Goal: Task Accomplishment & Management: Manage account settings

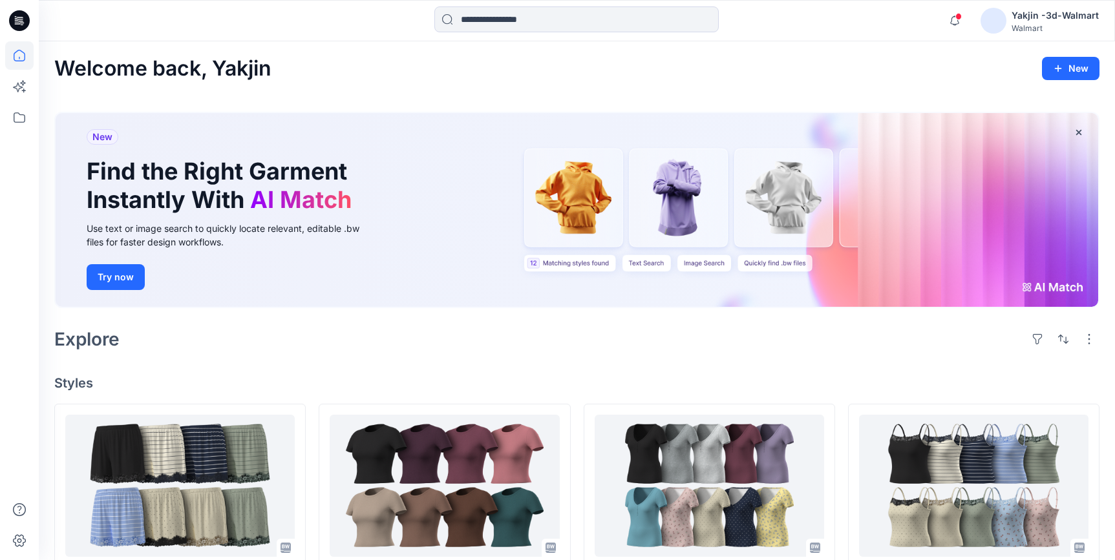
scroll to position [176, 0]
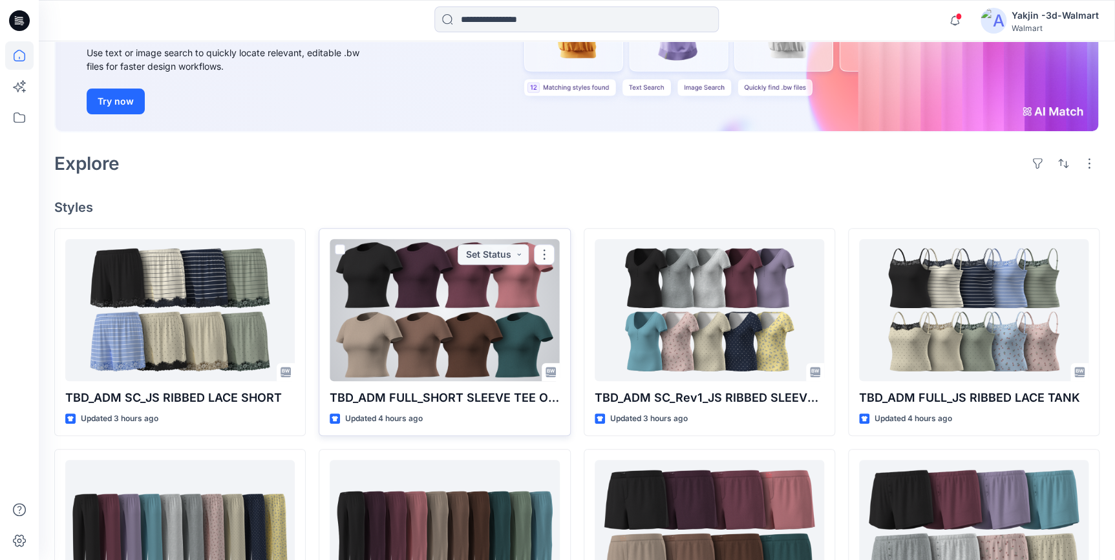
click at [396, 333] on div at bounding box center [444, 310] width 229 height 142
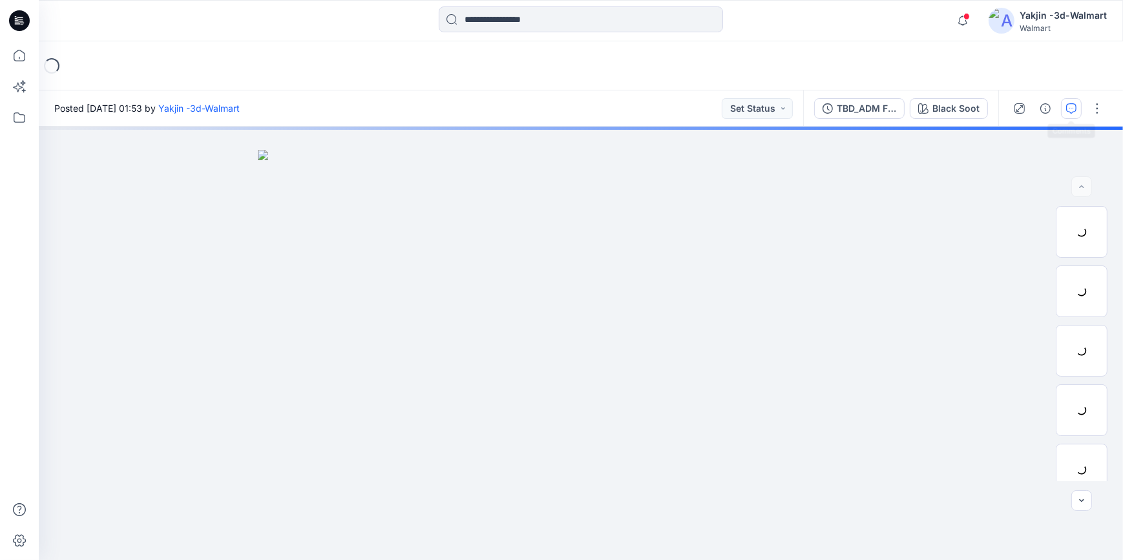
click at [1068, 109] on icon "button" at bounding box center [1071, 108] width 10 height 10
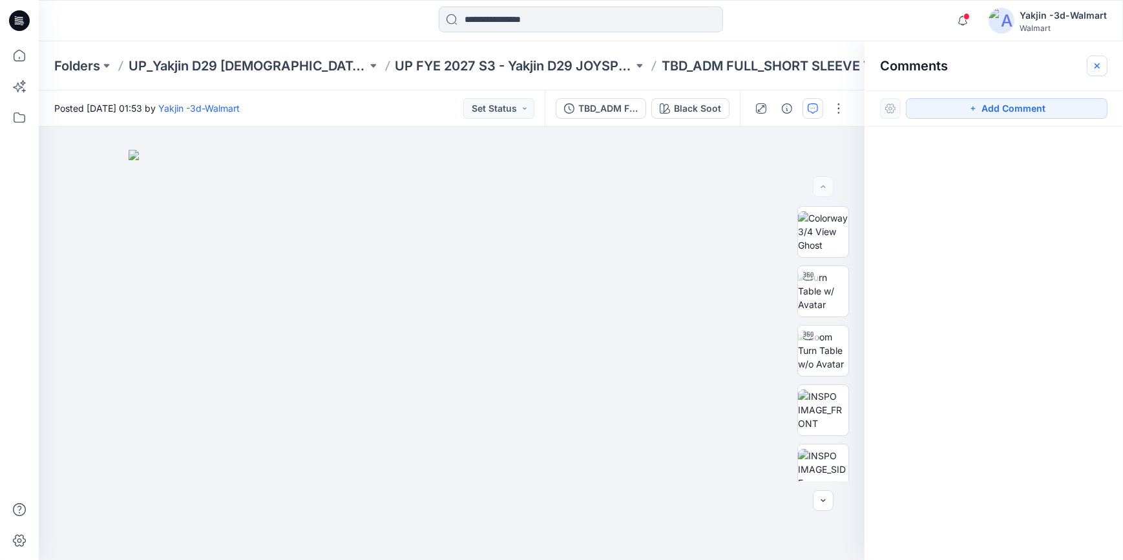
click at [1098, 63] on icon "button" at bounding box center [1097, 66] width 10 height 10
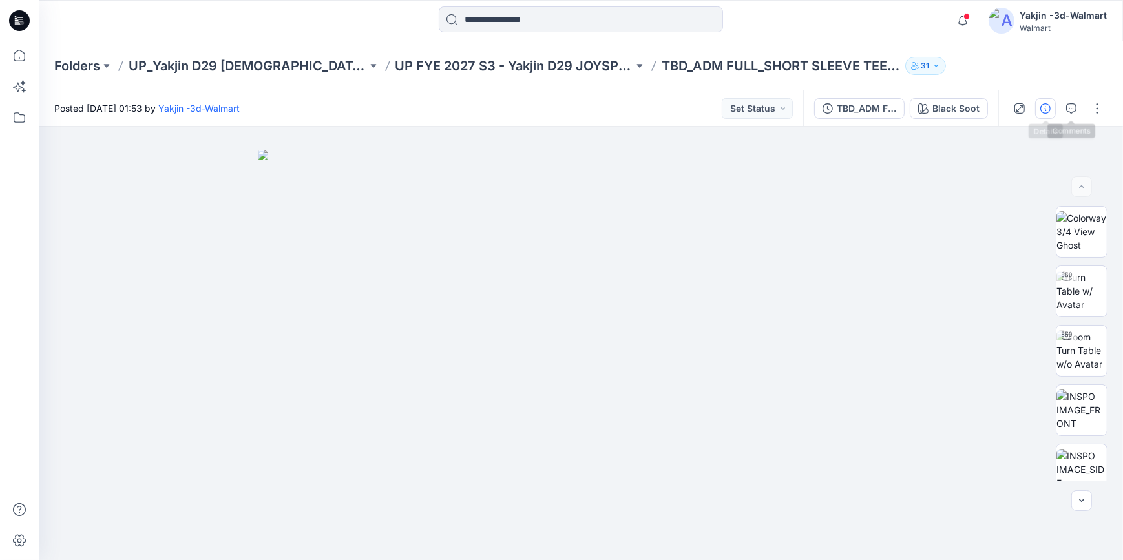
click at [1051, 103] on icon "button" at bounding box center [1045, 108] width 10 height 10
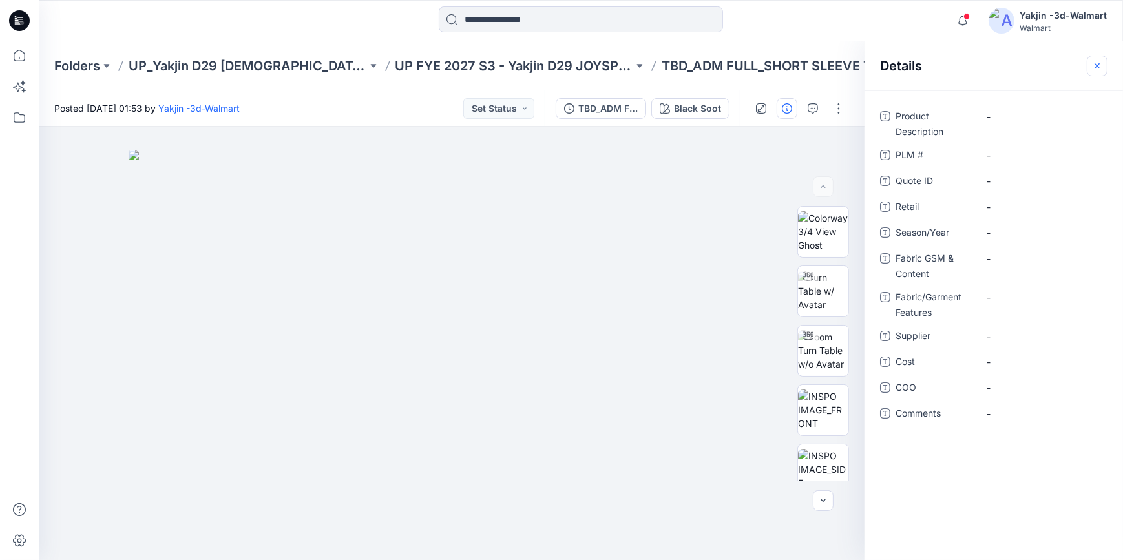
click at [1098, 70] on button "button" at bounding box center [1097, 66] width 21 height 21
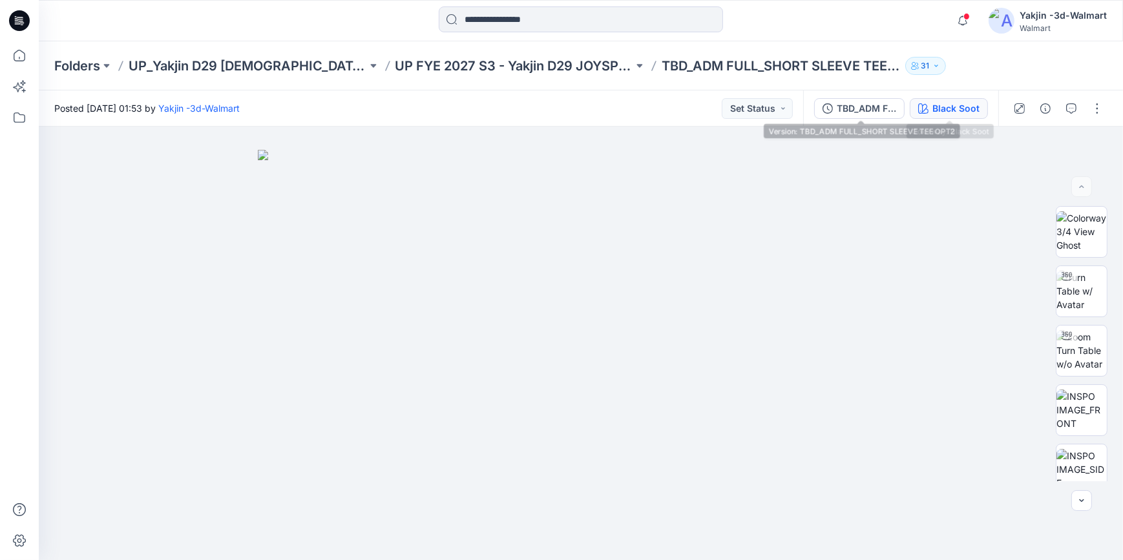
click at [936, 111] on div "Black Soot" at bounding box center [955, 108] width 47 height 14
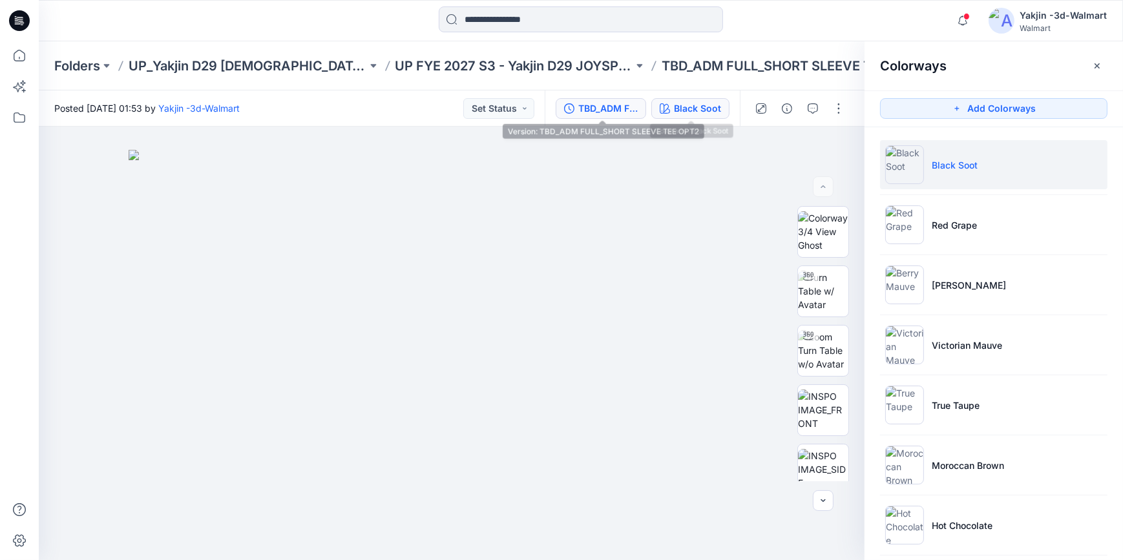
click at [587, 101] on div "TBD_ADM FULL_SHORT SLEEVE TEE OPT2" at bounding box center [607, 108] width 59 height 14
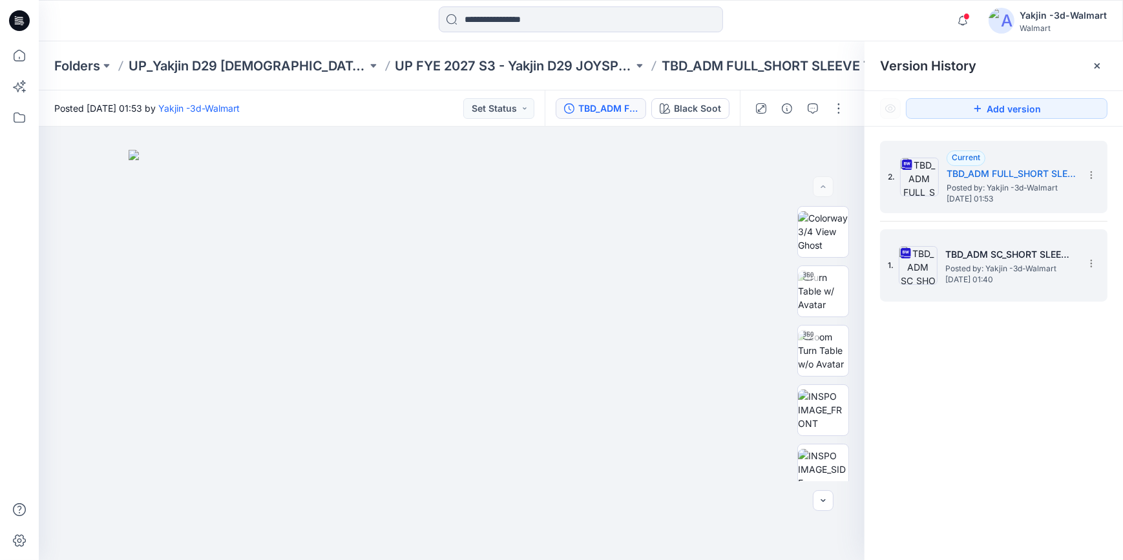
click at [996, 271] on span "Posted by: Yakjin -3d-Walmart" at bounding box center [1009, 268] width 129 height 13
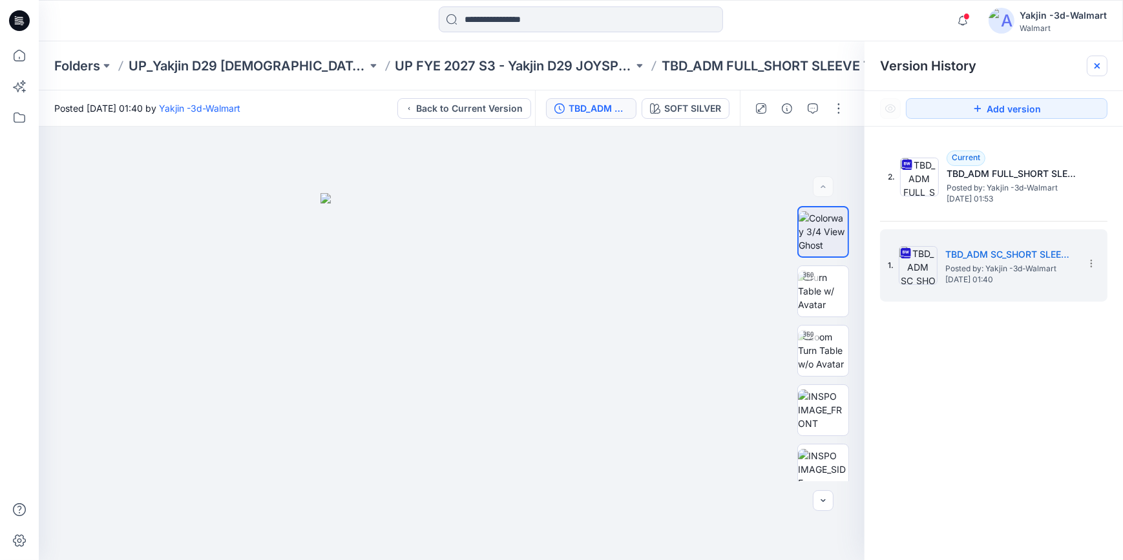
click at [1098, 65] on icon at bounding box center [1097, 65] width 5 height 5
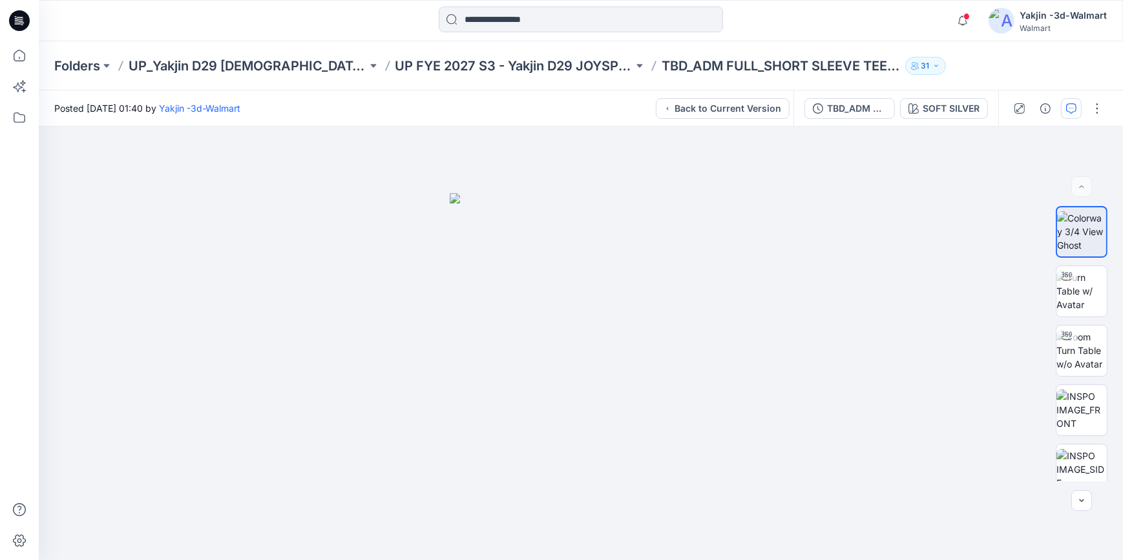
click at [1075, 110] on icon "button" at bounding box center [1071, 108] width 10 height 10
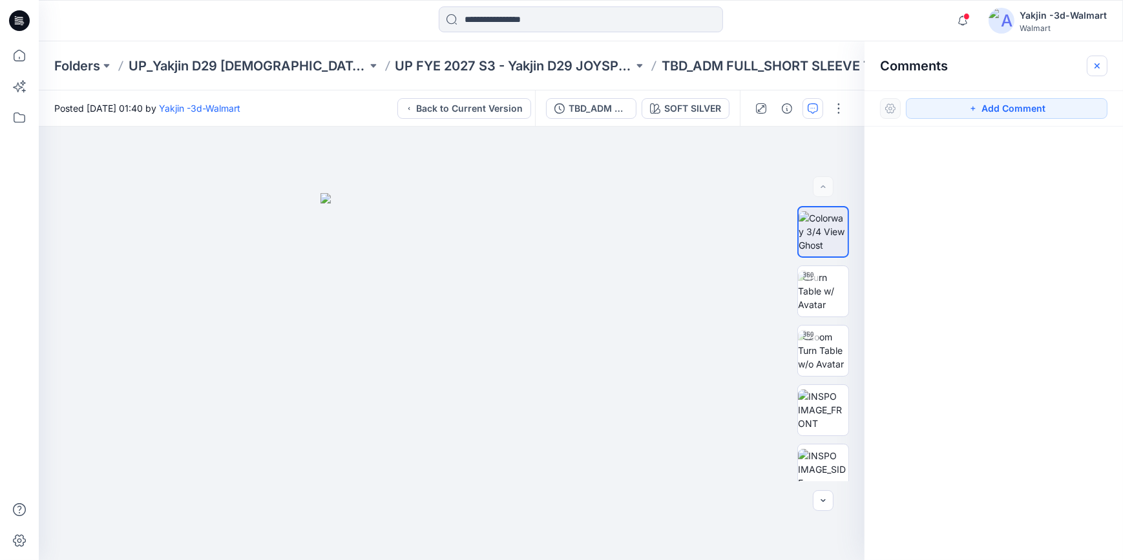
click at [1104, 59] on button "button" at bounding box center [1097, 66] width 21 height 21
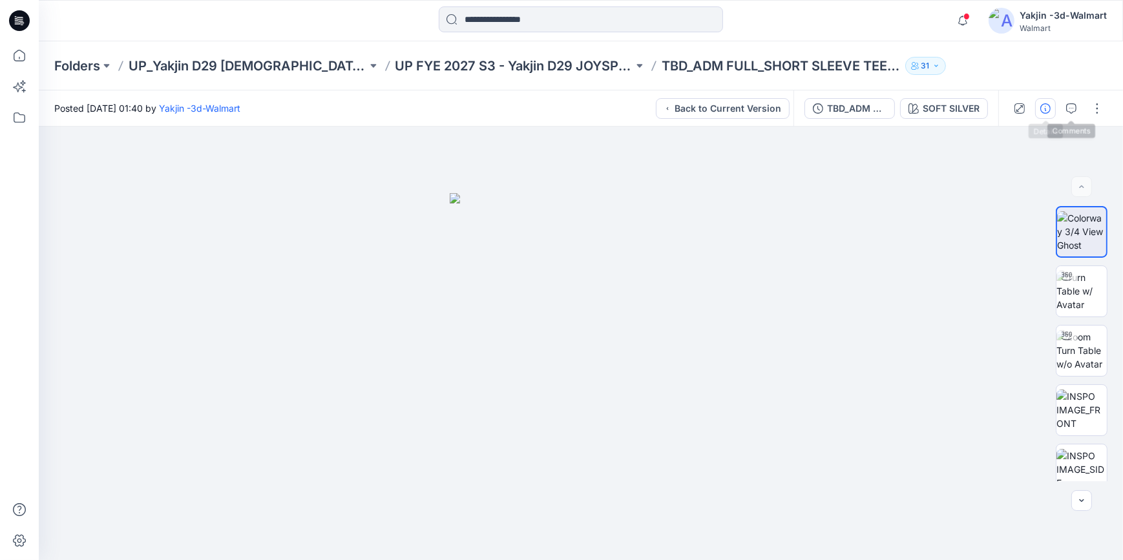
click at [1051, 112] on icon "button" at bounding box center [1045, 108] width 10 height 10
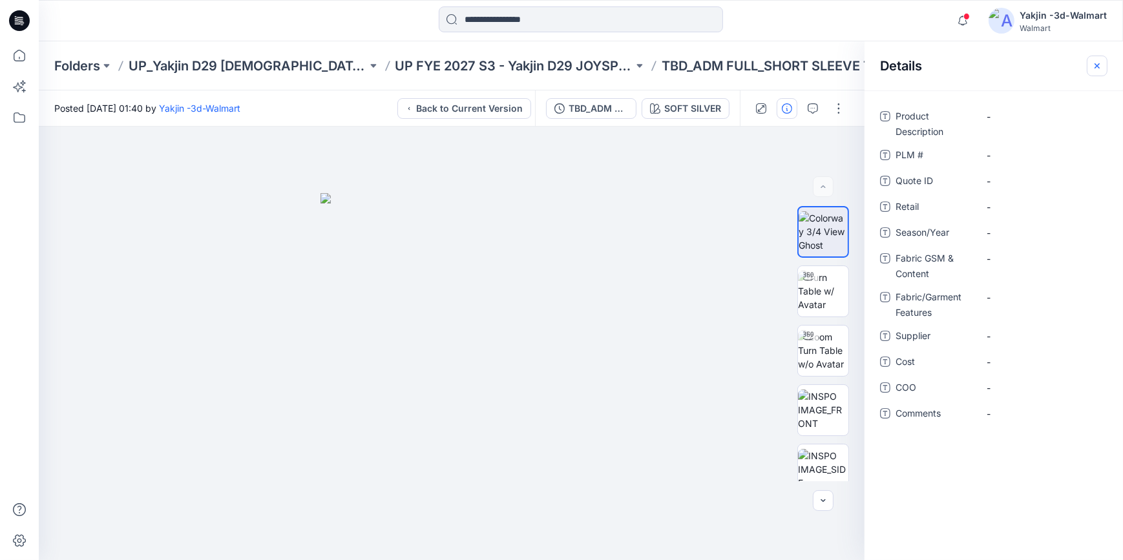
click at [1094, 70] on icon "button" at bounding box center [1097, 66] width 10 height 10
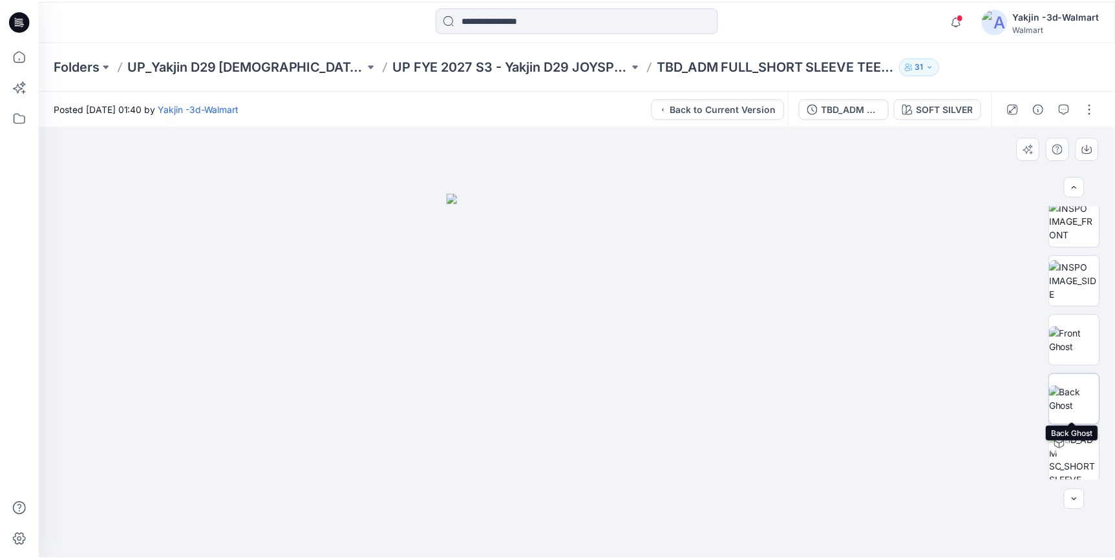
scroll to position [192, 0]
click at [26, 18] on icon at bounding box center [19, 20] width 21 height 21
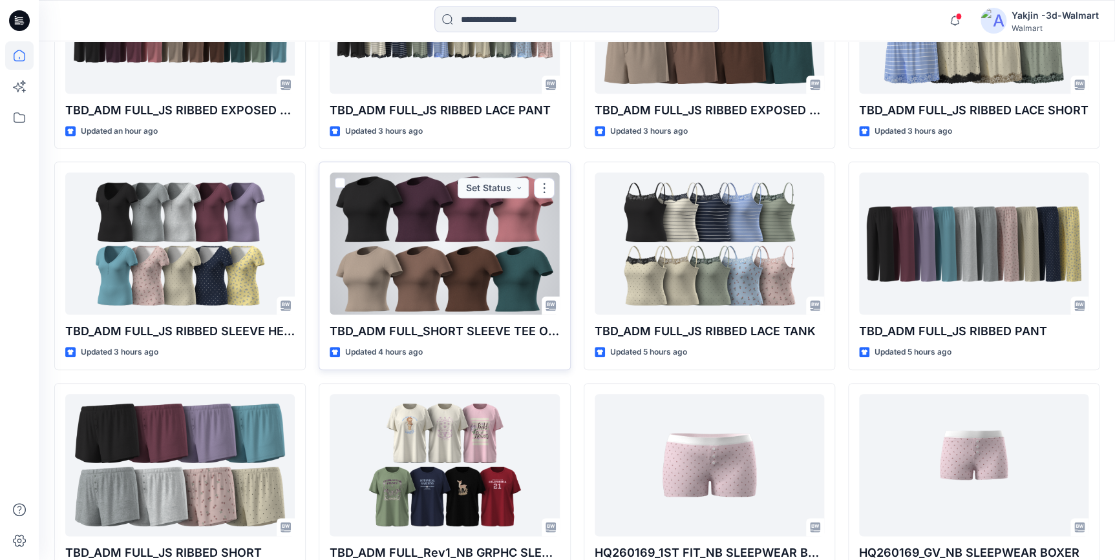
scroll to position [355, 0]
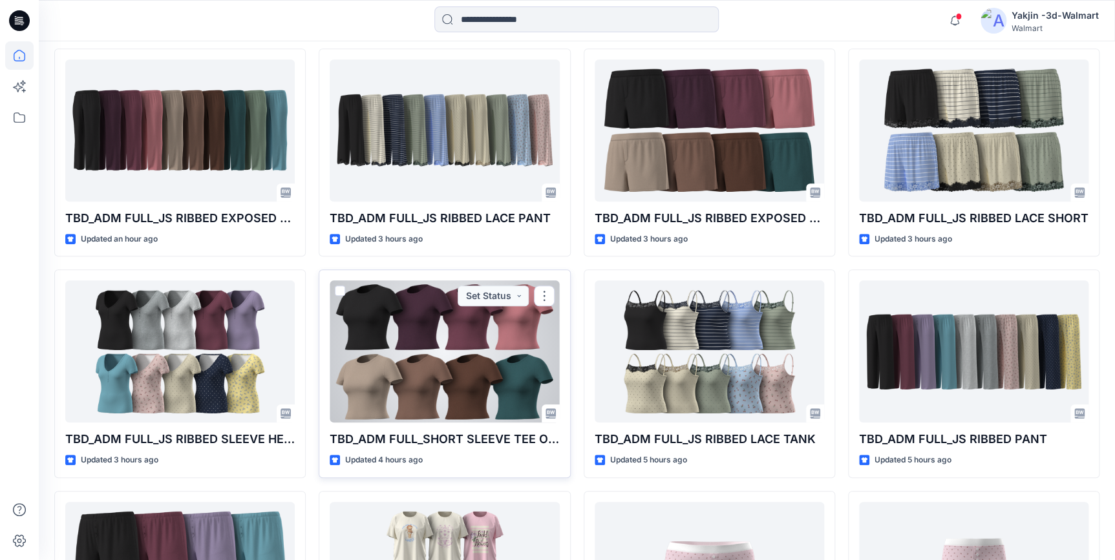
click at [470, 375] on div at bounding box center [444, 351] width 229 height 142
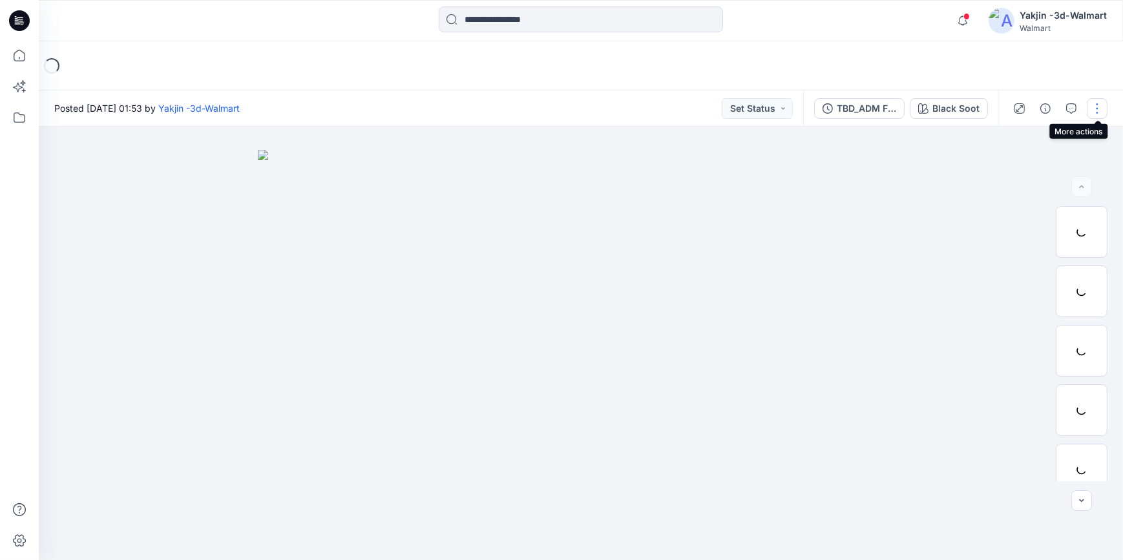
click at [1097, 112] on button "button" at bounding box center [1097, 108] width 21 height 21
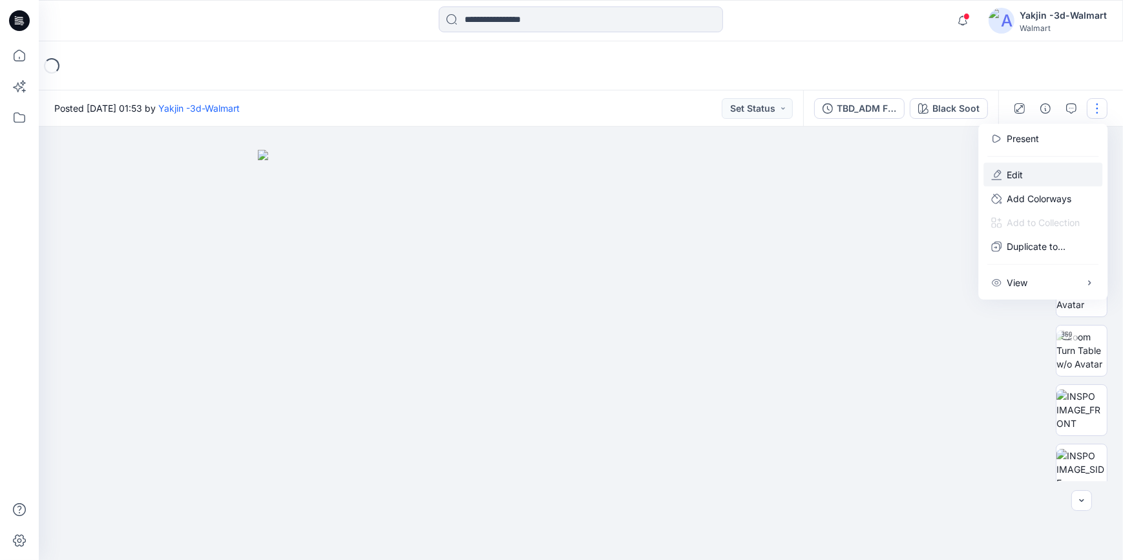
click at [1071, 184] on button "Edit" at bounding box center [1043, 175] width 119 height 24
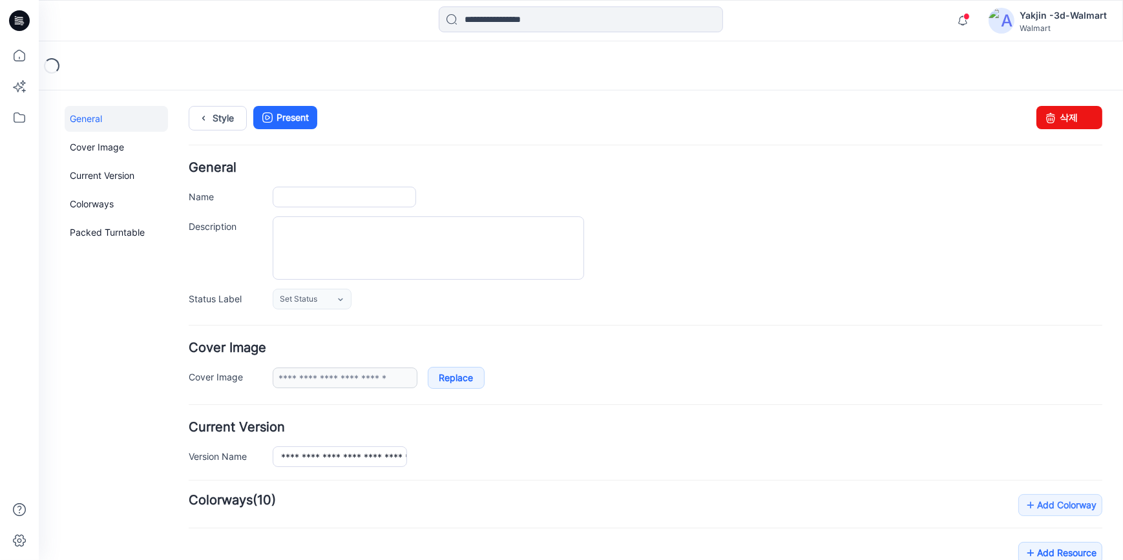
type input "**********"
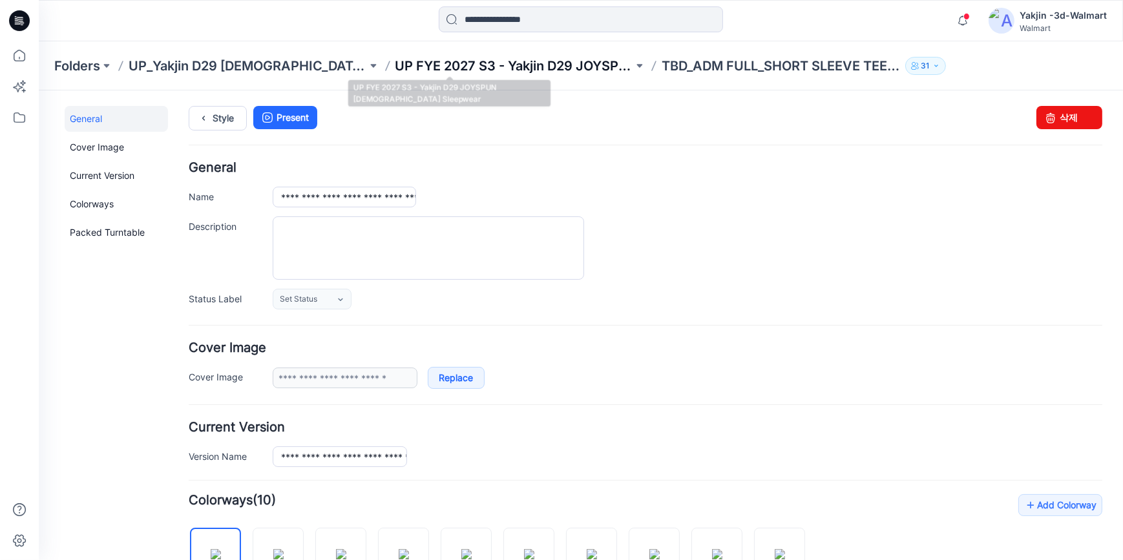
click at [510, 72] on p "UP FYE 2027 S3 - Yakjin D29 JOYSPUN [DEMOGRAPHIC_DATA] Sleepwear" at bounding box center [514, 66] width 238 height 18
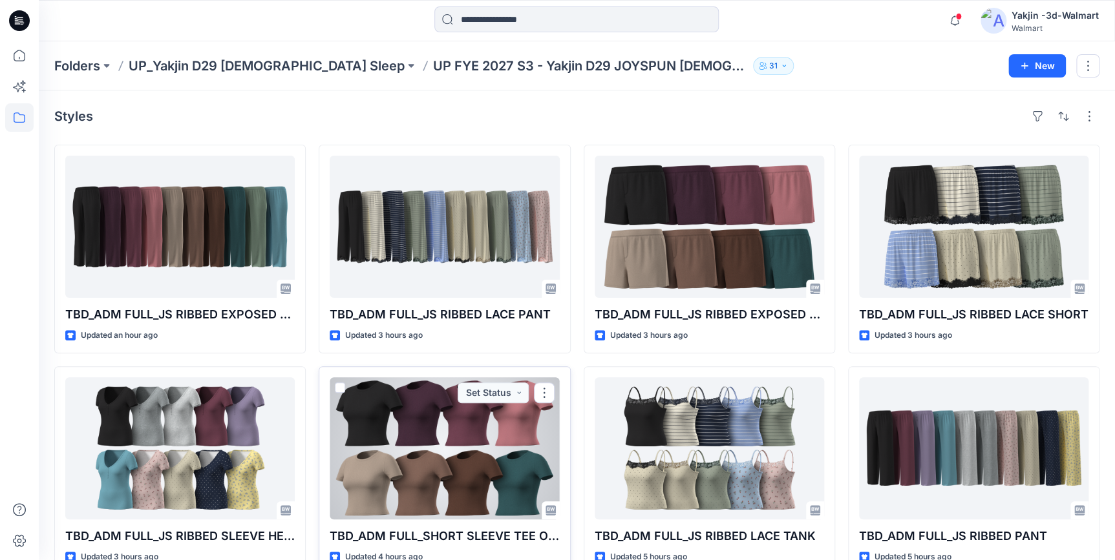
click at [473, 446] on div at bounding box center [444, 448] width 229 height 142
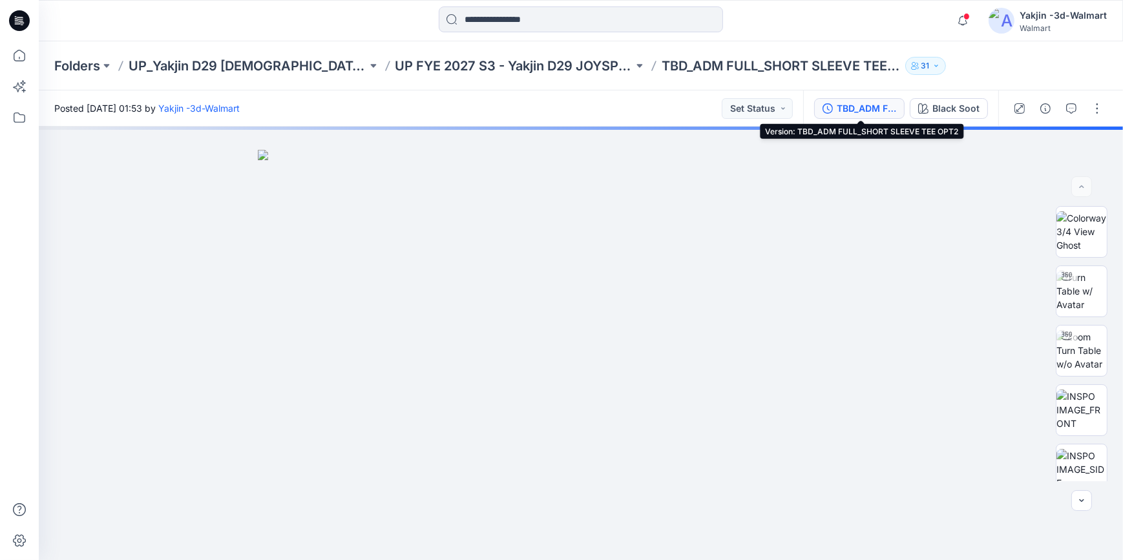
click at [892, 113] on div "TBD_ADM FULL_SHORT SLEEVE TEE OPT2" at bounding box center [866, 108] width 59 height 14
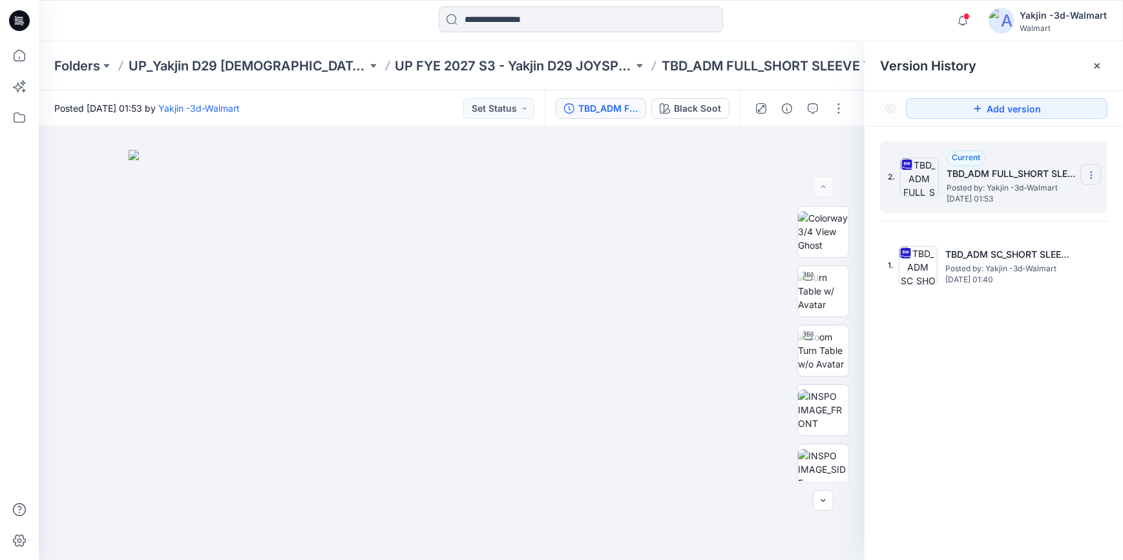
click at [1095, 174] on icon at bounding box center [1091, 175] width 10 height 10
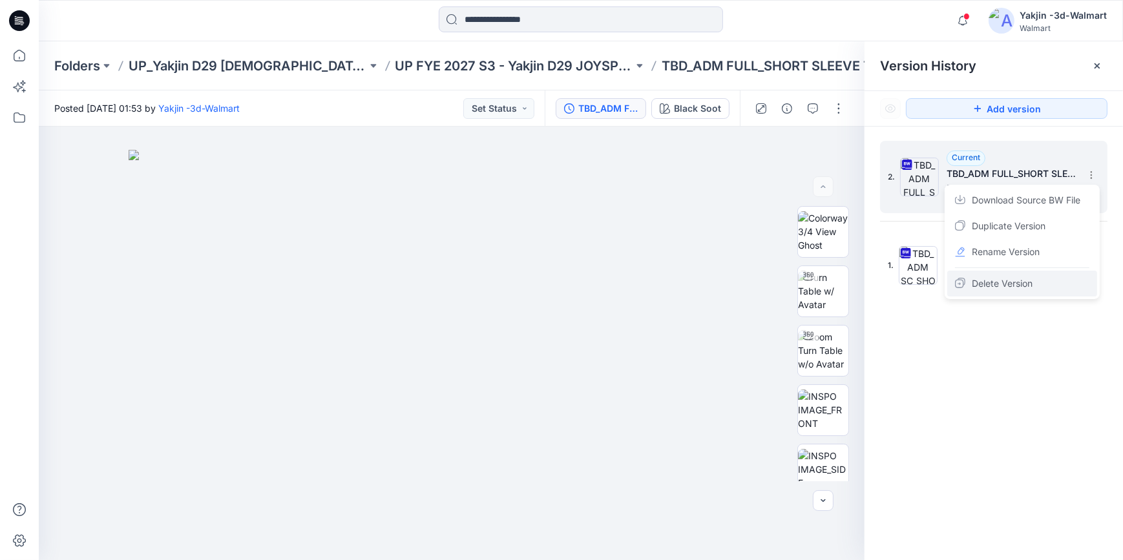
click at [1020, 280] on span "Delete Version" at bounding box center [1002, 284] width 61 height 16
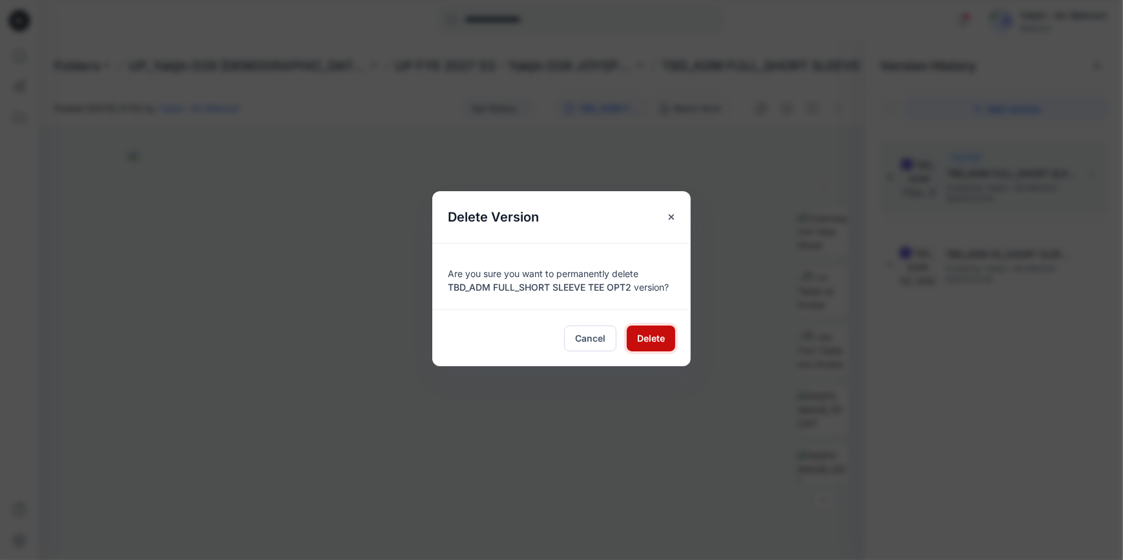
click at [651, 334] on span "Delete" at bounding box center [651, 339] width 28 height 14
click at [649, 341] on span "Delete" at bounding box center [651, 339] width 28 height 14
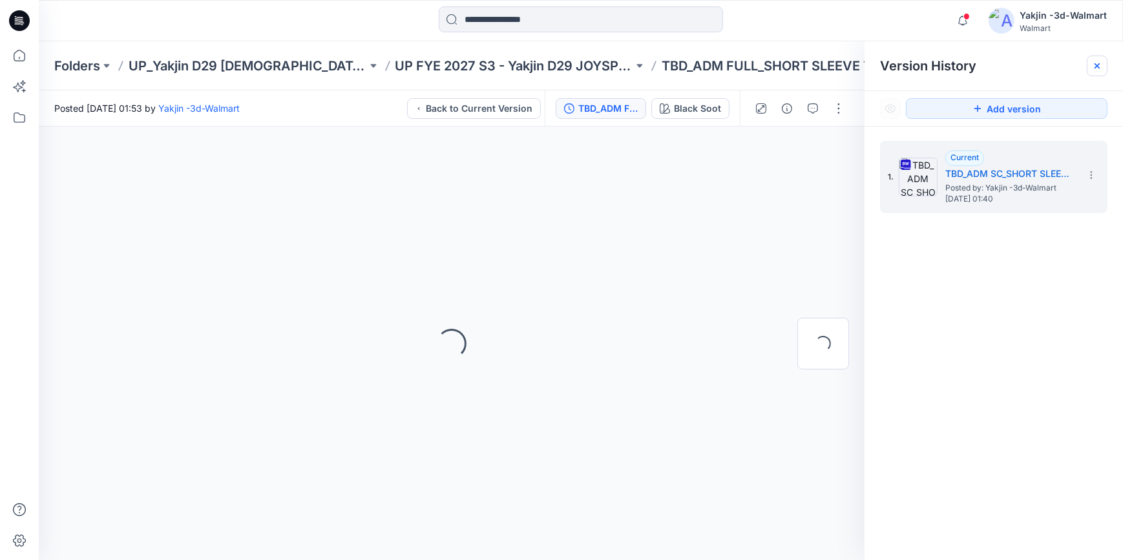
click at [1096, 65] on icon at bounding box center [1097, 65] width 5 height 5
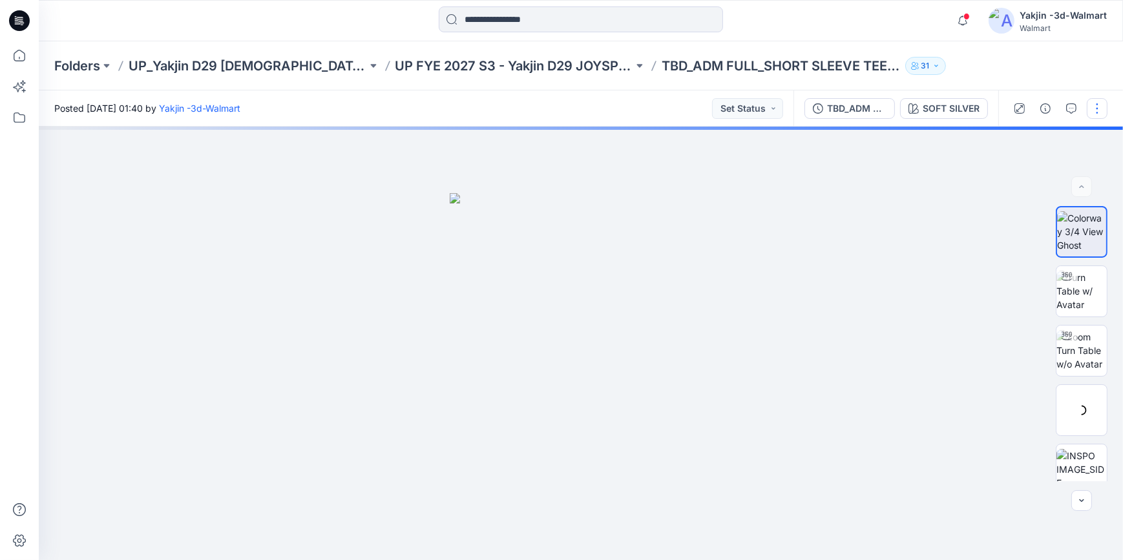
click at [1100, 107] on button "button" at bounding box center [1097, 108] width 21 height 21
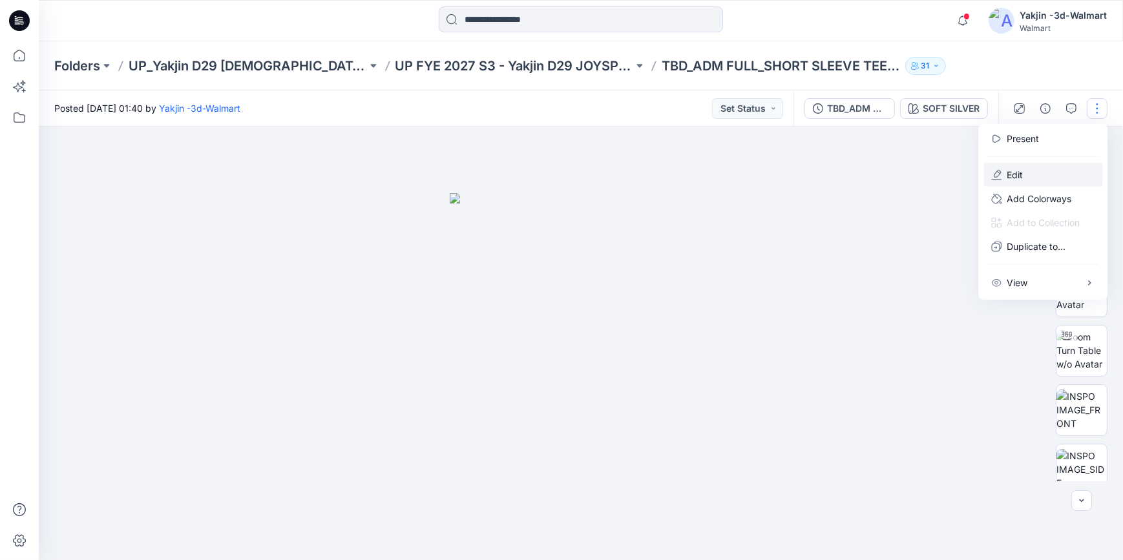
click at [1024, 176] on button "Edit" at bounding box center [1043, 175] width 119 height 24
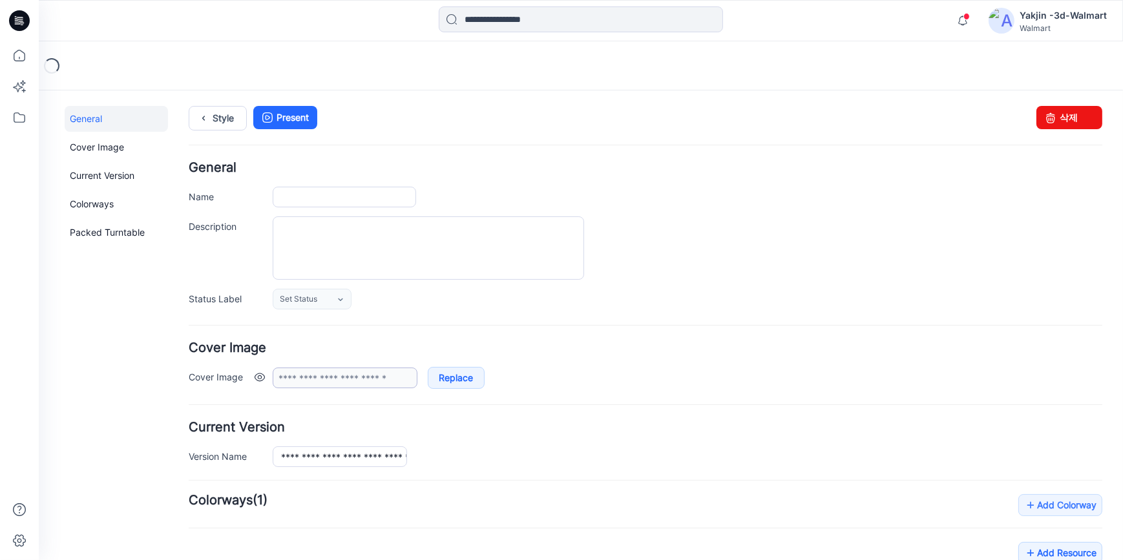
type input "**********"
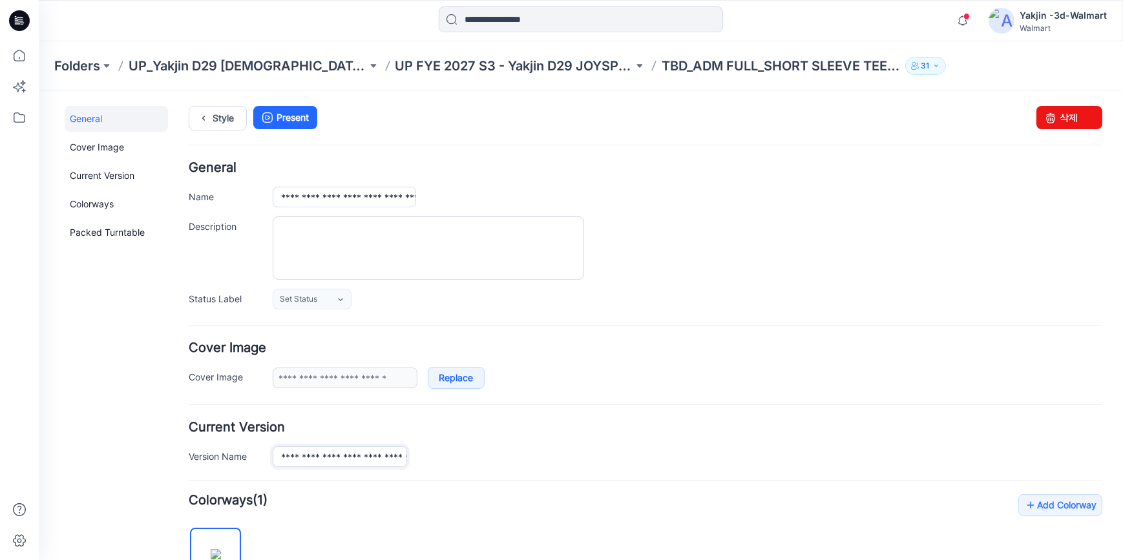
drag, startPoint x: 277, startPoint y: 455, endPoint x: 587, endPoint y: 452, distance: 309.5
click at [587, 452] on div "**********" at bounding box center [688, 456] width 830 height 21
drag, startPoint x: 308, startPoint y: 199, endPoint x: 633, endPoint y: 205, distance: 325.1
click at [626, 204] on div "**********" at bounding box center [688, 196] width 830 height 21
paste input "text"
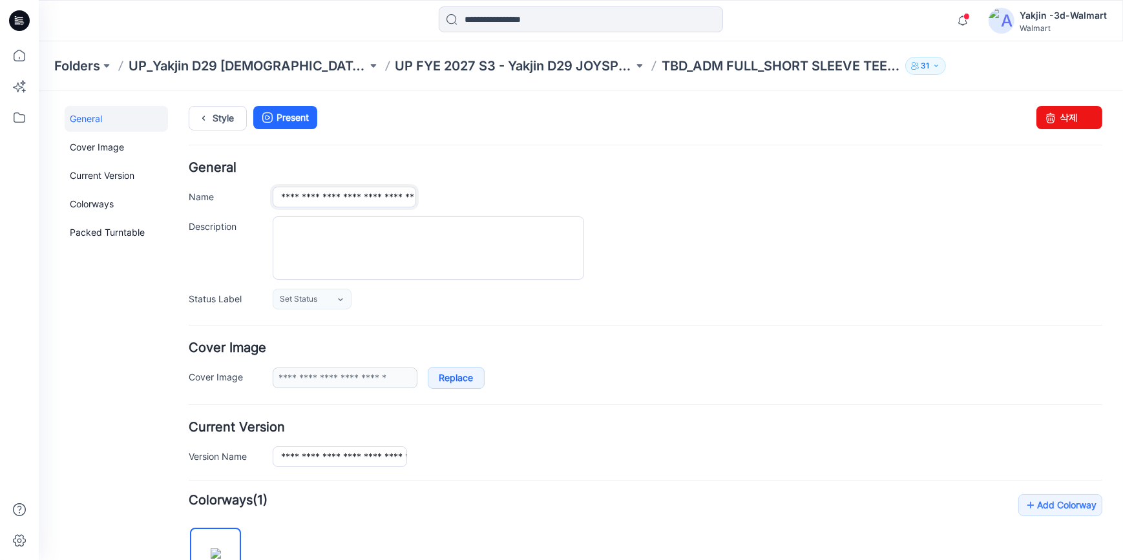
scroll to position [0, 37]
type input "**********"
click at [683, 217] on div at bounding box center [688, 247] width 830 height 63
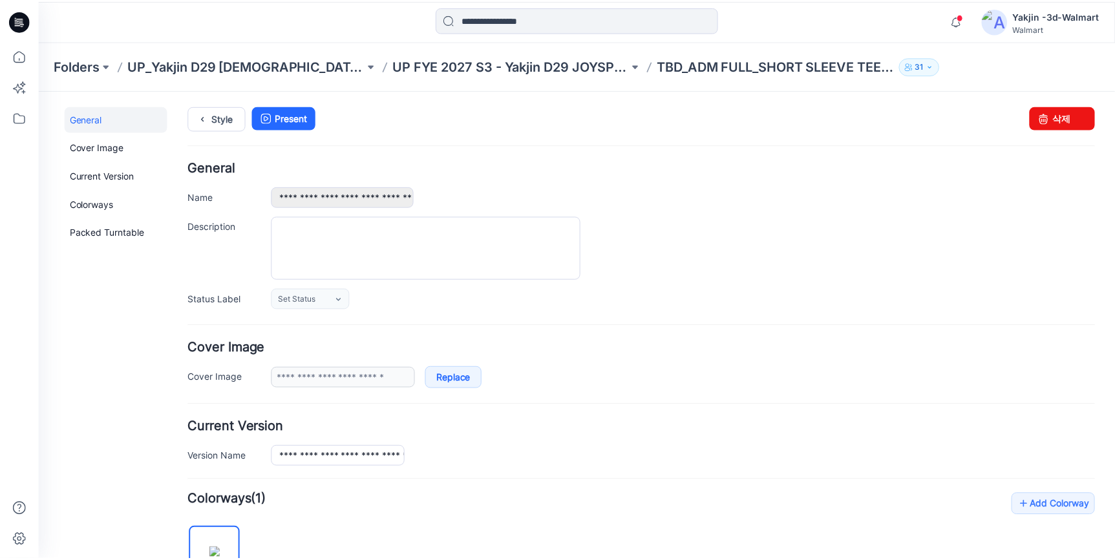
scroll to position [0, 0]
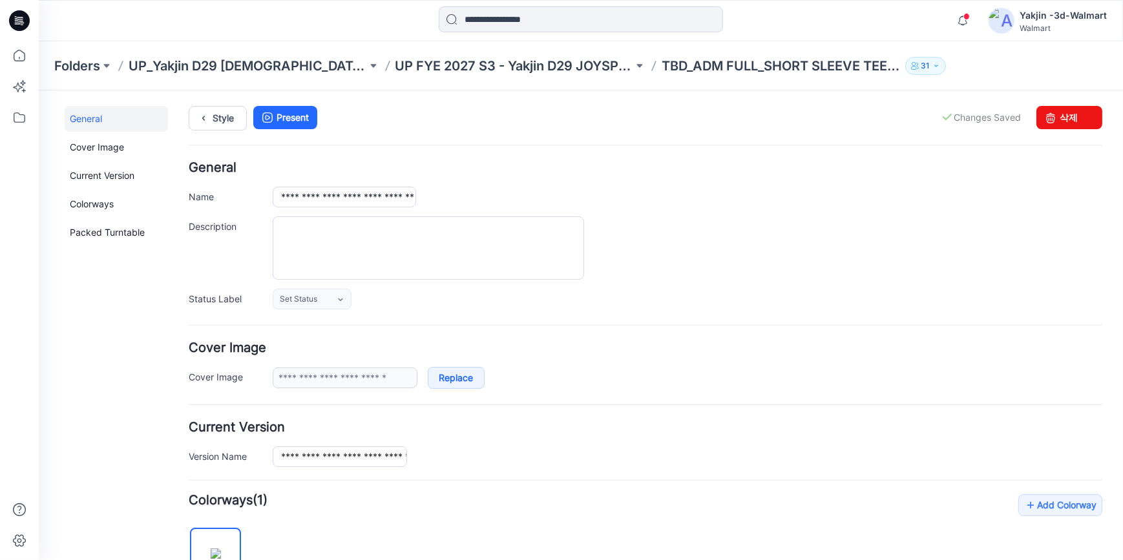
drag, startPoint x: 21, startPoint y: 24, endPoint x: 288, endPoint y: 1, distance: 267.9
click at [25, 24] on icon at bounding box center [19, 20] width 21 height 21
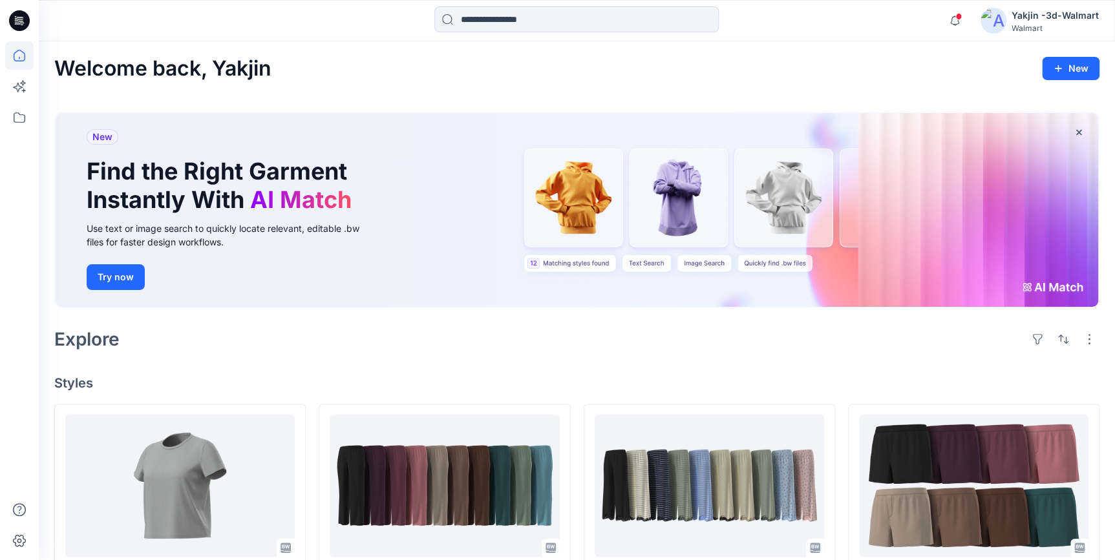
click at [22, 24] on icon at bounding box center [19, 20] width 21 height 21
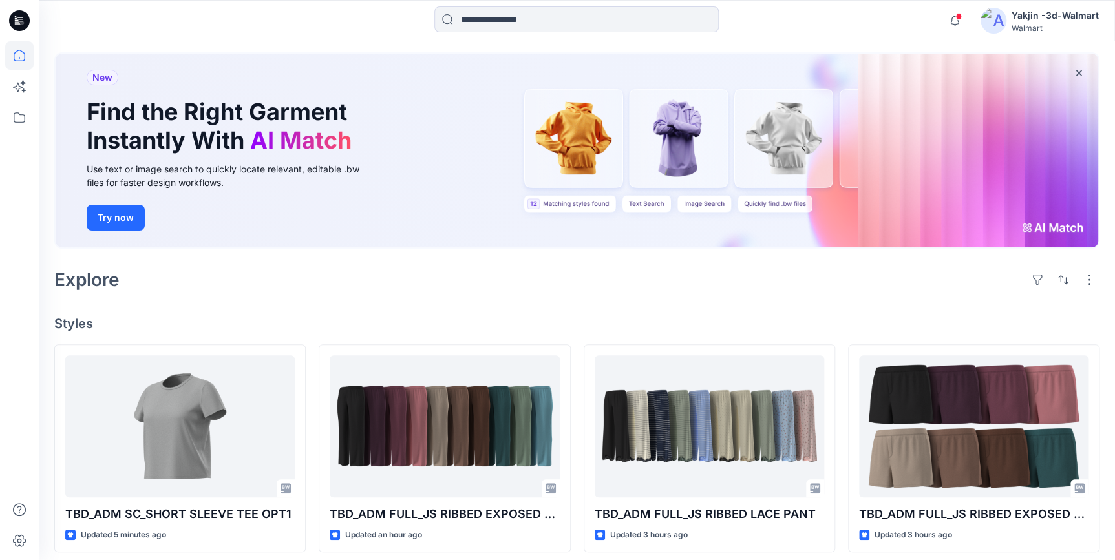
scroll to position [117, 0]
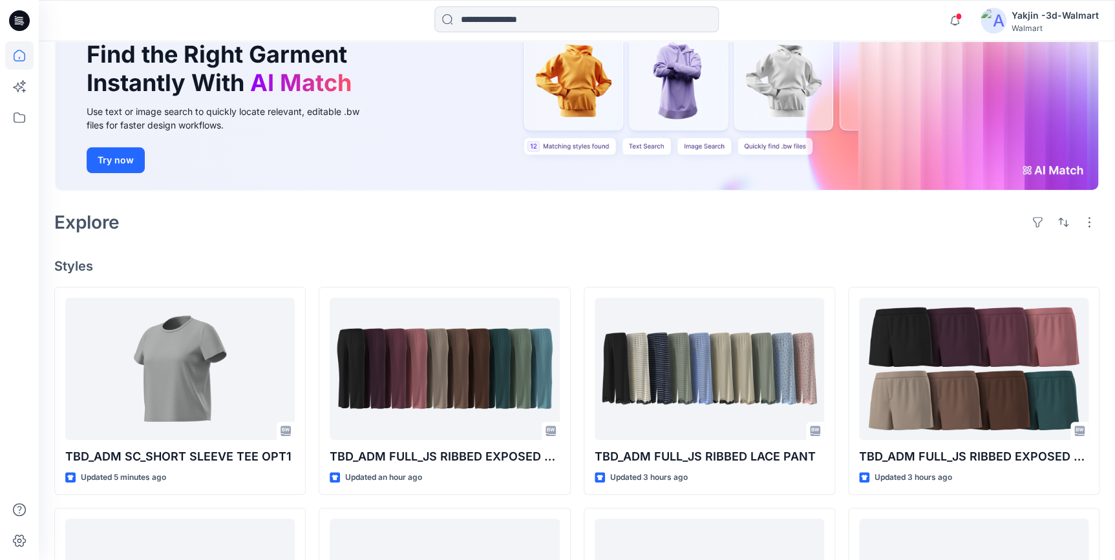
drag, startPoint x: 13, startPoint y: 19, endPoint x: 576, endPoint y: 202, distance: 591.8
click at [13, 19] on icon at bounding box center [19, 20] width 21 height 21
click at [9, 123] on icon at bounding box center [19, 117] width 28 height 28
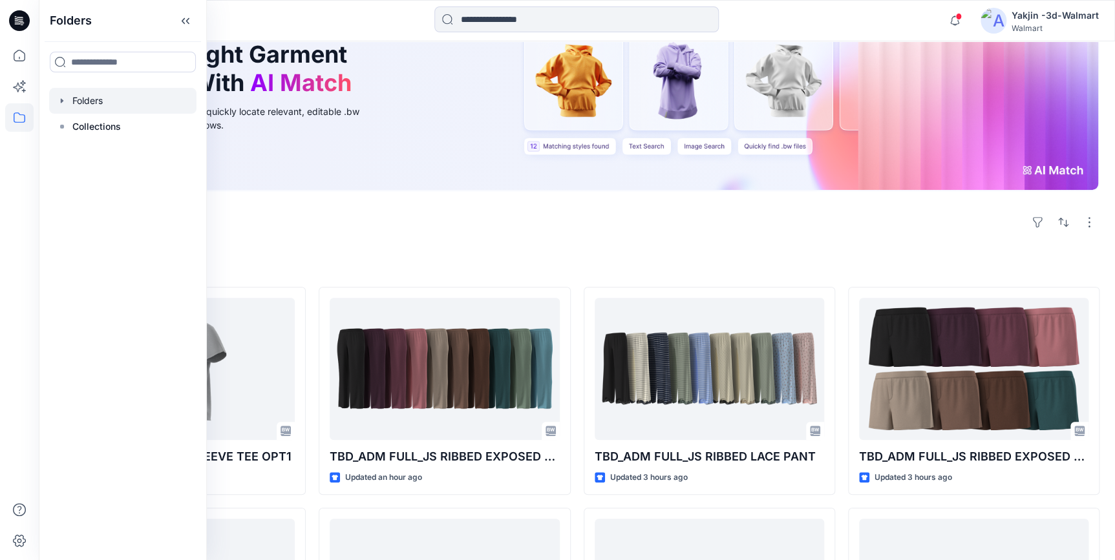
click at [98, 107] on div at bounding box center [122, 101] width 147 height 26
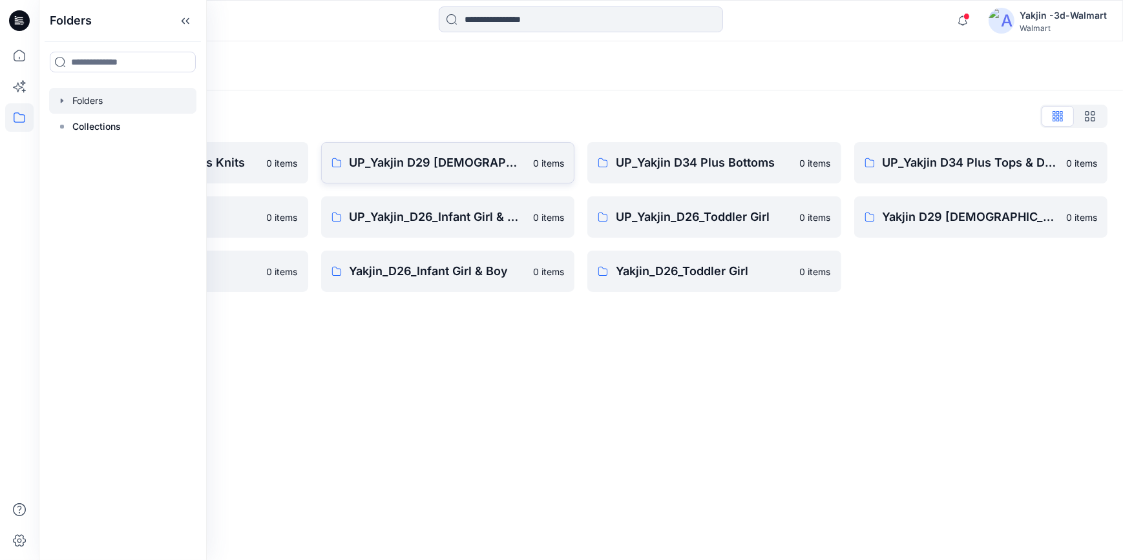
click at [427, 167] on p "UP_Yakjin D29 [DEMOGRAPHIC_DATA] Sleep" at bounding box center [438, 163] width 176 height 18
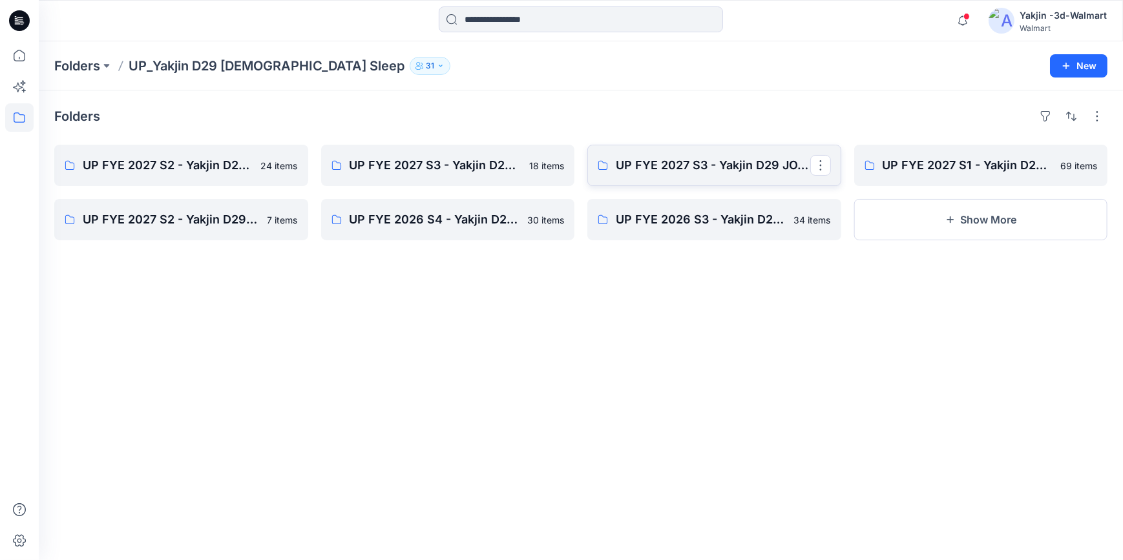
click at [724, 177] on link "UP FYE 2027 S3 - Yakjin D29 JOYSPUN [DEMOGRAPHIC_DATA] Sleepwear" at bounding box center [714, 165] width 254 height 41
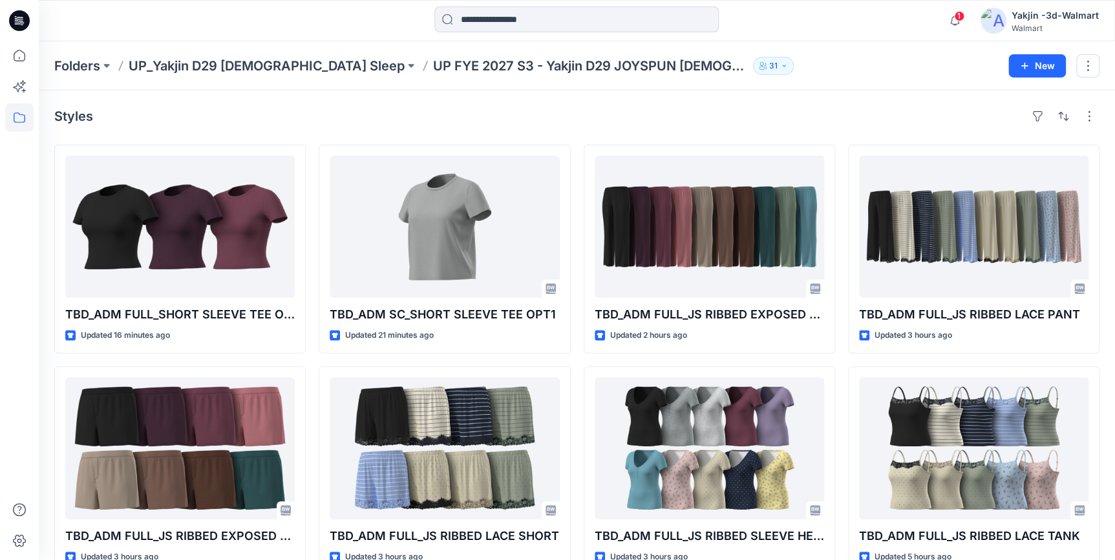
click at [23, 17] on icon at bounding box center [19, 20] width 21 height 21
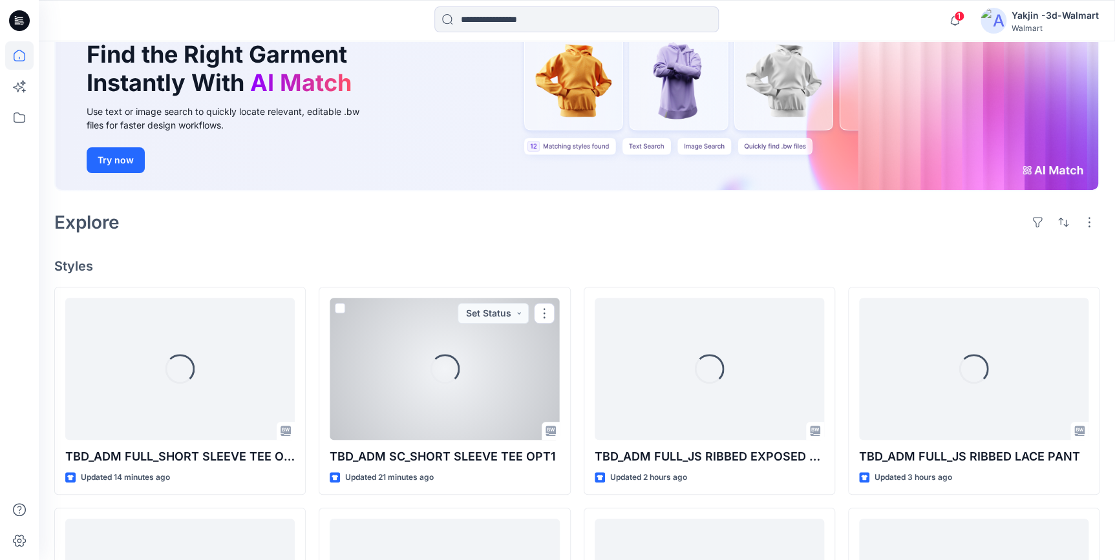
scroll to position [235, 0]
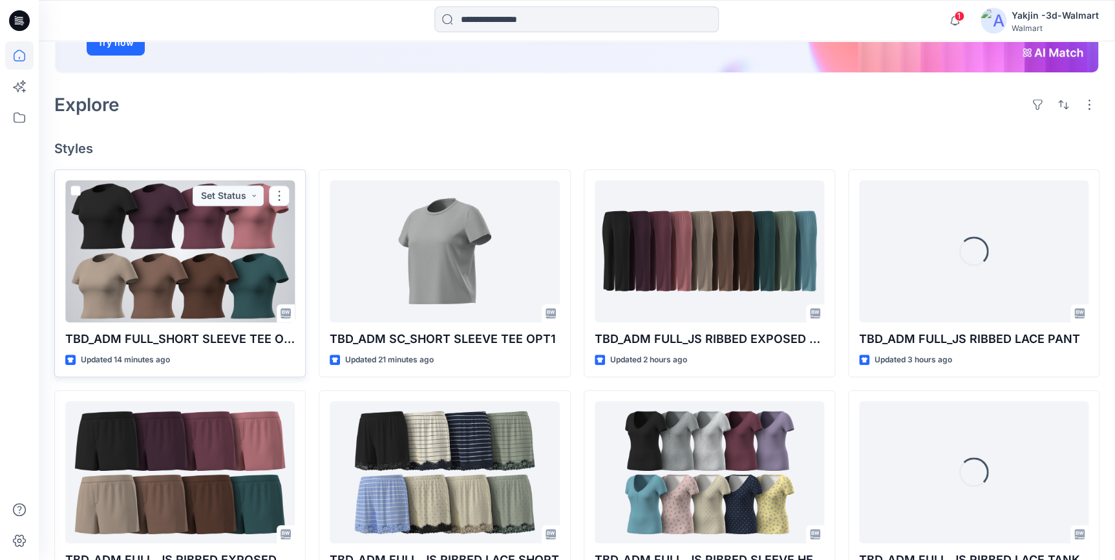
click at [191, 291] on div at bounding box center [179, 251] width 229 height 142
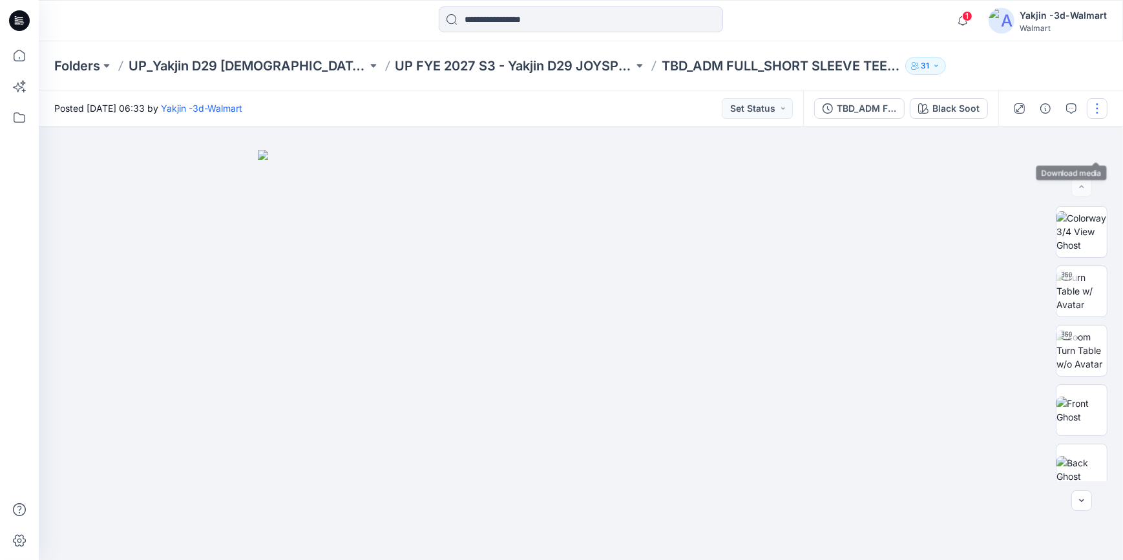
click at [1102, 112] on button "button" at bounding box center [1097, 108] width 21 height 21
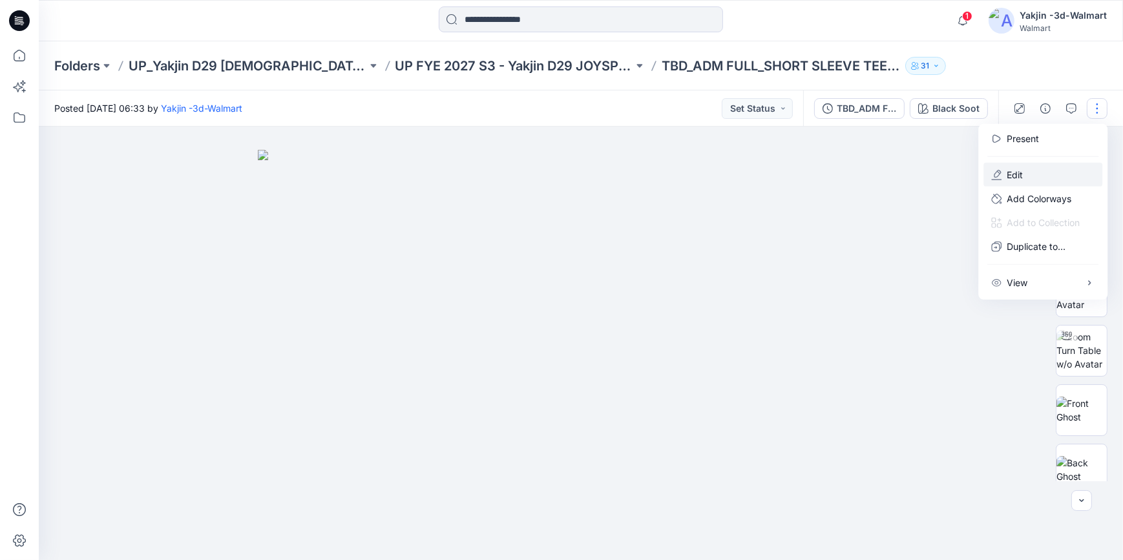
drag, startPoint x: 1032, startPoint y: 177, endPoint x: 1121, endPoint y: 247, distance: 113.1
click at [1032, 177] on button "Edit" at bounding box center [1043, 175] width 119 height 24
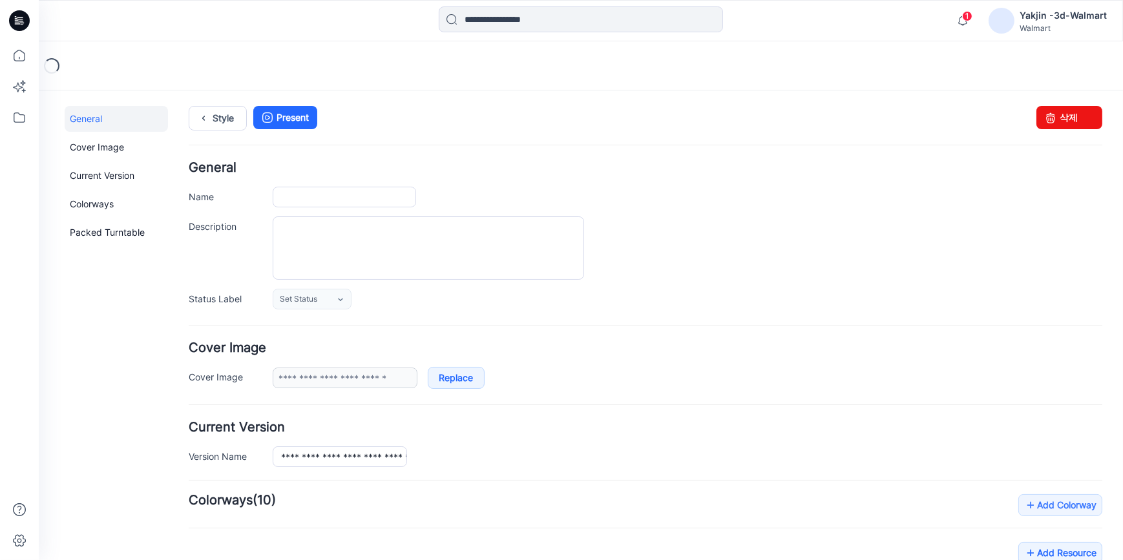
type input "**********"
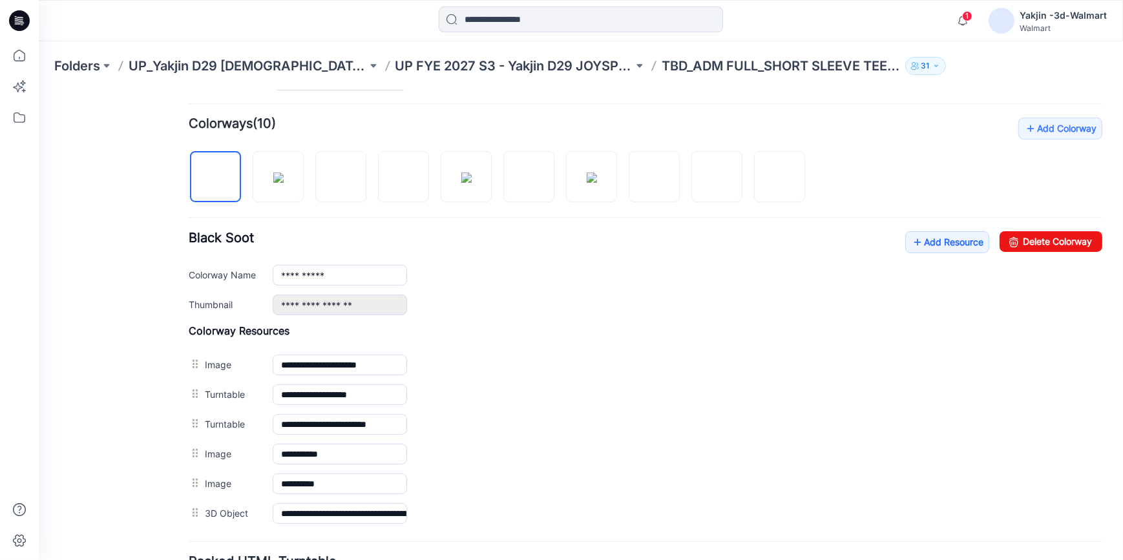
scroll to position [374, 0]
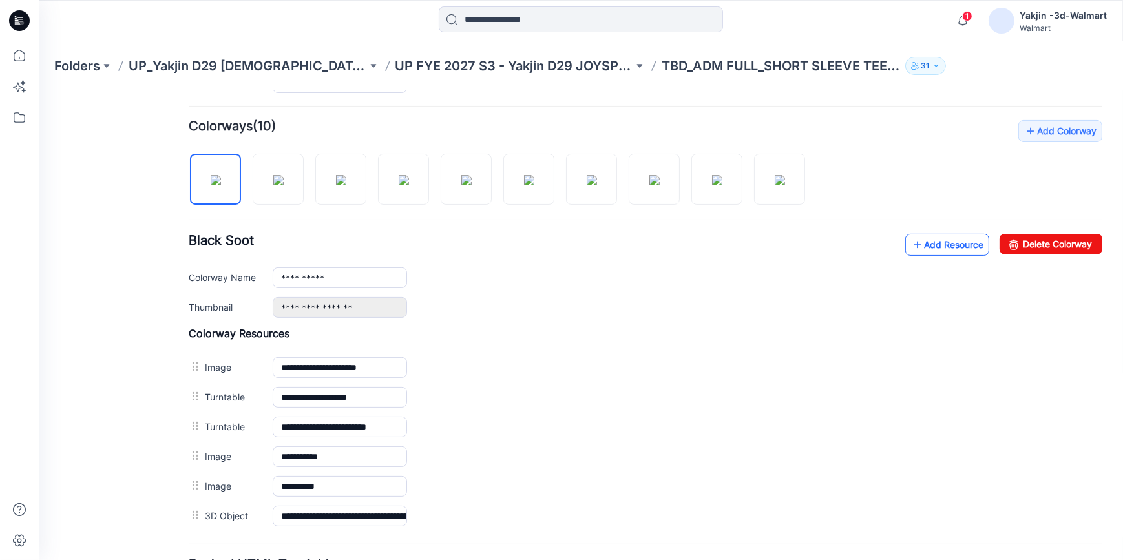
click at [924, 249] on link "Add Resource" at bounding box center [947, 244] width 84 height 22
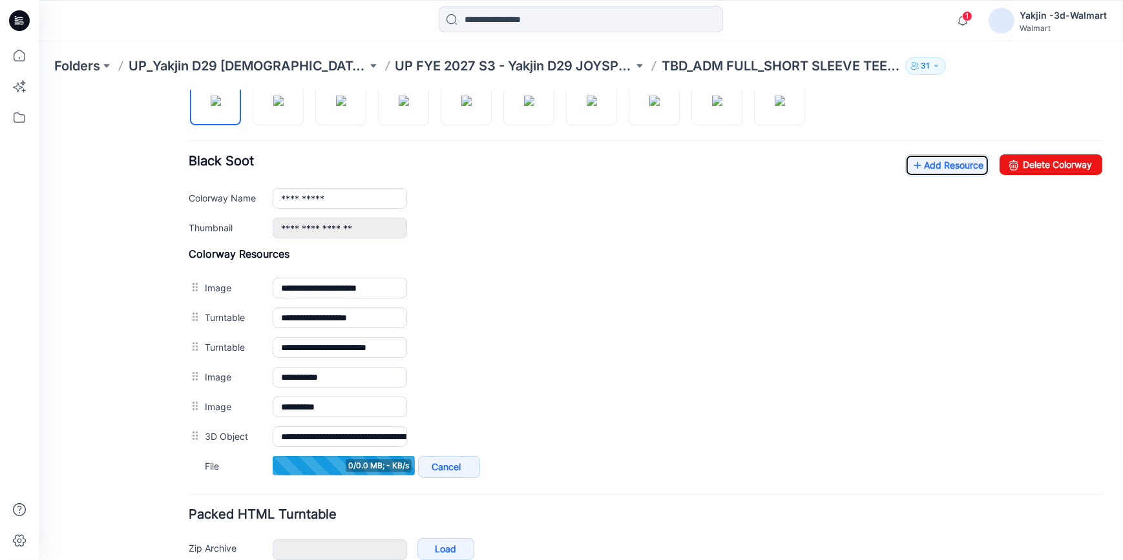
scroll to position [433, 0]
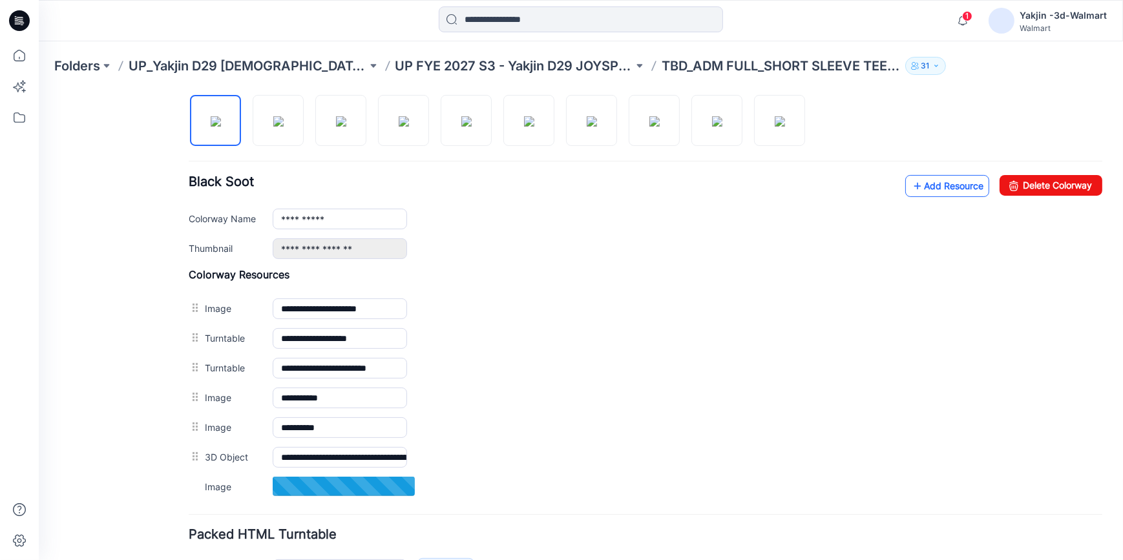
click at [936, 187] on link "Add Resource" at bounding box center [947, 185] width 84 height 22
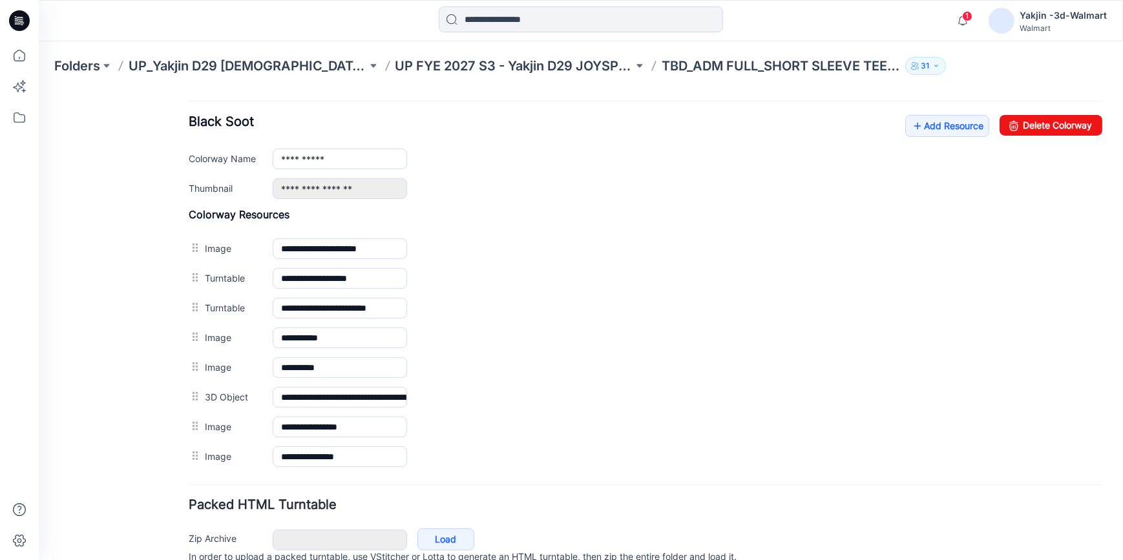
scroll to position [491, 0]
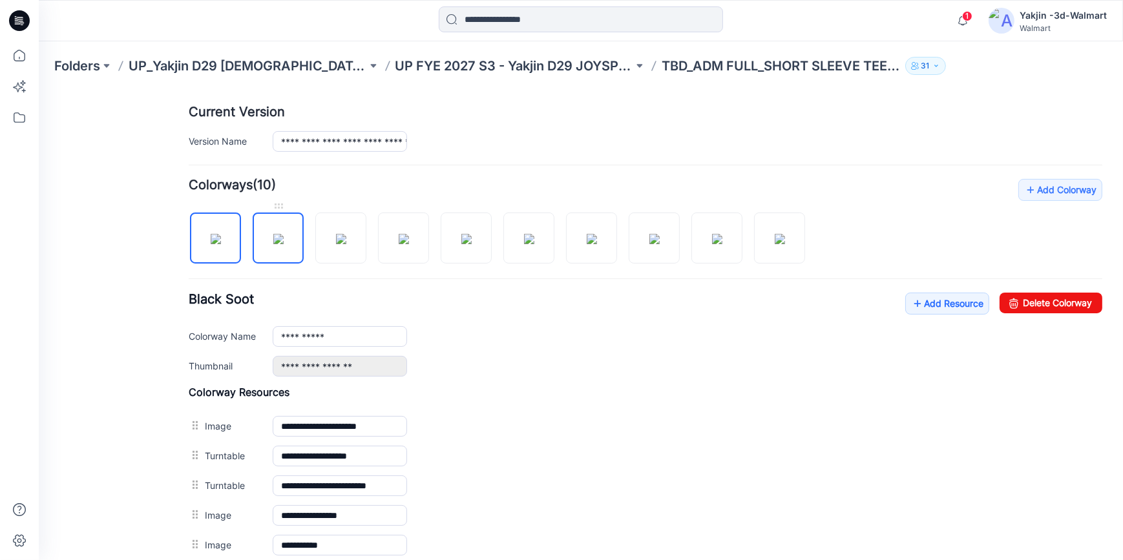
click at [273, 244] on img at bounding box center [278, 238] width 10 height 10
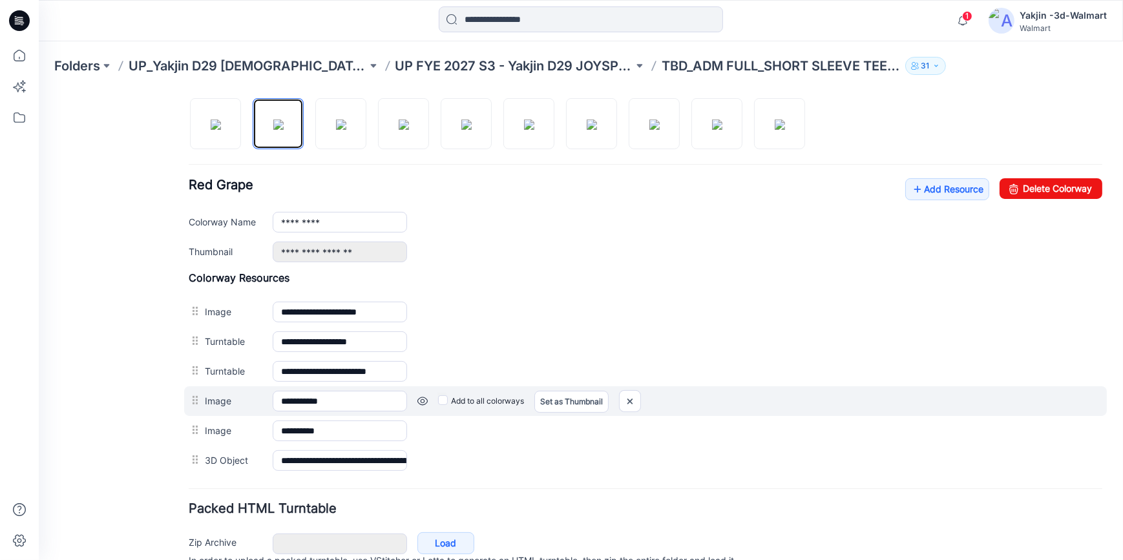
scroll to position [433, 0]
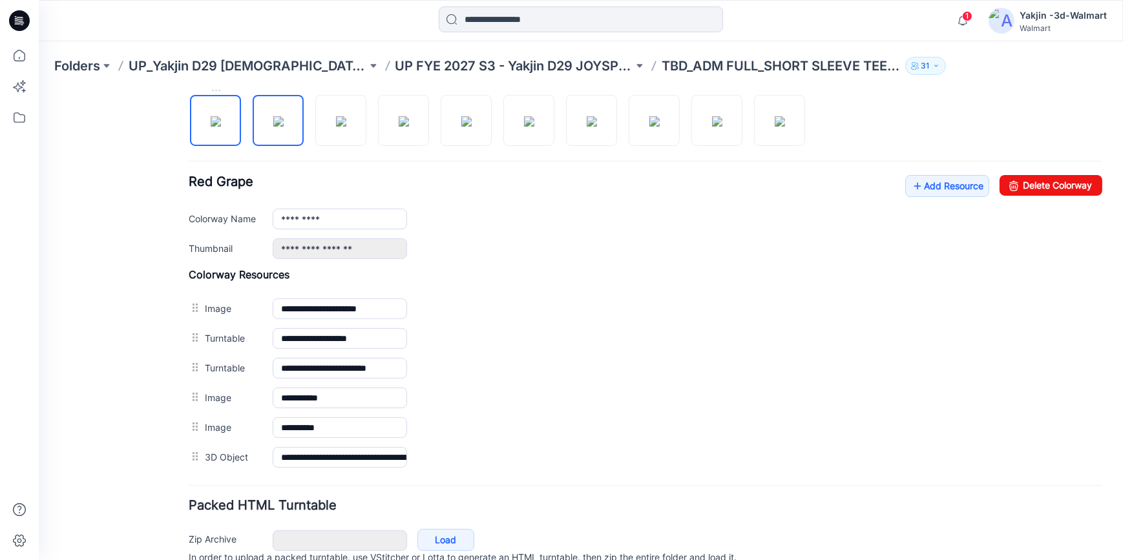
click at [221, 116] on img at bounding box center [216, 121] width 10 height 10
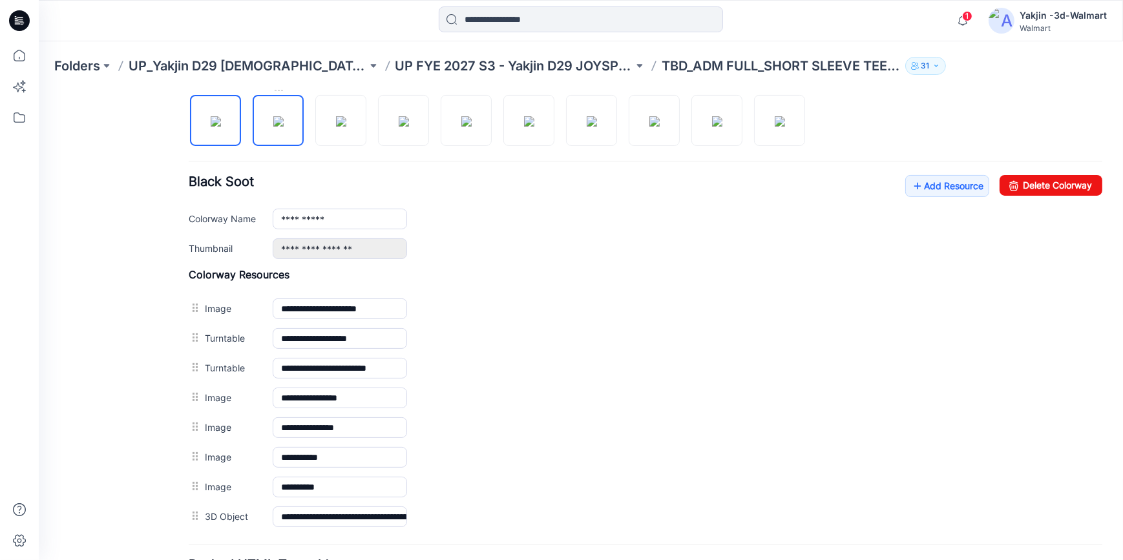
click at [273, 119] on img at bounding box center [278, 121] width 10 height 10
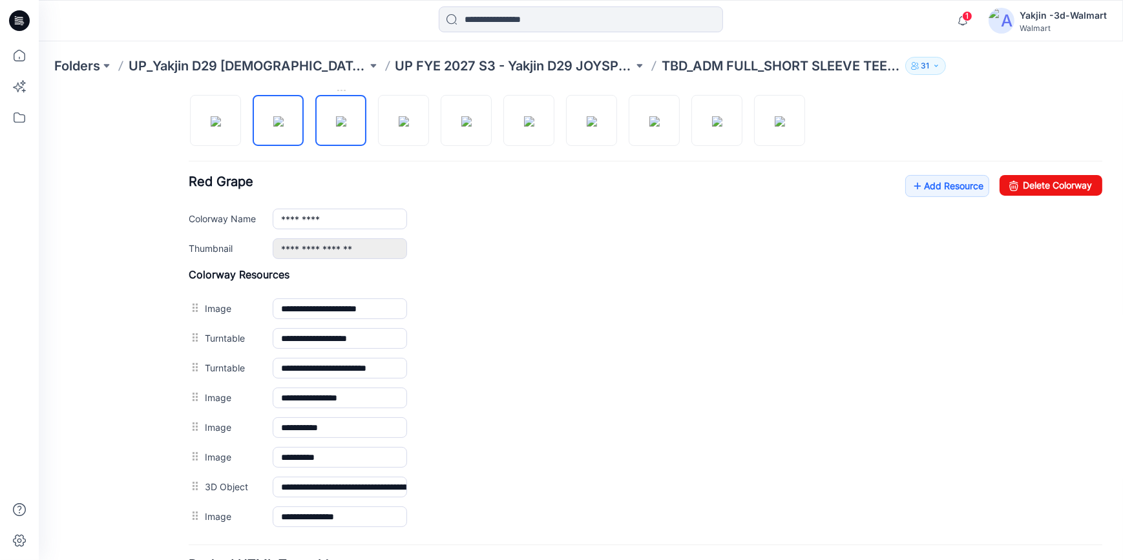
click at [338, 123] on img at bounding box center [341, 121] width 10 height 10
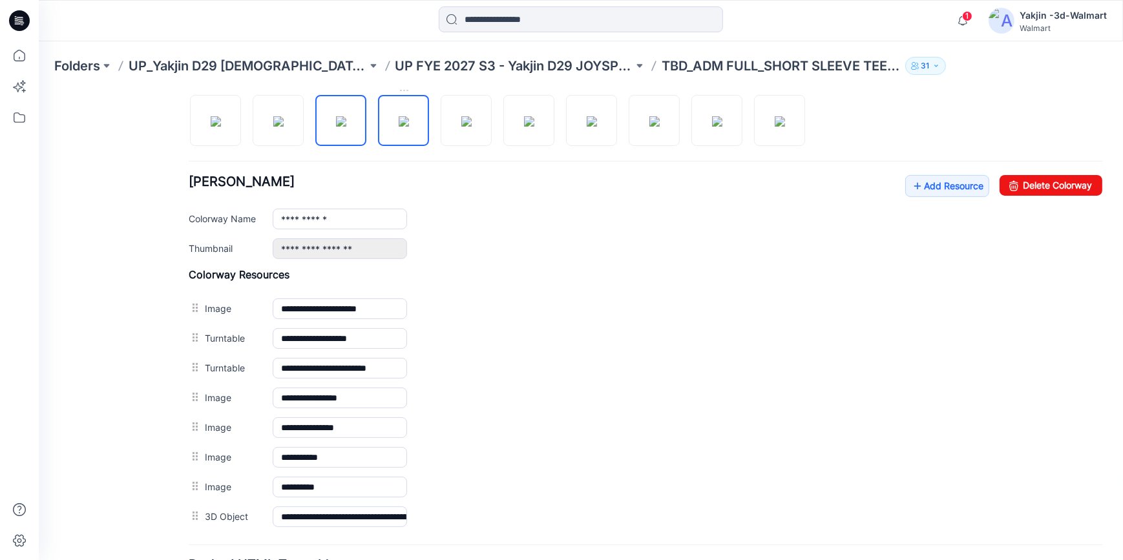
click at [399, 126] on img at bounding box center [404, 121] width 10 height 10
click at [472, 120] on img at bounding box center [466, 121] width 10 height 10
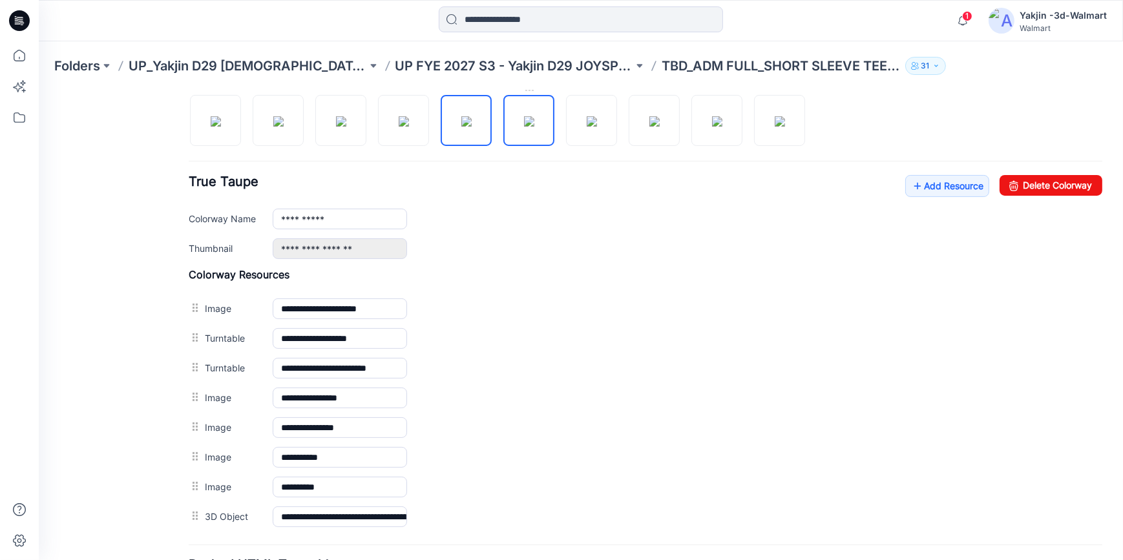
click at [524, 116] on img at bounding box center [529, 121] width 10 height 10
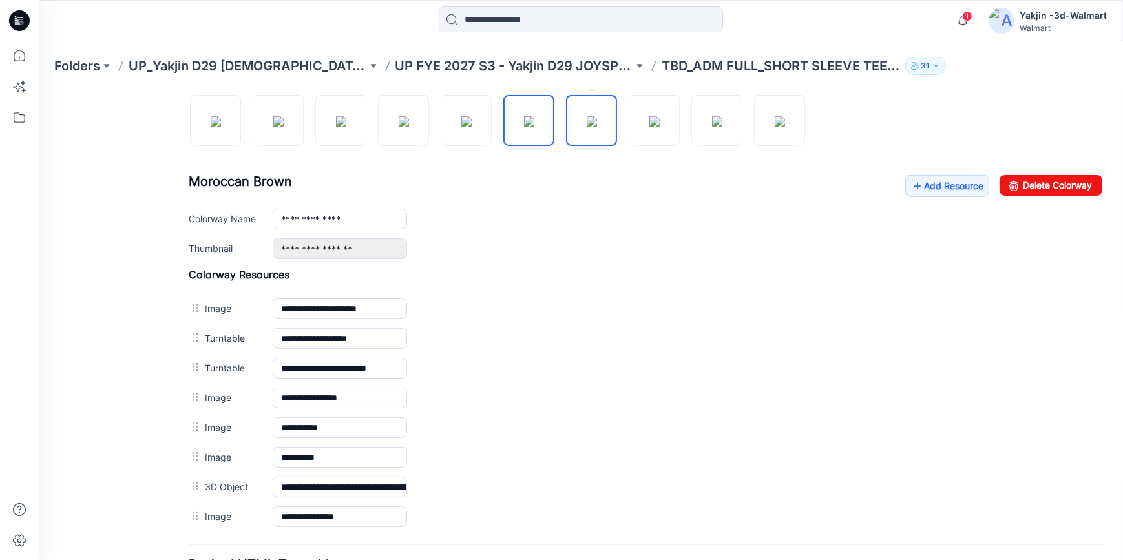
click at [587, 124] on img at bounding box center [592, 121] width 10 height 10
click at [148, 501] on div "General Cover Image Current Version Colorways Packed Turntable" at bounding box center [116, 169] width 103 height 994
click at [524, 125] on img at bounding box center [529, 121] width 10 height 10
click at [587, 126] on img at bounding box center [592, 121] width 10 height 10
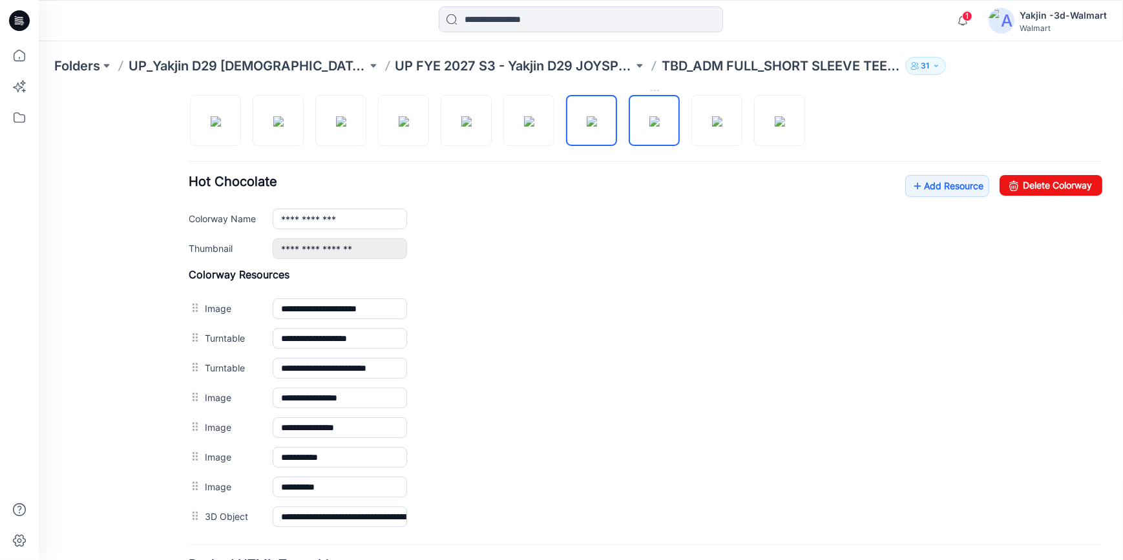
click at [653, 126] on img at bounding box center [654, 121] width 10 height 10
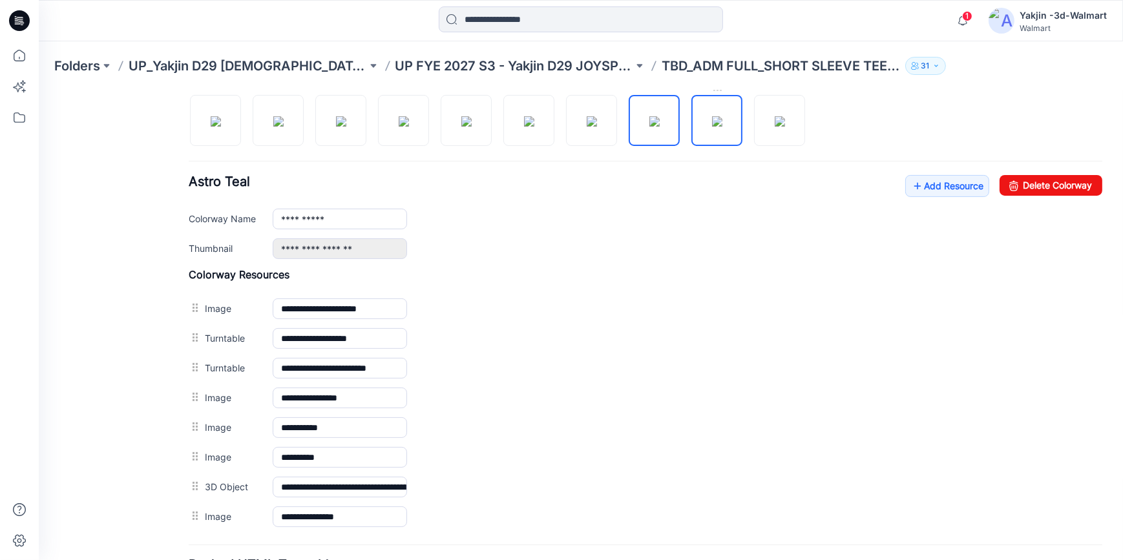
click at [717, 126] on img at bounding box center [717, 121] width 10 height 10
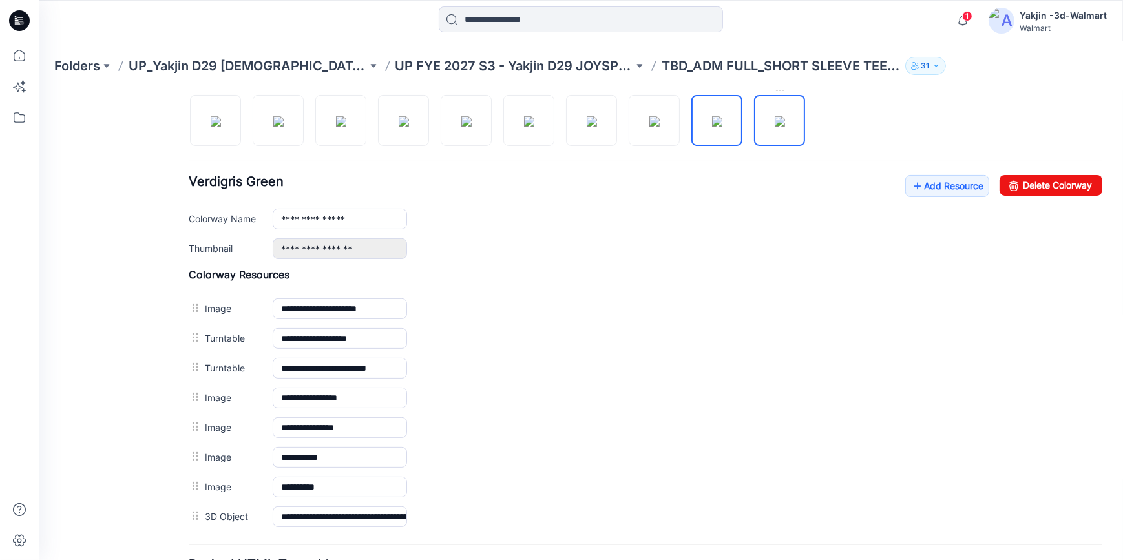
click at [785, 125] on img at bounding box center [780, 121] width 10 height 10
type input "**********"
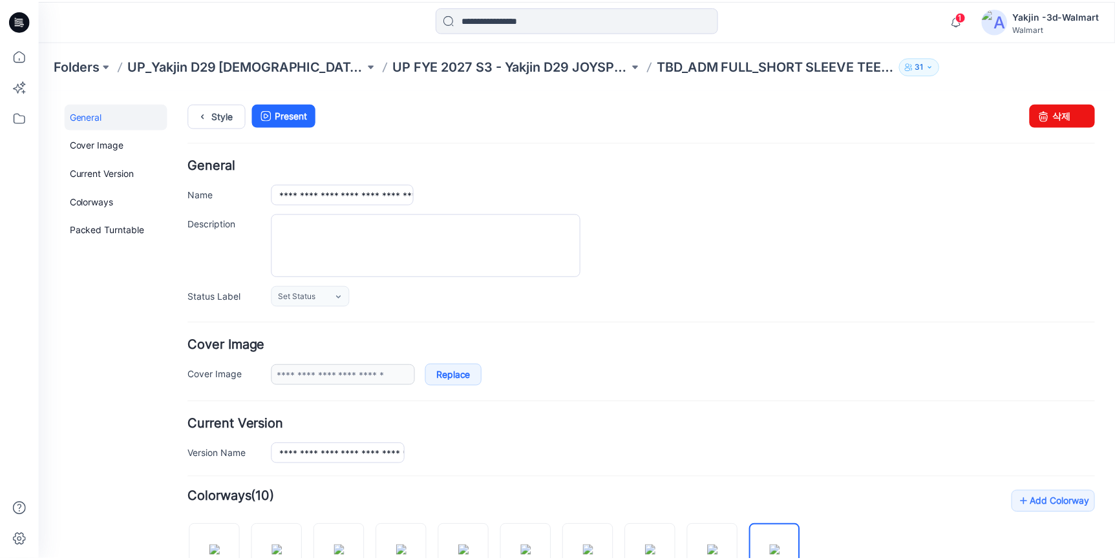
scroll to position [0, 0]
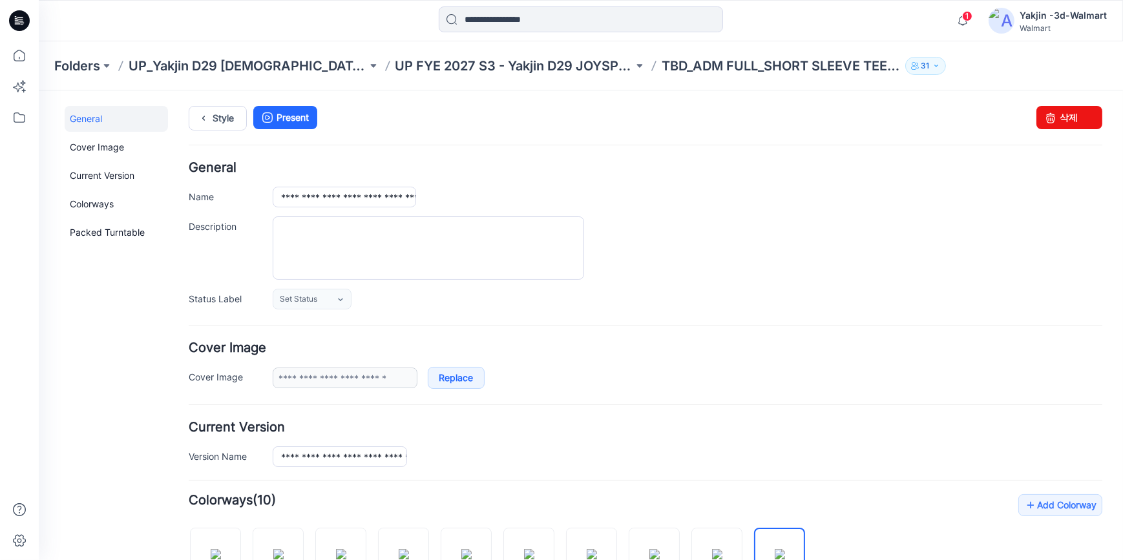
drag, startPoint x: 20, startPoint y: 21, endPoint x: 68, endPoint y: 34, distance: 49.5
click at [20, 21] on icon at bounding box center [21, 21] width 5 height 1
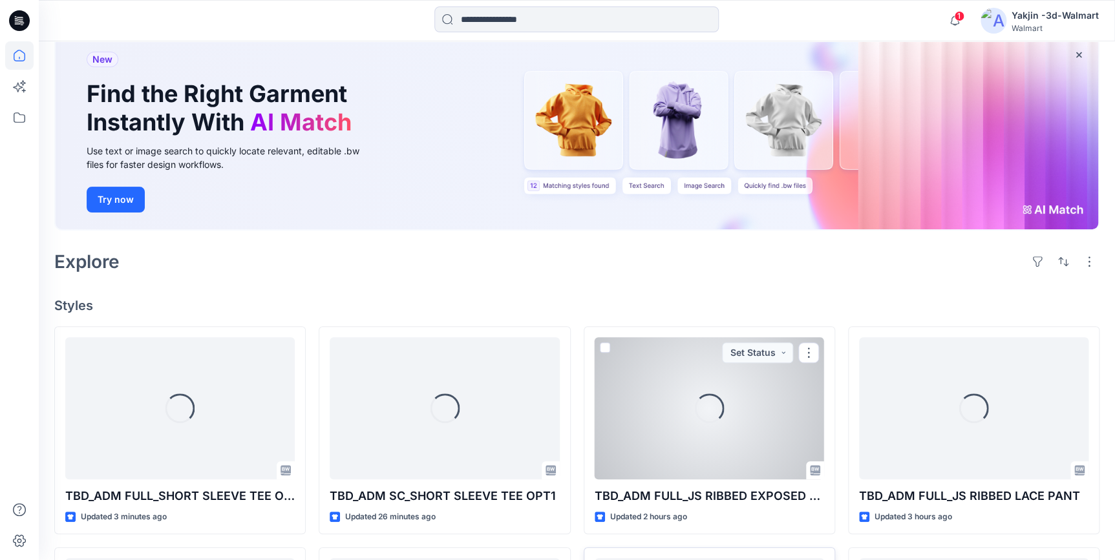
scroll to position [235, 0]
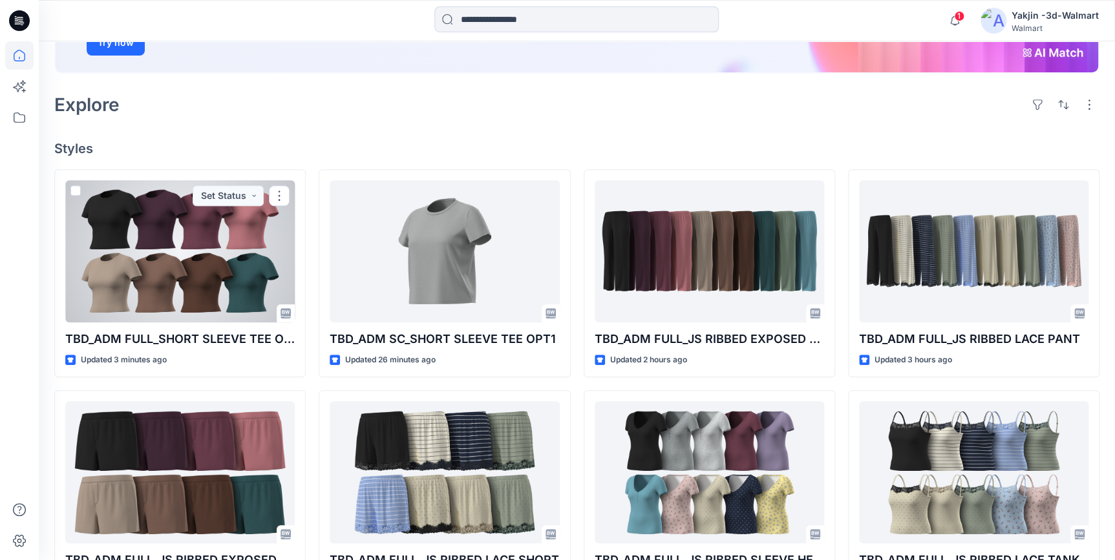
drag, startPoint x: 181, startPoint y: 250, endPoint x: 238, endPoint y: 274, distance: 61.7
click at [181, 250] on div at bounding box center [179, 251] width 229 height 142
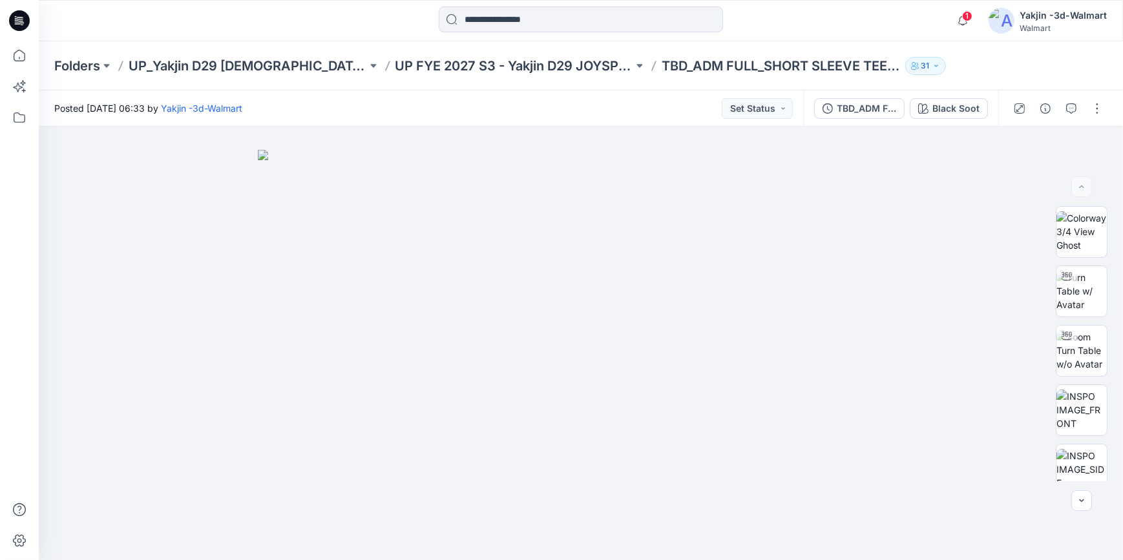
click at [15, 18] on icon at bounding box center [16, 18] width 3 height 1
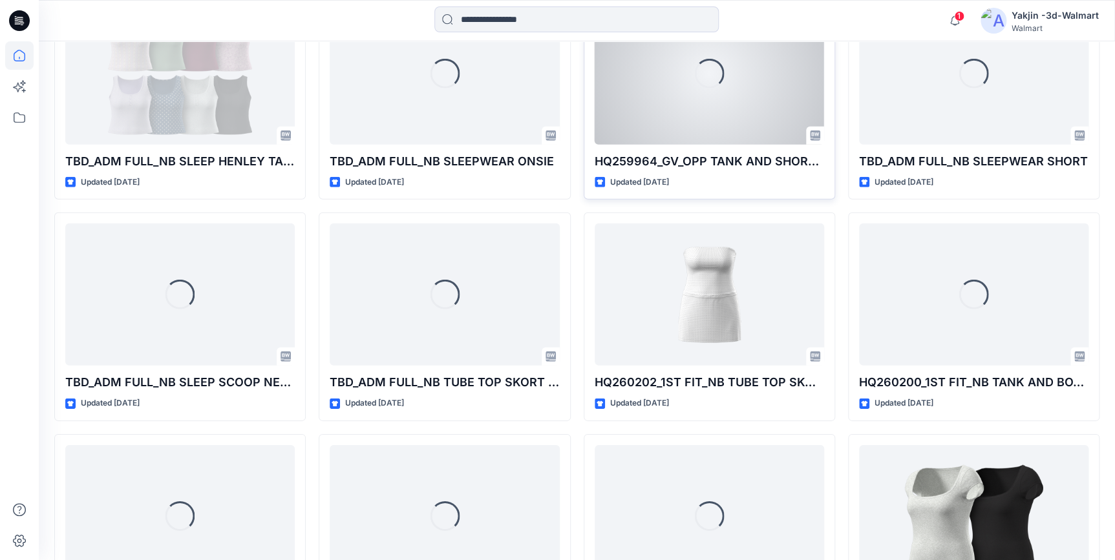
scroll to position [1748, 0]
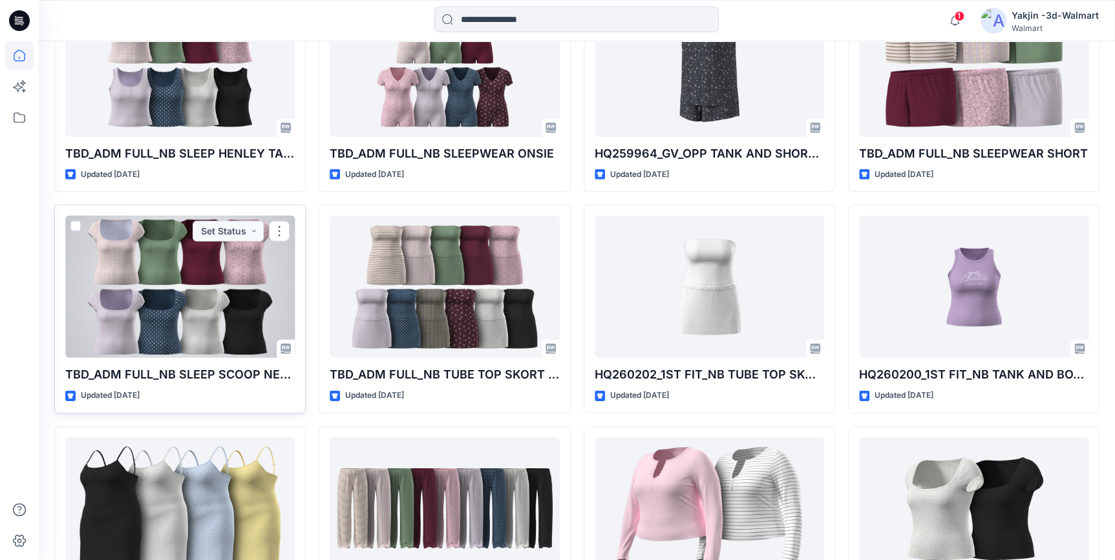
click at [216, 302] on div at bounding box center [179, 287] width 229 height 142
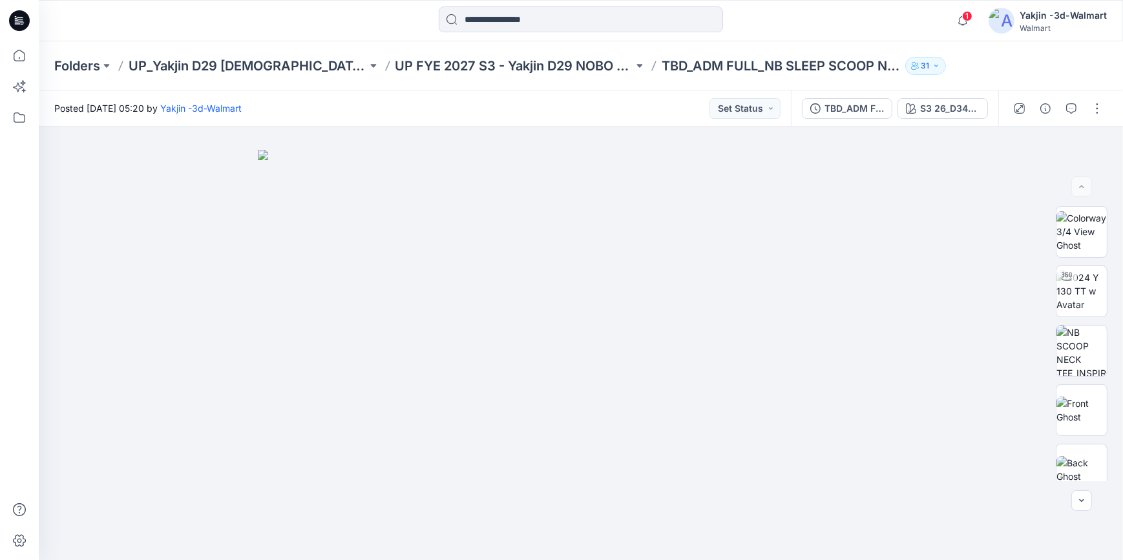
click at [25, 18] on icon at bounding box center [19, 20] width 21 height 21
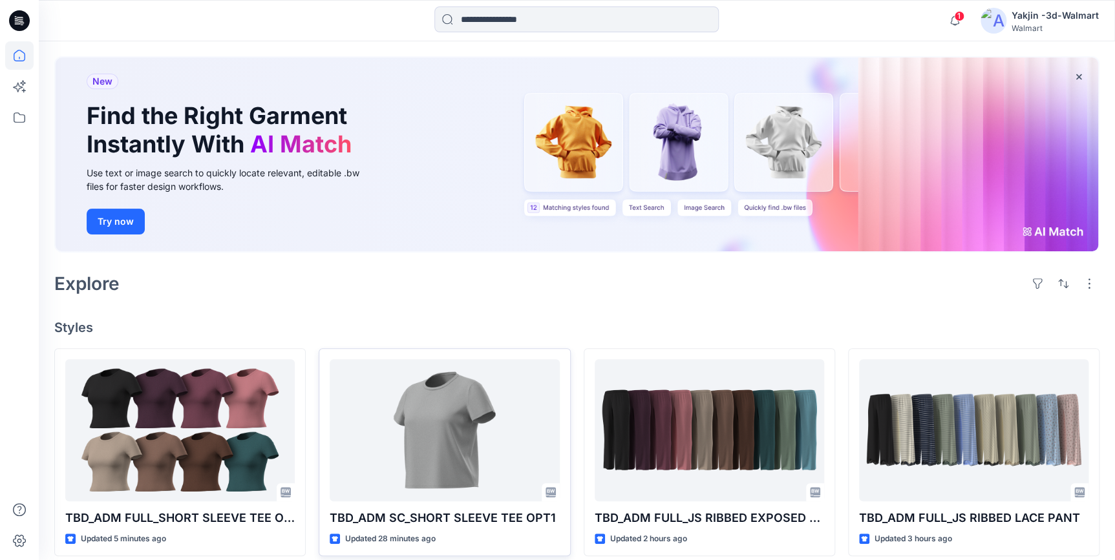
scroll to position [176, 0]
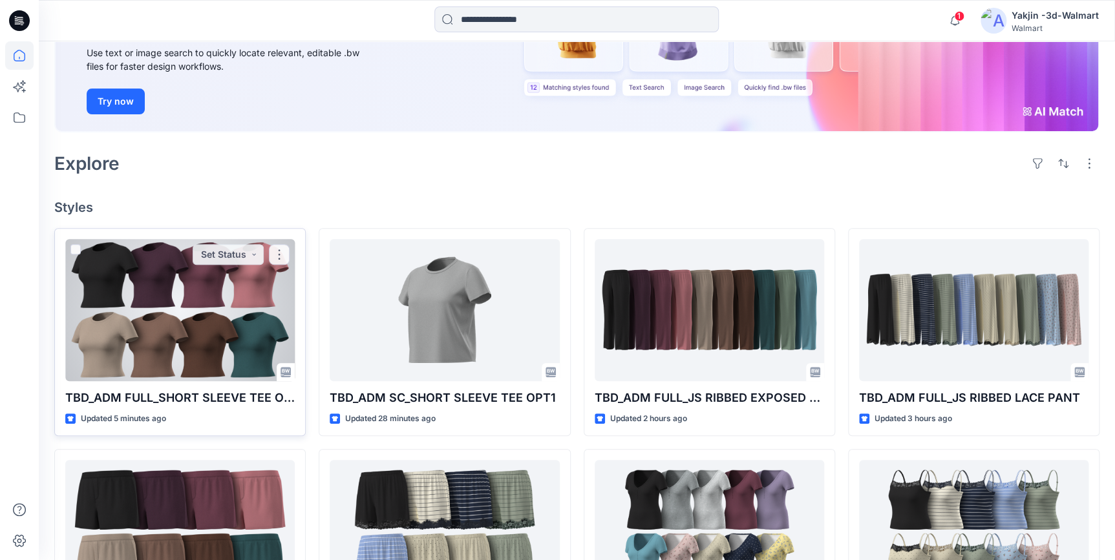
click at [178, 330] on div at bounding box center [179, 310] width 229 height 142
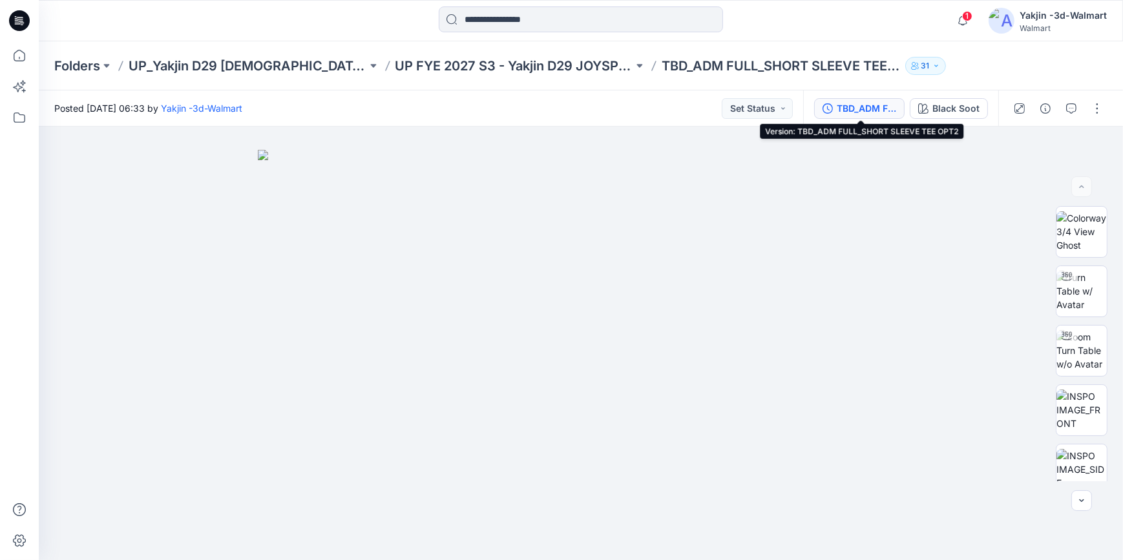
click at [857, 105] on div "TBD_ADM FULL_SHORT SLEEVE TEE OPT2" at bounding box center [866, 108] width 59 height 14
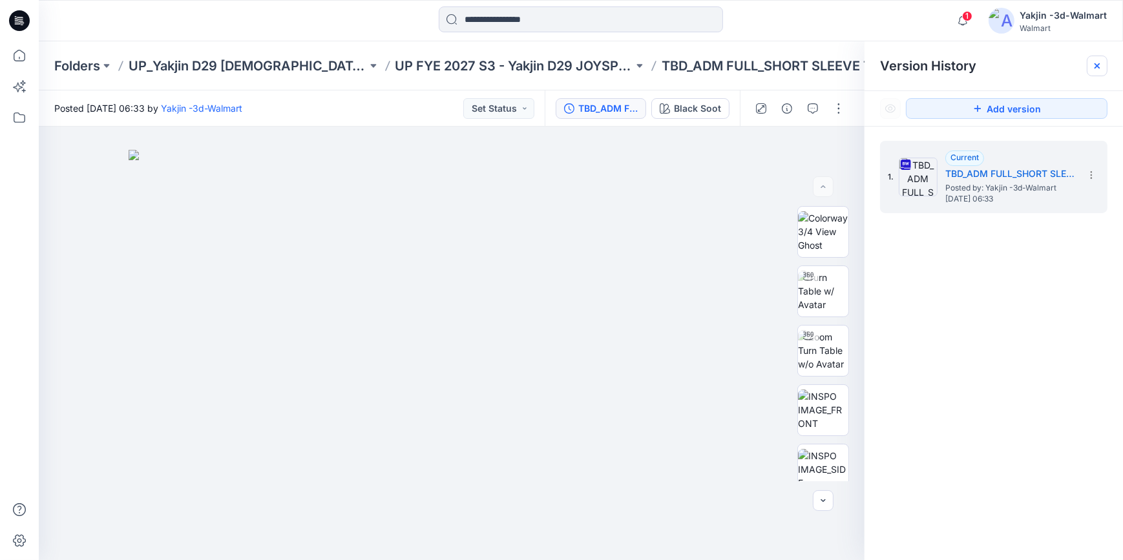
click at [1099, 59] on div at bounding box center [1097, 66] width 21 height 21
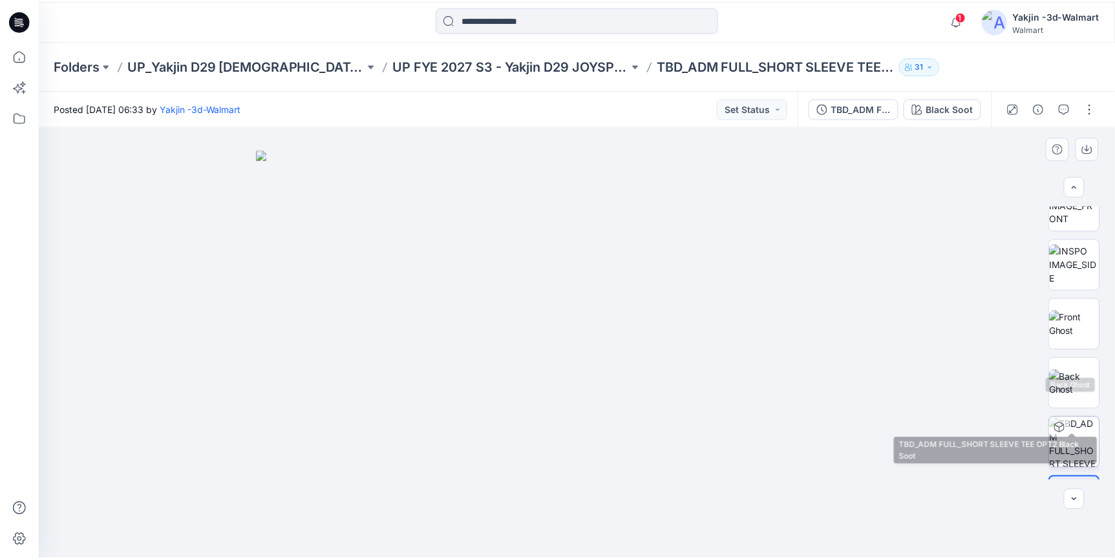
scroll to position [252, 0]
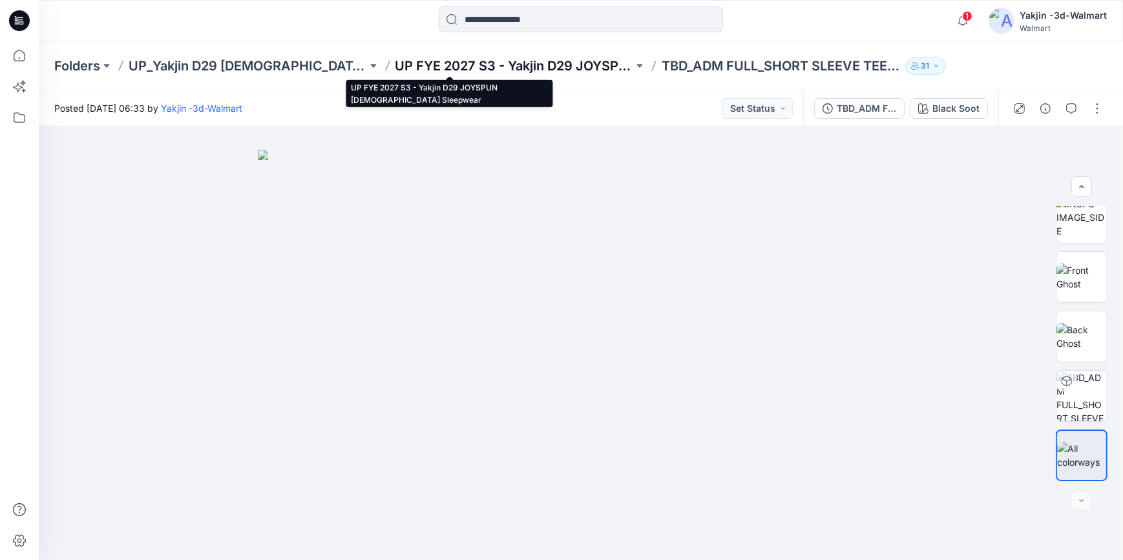
click at [429, 63] on p "UP FYE 2027 S3 - Yakjin D29 JOYSPUN Ladies Sleepwear" at bounding box center [514, 66] width 238 height 18
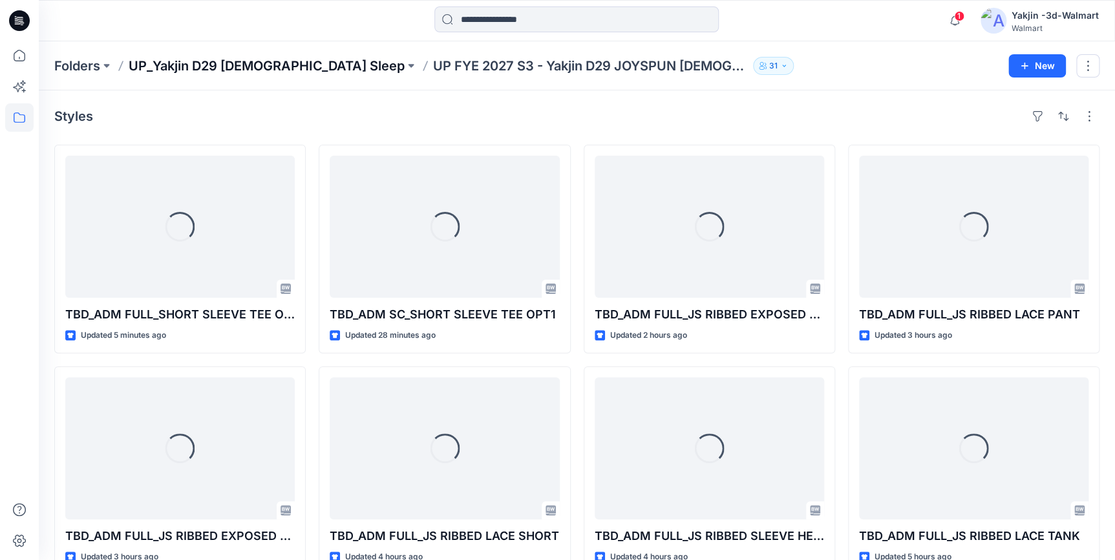
click at [258, 68] on p "UP_Yakjin D29 [DEMOGRAPHIC_DATA] Sleep" at bounding box center [267, 66] width 276 height 18
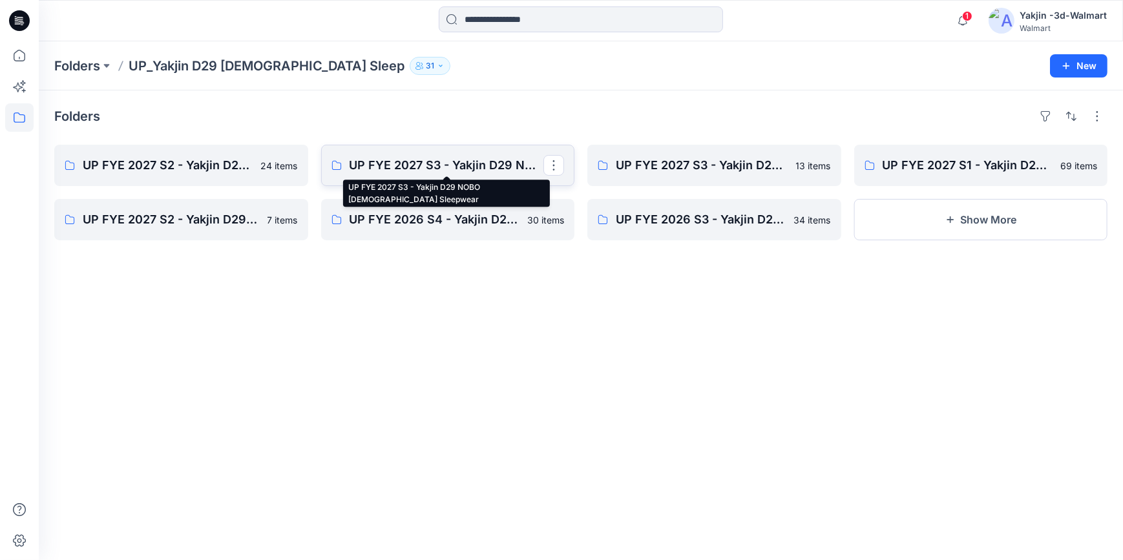
click at [470, 156] on p "UP FYE 2027 S3 - Yakjin D29 NOBO [DEMOGRAPHIC_DATA] Sleepwear" at bounding box center [447, 165] width 195 height 18
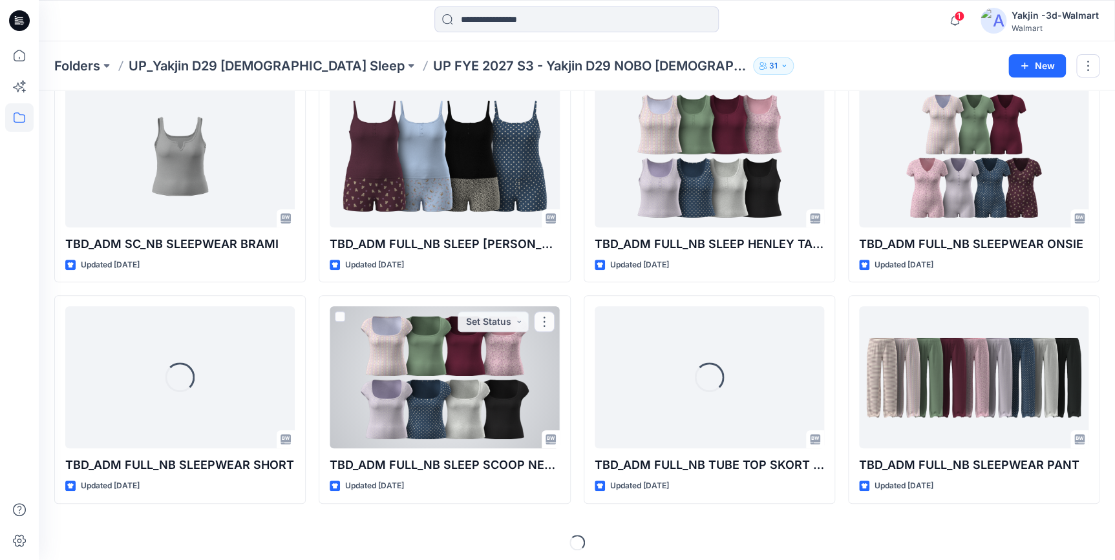
scroll to position [293, 0]
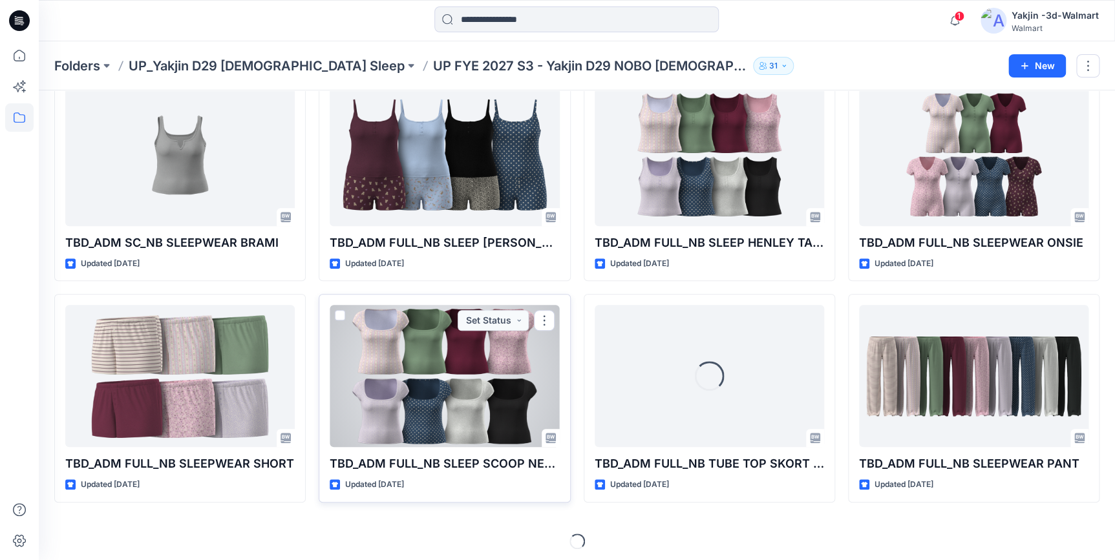
click at [485, 379] on div at bounding box center [444, 376] width 229 height 142
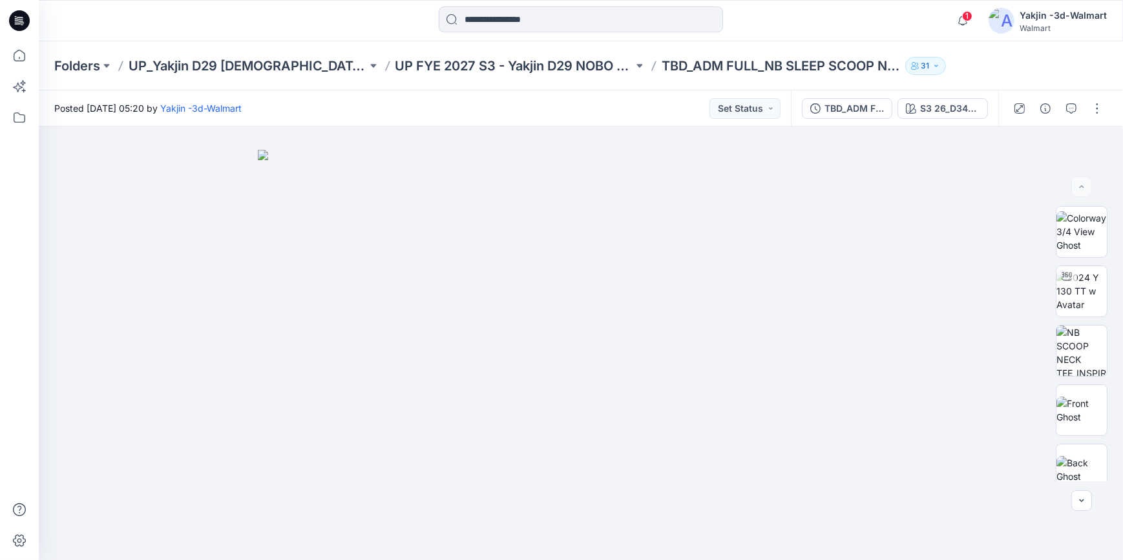
click at [1110, 110] on div at bounding box center [1058, 108] width 120 height 36
click at [1098, 110] on button "button" at bounding box center [1097, 108] width 21 height 21
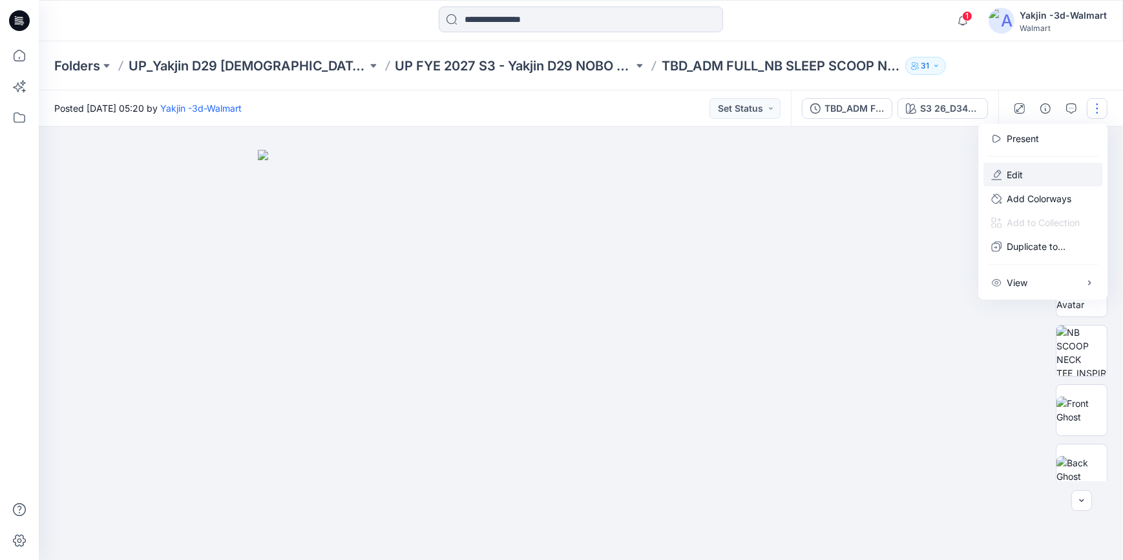
click at [1047, 175] on button "Edit" at bounding box center [1043, 175] width 119 height 24
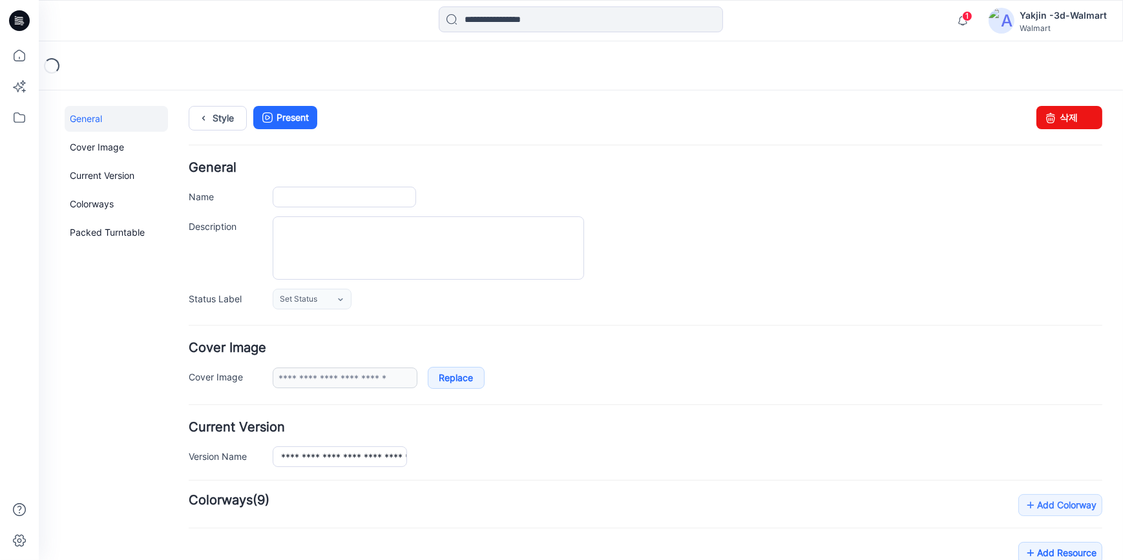
type input "**********"
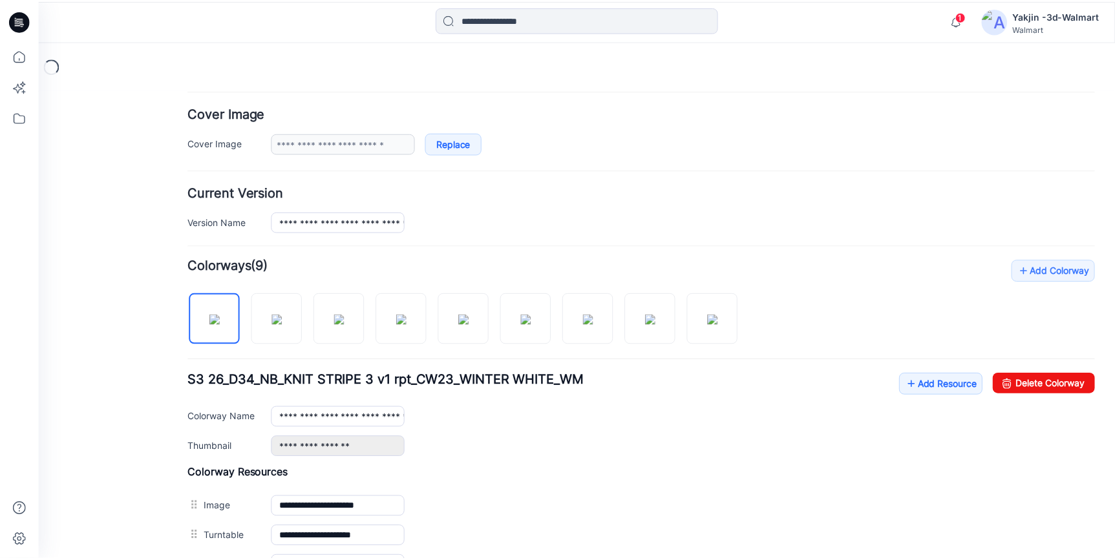
scroll to position [411, 0]
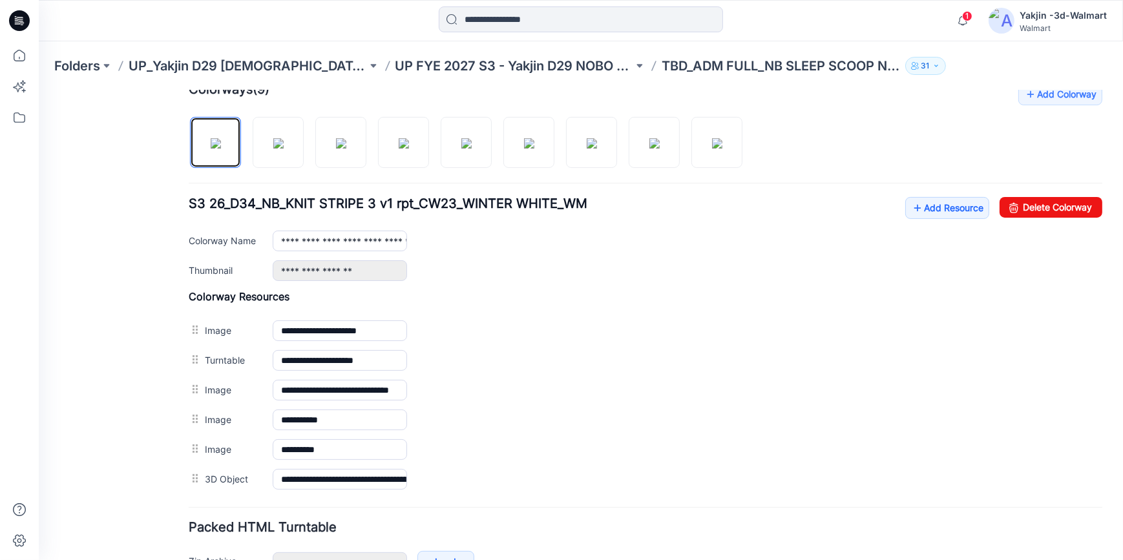
drag, startPoint x: 219, startPoint y: 147, endPoint x: 394, endPoint y: 178, distance: 177.8
click at [219, 147] on img at bounding box center [216, 143] width 10 height 10
click at [1044, 208] on link "Delete Colorway" at bounding box center [1051, 206] width 103 height 21
type input "**********"
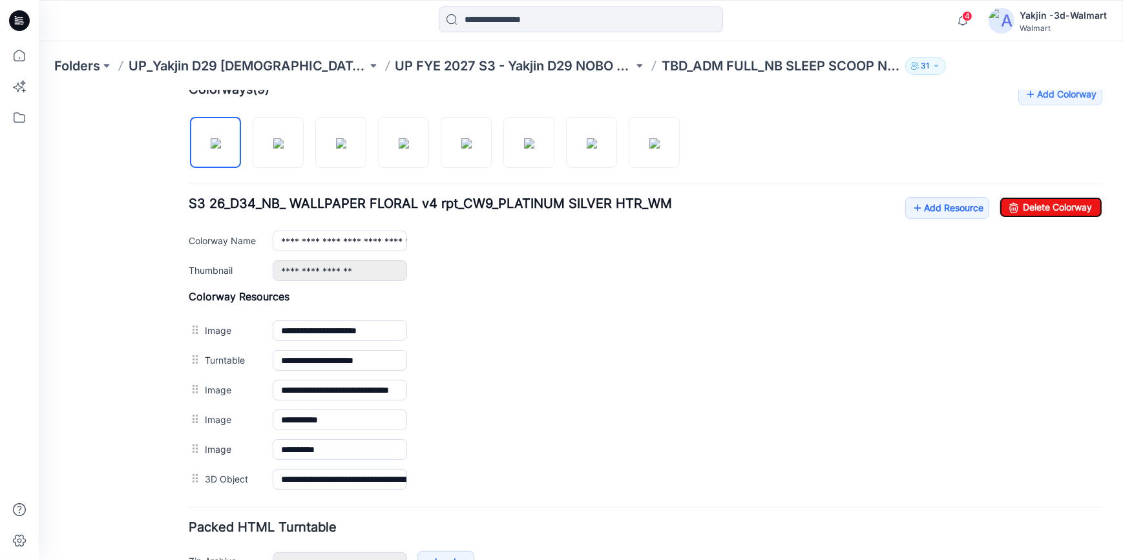
click at [22, 18] on icon at bounding box center [19, 20] width 21 height 21
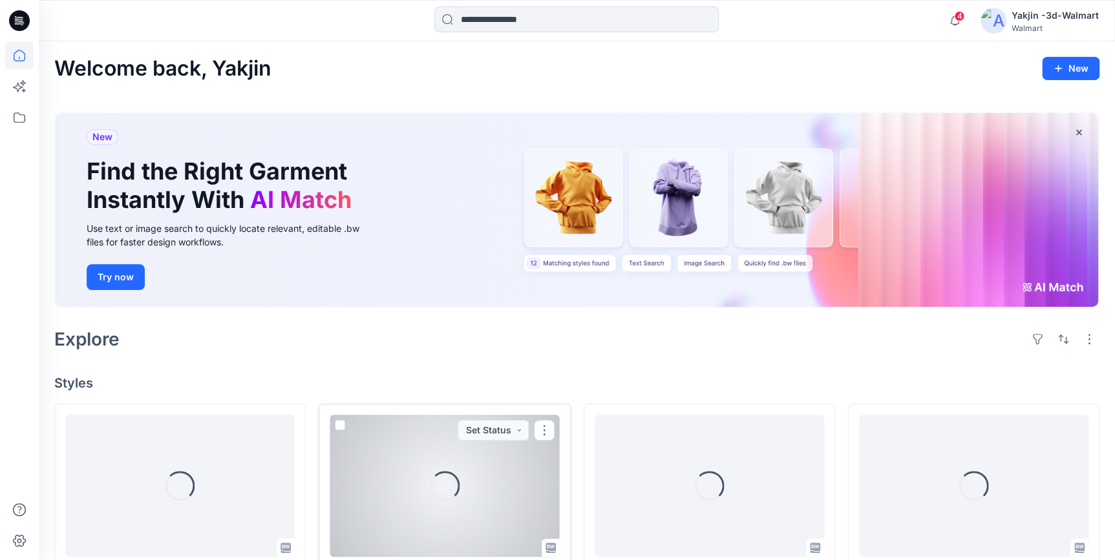
scroll to position [176, 0]
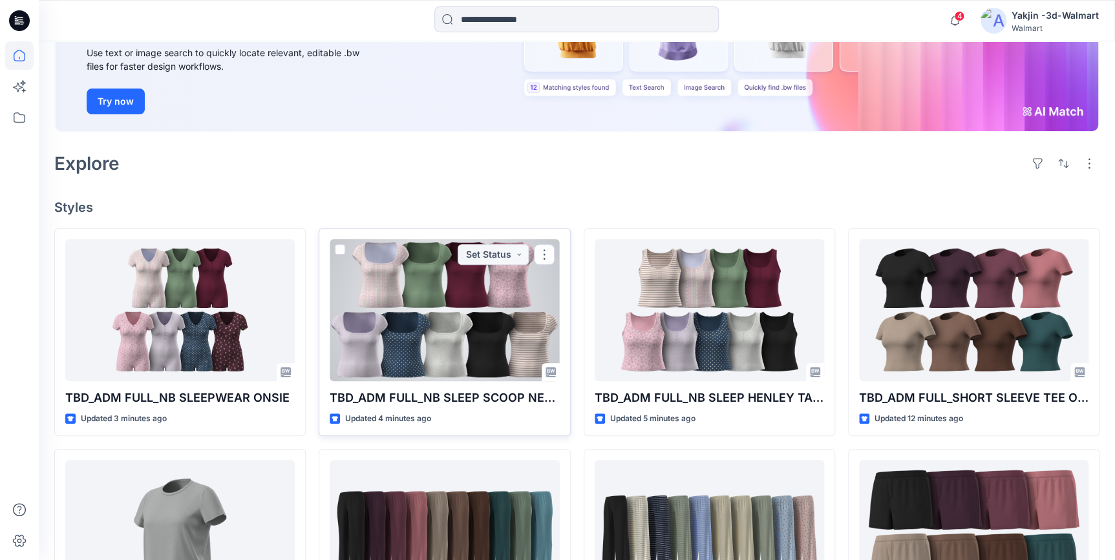
click at [421, 328] on div at bounding box center [444, 310] width 229 height 142
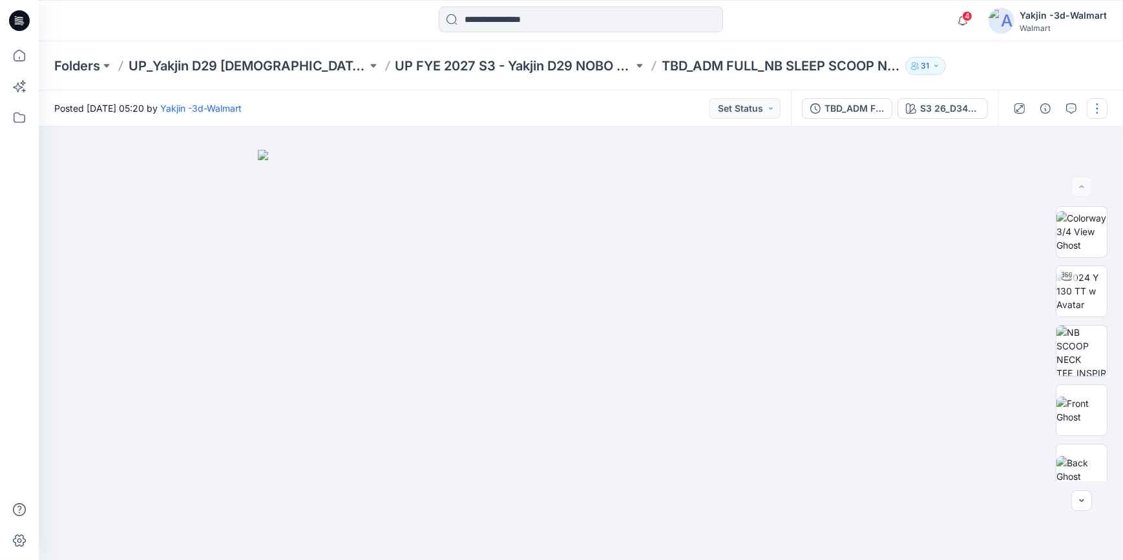
click at [1100, 106] on button "button" at bounding box center [1097, 108] width 21 height 21
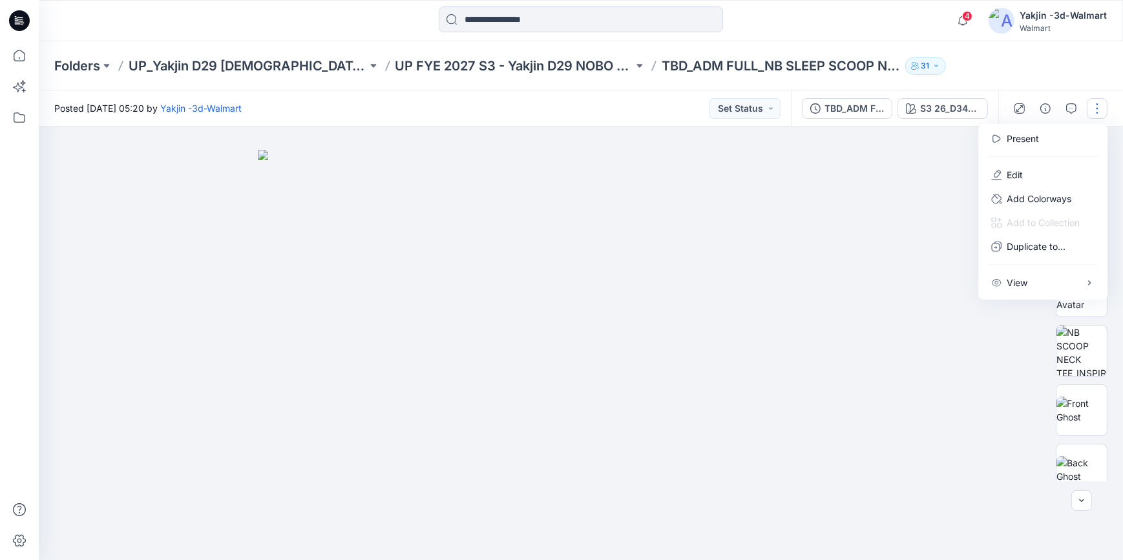
click at [901, 394] on img at bounding box center [581, 355] width 646 height 411
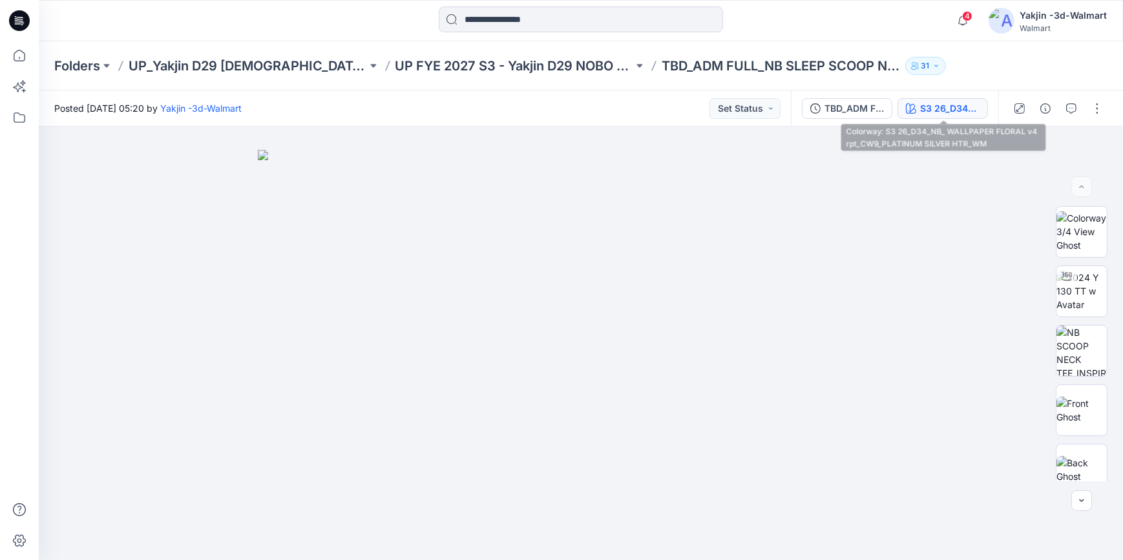
click at [955, 105] on div "S3 26_D34_NB_ WALLPAPER FLORAL v4 rpt_CW9_PLATINUM SILVER HTR_WM" at bounding box center [949, 108] width 59 height 14
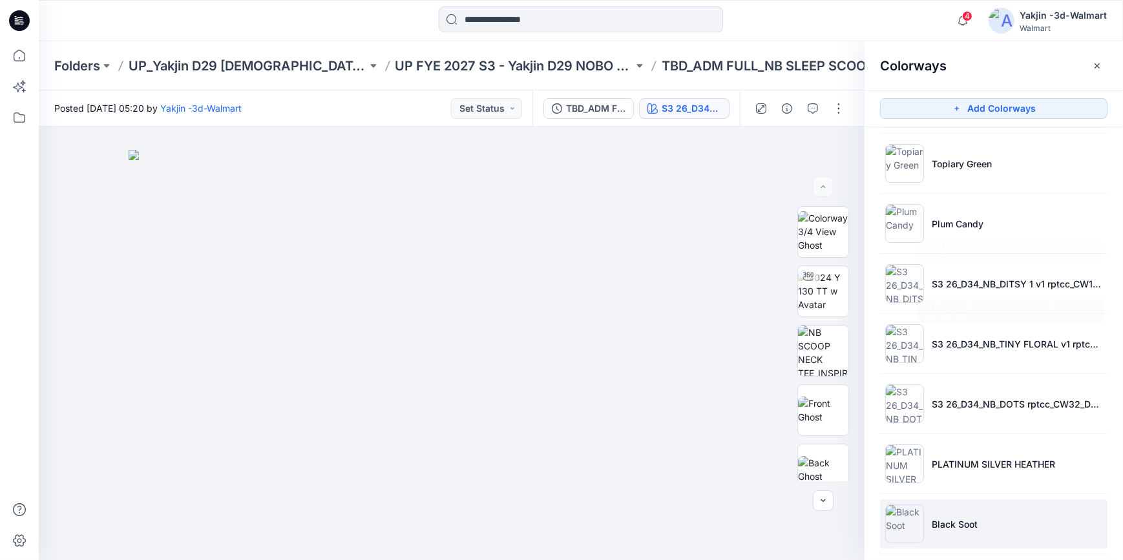
scroll to position [132, 0]
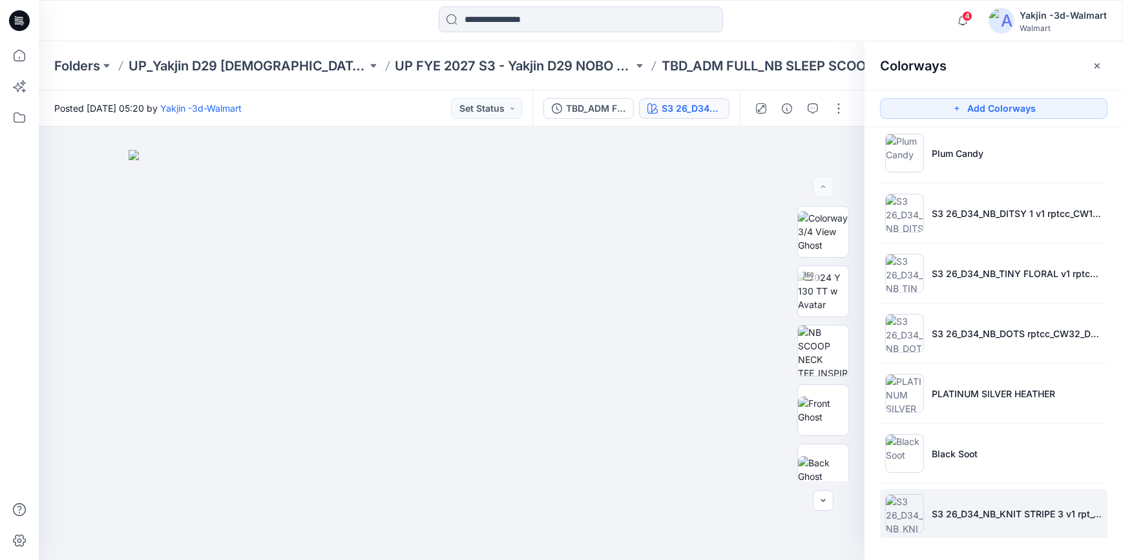
click at [962, 520] on li "S3 26_D34_NB_KNIT STRIPE 3 v1 rpt_CW23_WINTER WHITE_WM" at bounding box center [993, 513] width 227 height 49
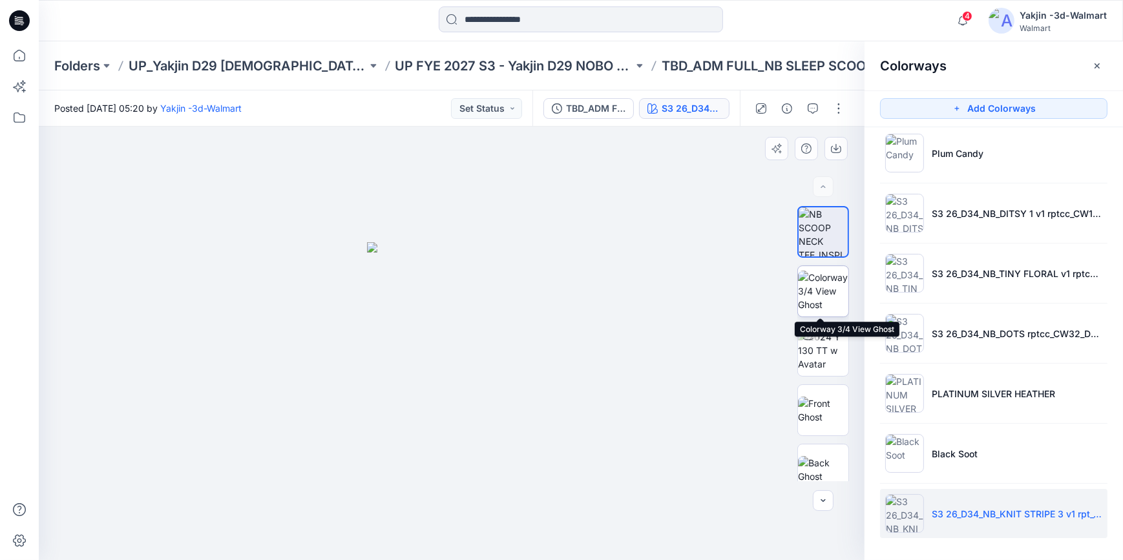
click at [823, 282] on img at bounding box center [823, 291] width 50 height 41
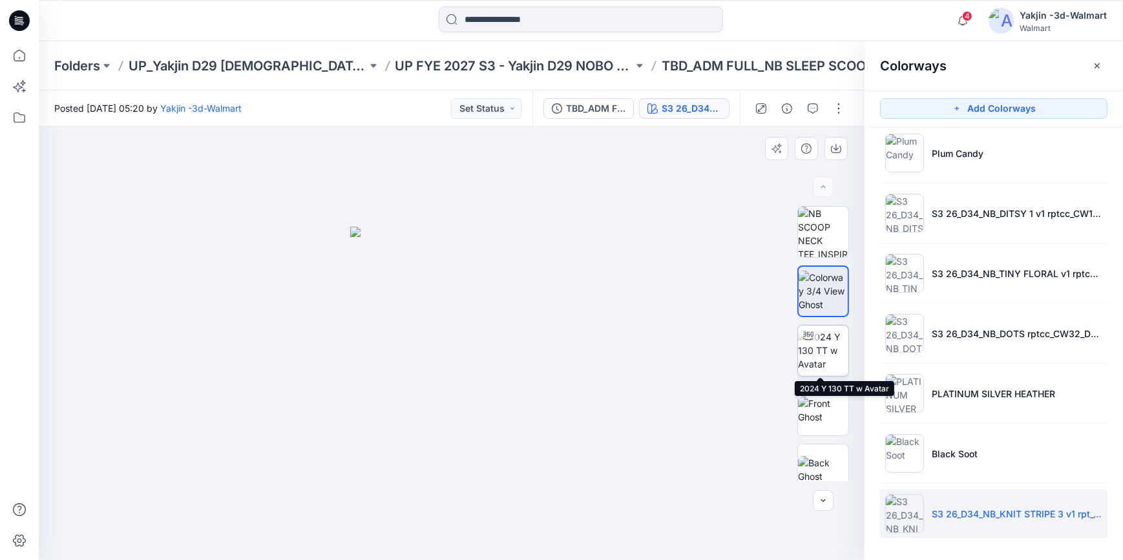
click at [833, 347] on img at bounding box center [823, 350] width 50 height 41
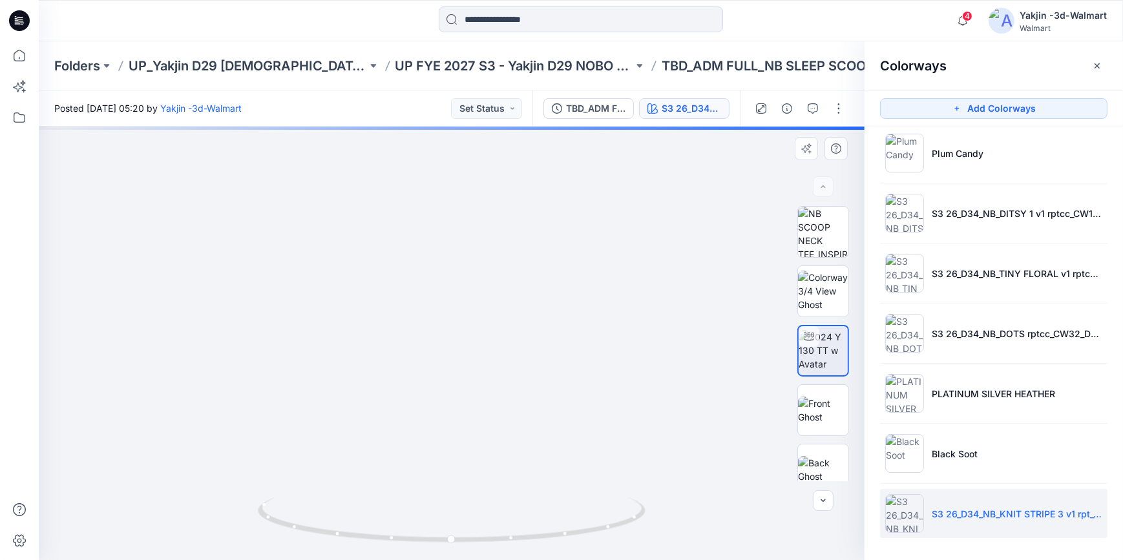
drag, startPoint x: 585, startPoint y: 286, endPoint x: 579, endPoint y: 377, distance: 91.3
click at [833, 419] on img at bounding box center [823, 410] width 50 height 27
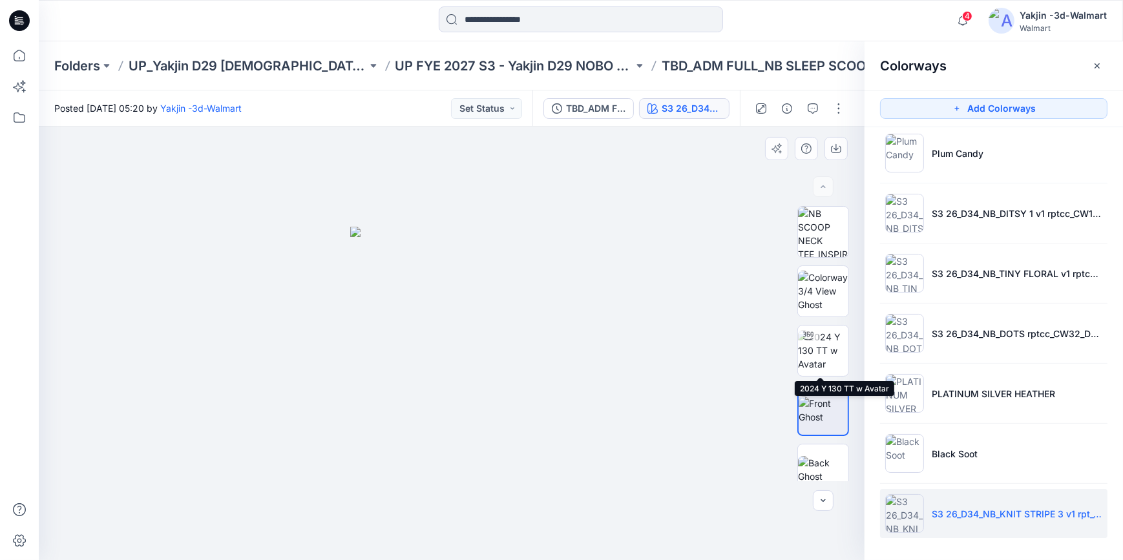
drag, startPoint x: 837, startPoint y: 362, endPoint x: 604, endPoint y: 303, distance: 241.2
click at [837, 362] on img at bounding box center [823, 350] width 50 height 41
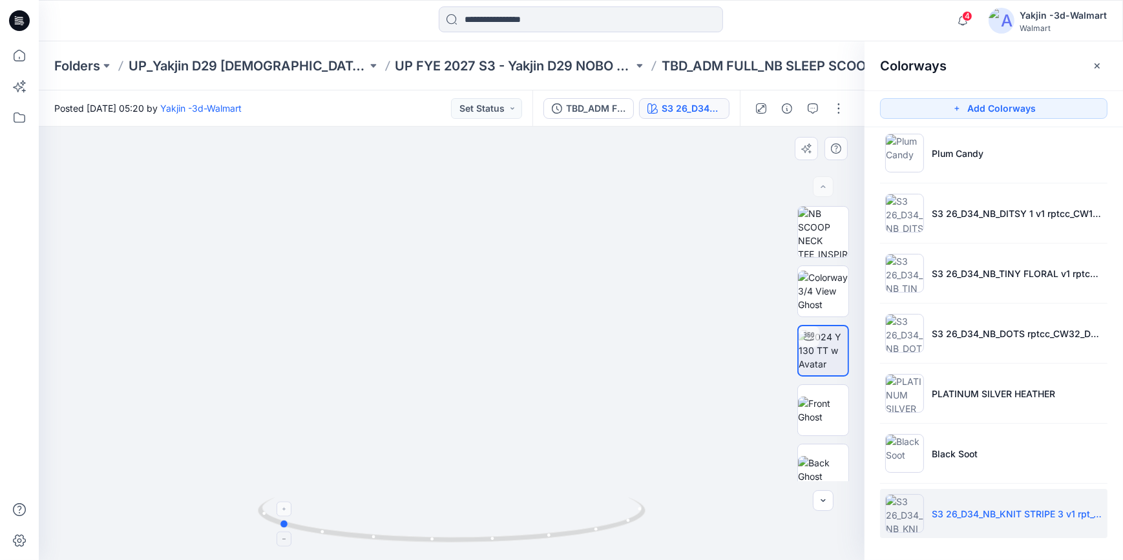
drag, startPoint x: 623, startPoint y: 523, endPoint x: 449, endPoint y: 518, distance: 173.9
click at [449, 518] on icon at bounding box center [453, 522] width 391 height 48
drag, startPoint x: 568, startPoint y: 344, endPoint x: 575, endPoint y: 446, distance: 101.7
drag, startPoint x: 496, startPoint y: 549, endPoint x: 697, endPoint y: 543, distance: 201.1
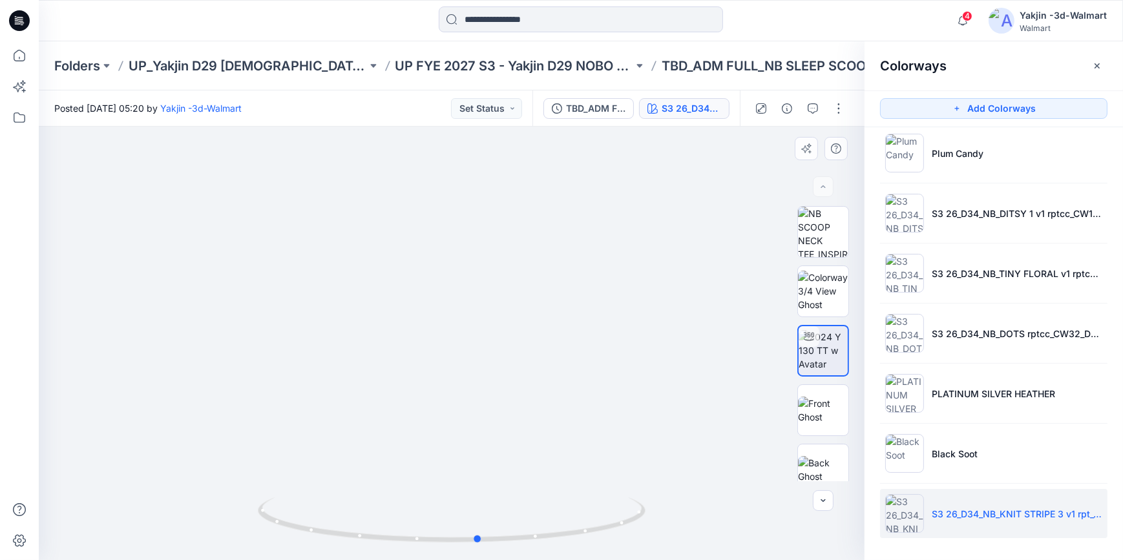
click at [697, 543] on div at bounding box center [452, 344] width 826 height 434
click at [835, 463] on img at bounding box center [823, 469] width 50 height 27
click at [843, 411] on img at bounding box center [823, 410] width 50 height 27
click at [1100, 70] on icon "button" at bounding box center [1097, 66] width 10 height 10
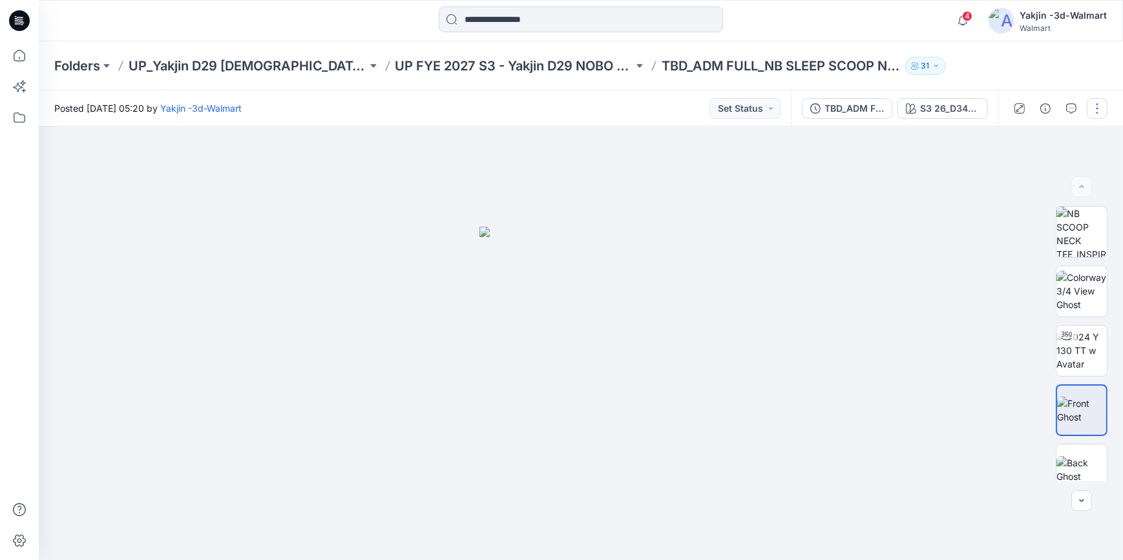
click at [1099, 110] on button "button" at bounding box center [1097, 108] width 21 height 21
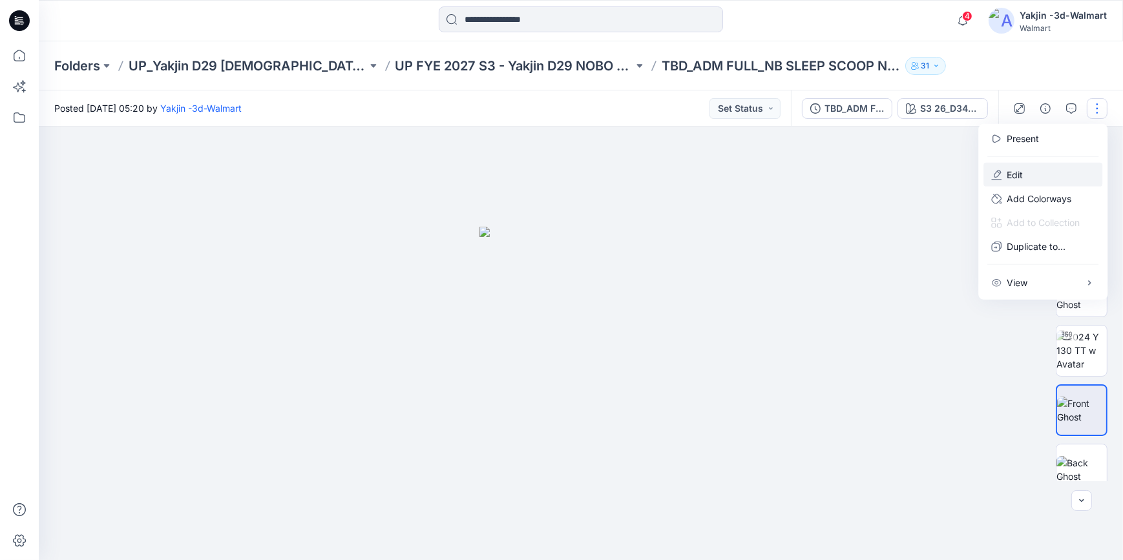
click at [1054, 168] on button "Edit" at bounding box center [1043, 175] width 119 height 24
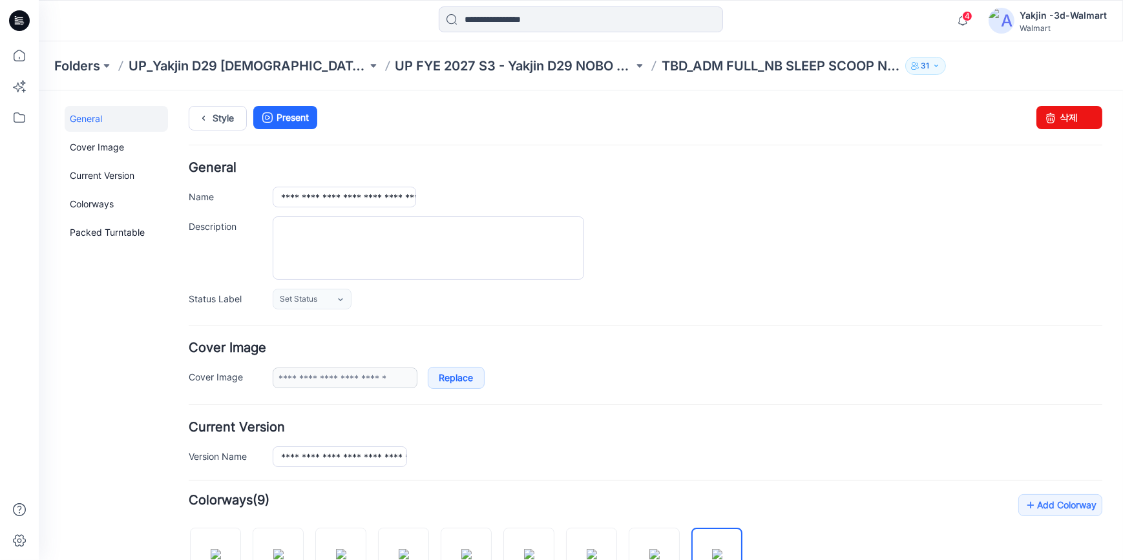
scroll to position [411, 0]
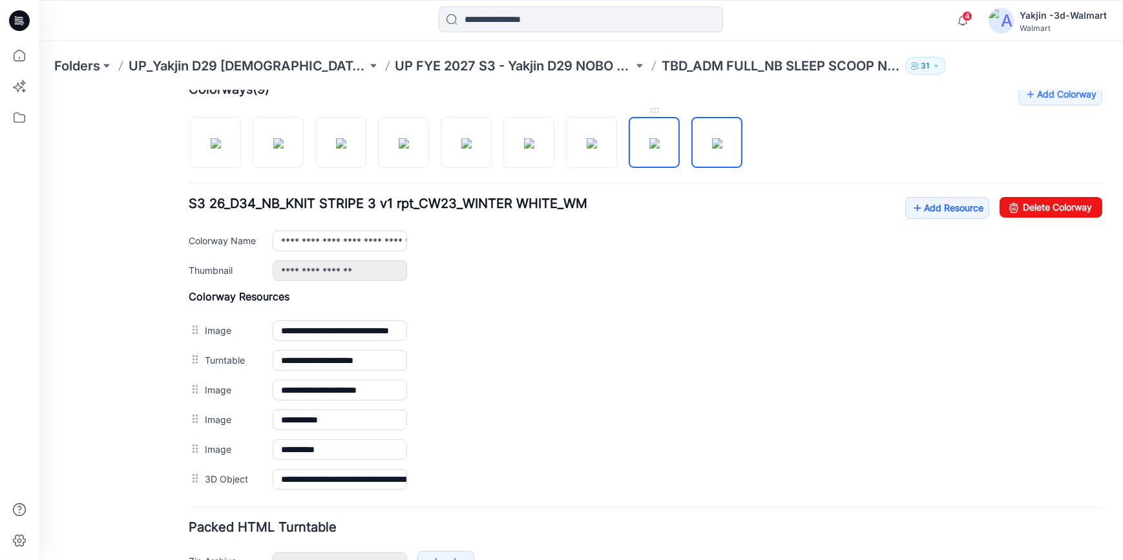
drag, startPoint x: 655, startPoint y: 149, endPoint x: 631, endPoint y: 201, distance: 57.5
click at [655, 148] on img at bounding box center [654, 143] width 10 height 10
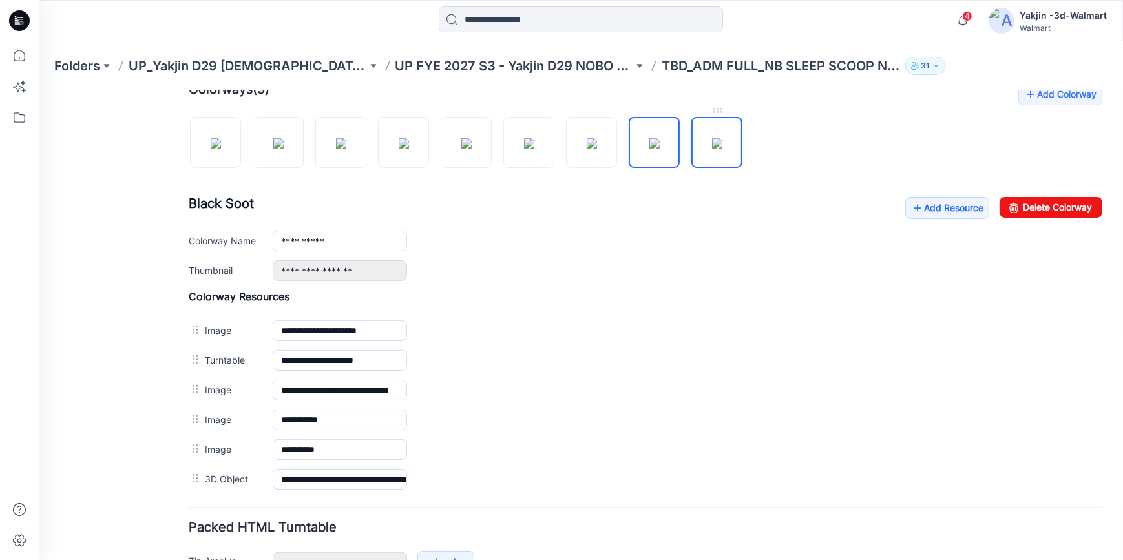
click at [717, 138] on img at bounding box center [717, 143] width 10 height 10
type input "**********"
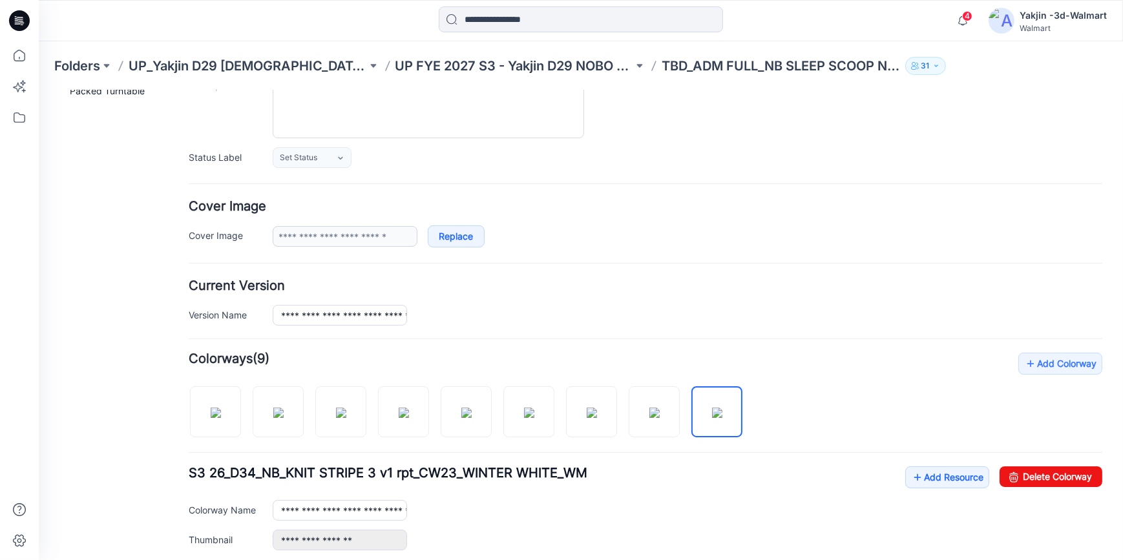
scroll to position [0, 0]
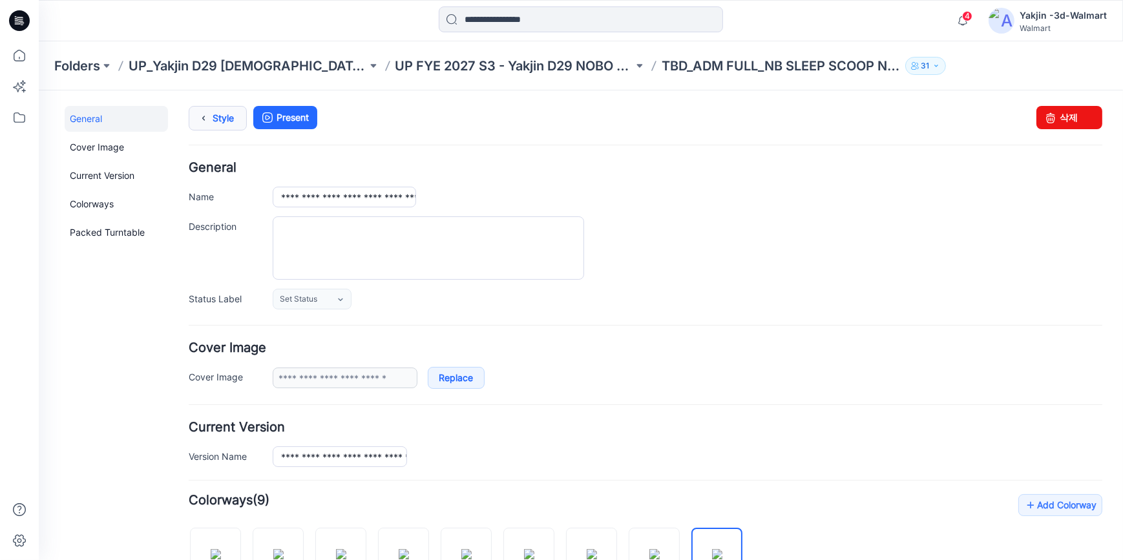
click at [218, 122] on link "Style" at bounding box center [218, 117] width 58 height 25
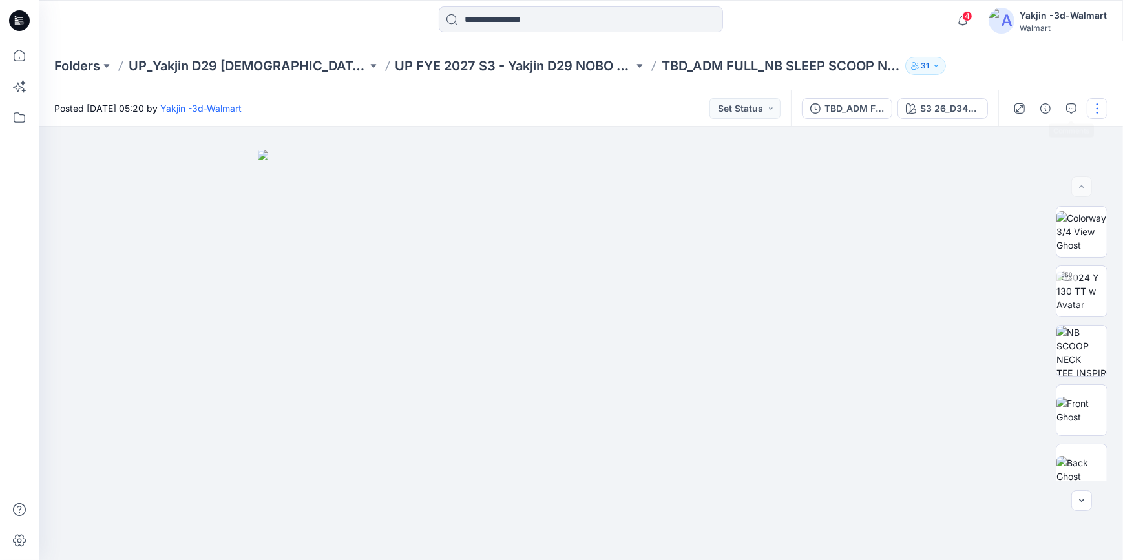
click at [1101, 106] on button "button" at bounding box center [1097, 108] width 21 height 21
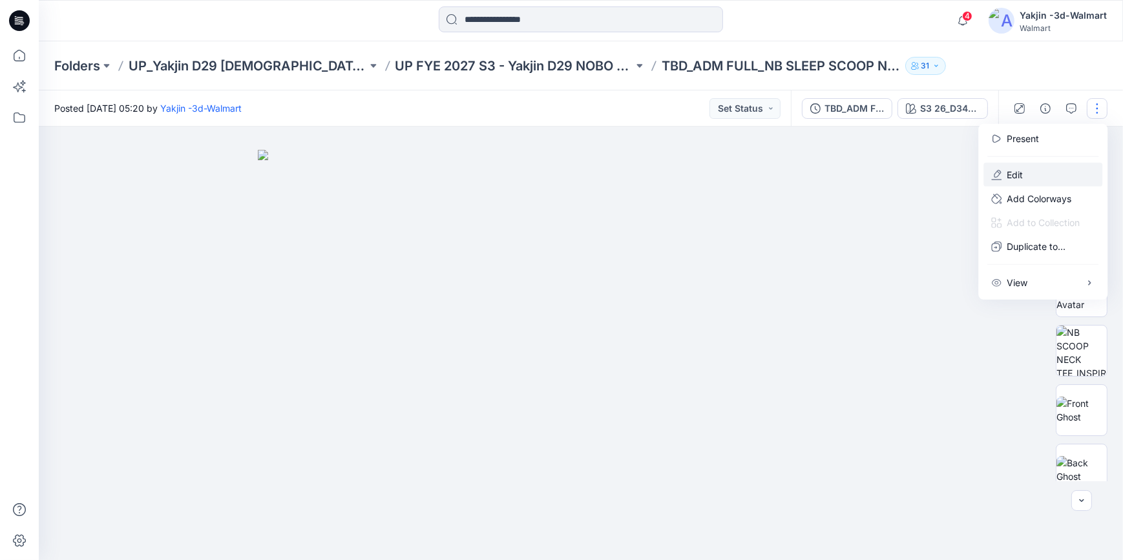
click at [1050, 182] on button "Edit" at bounding box center [1043, 175] width 119 height 24
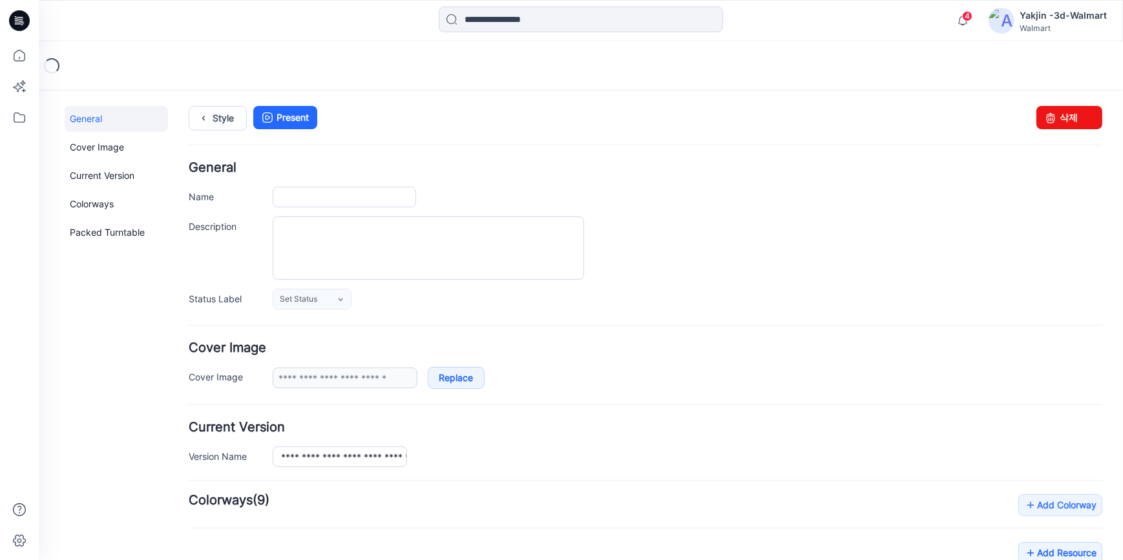
type input "**********"
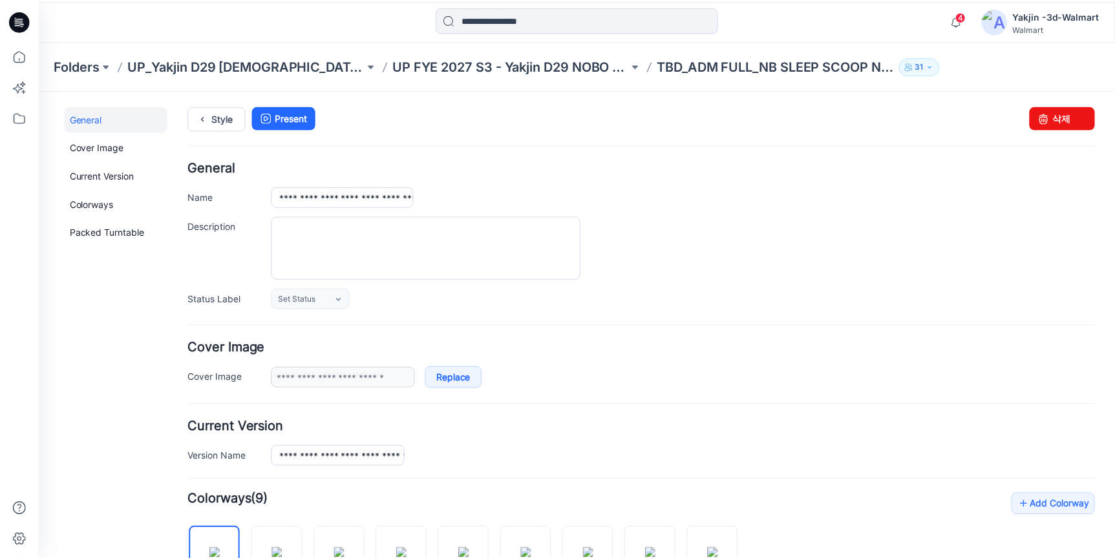
scroll to position [293, 0]
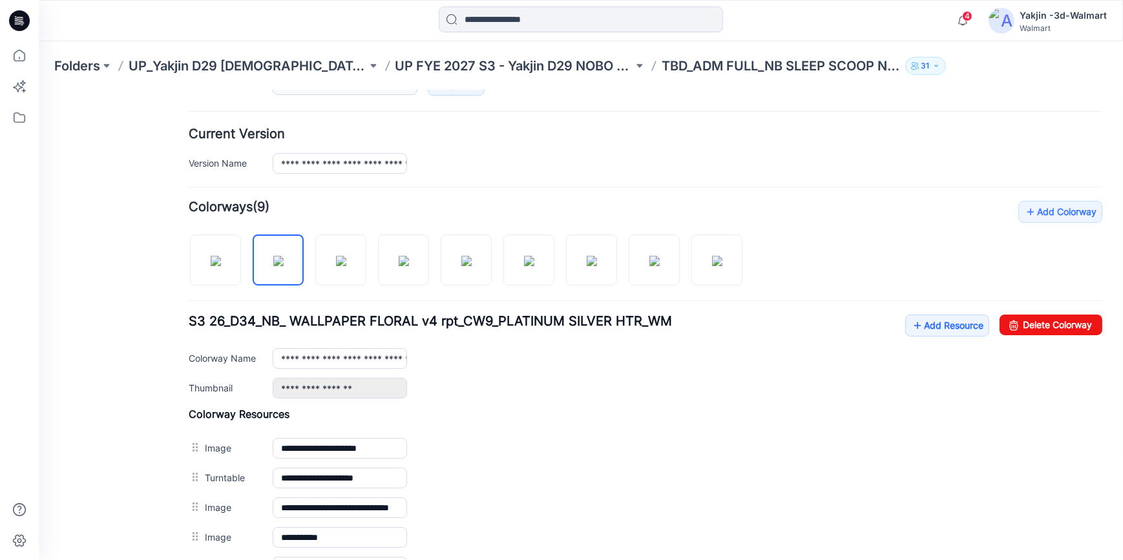
click at [23, 21] on icon at bounding box center [19, 20] width 21 height 21
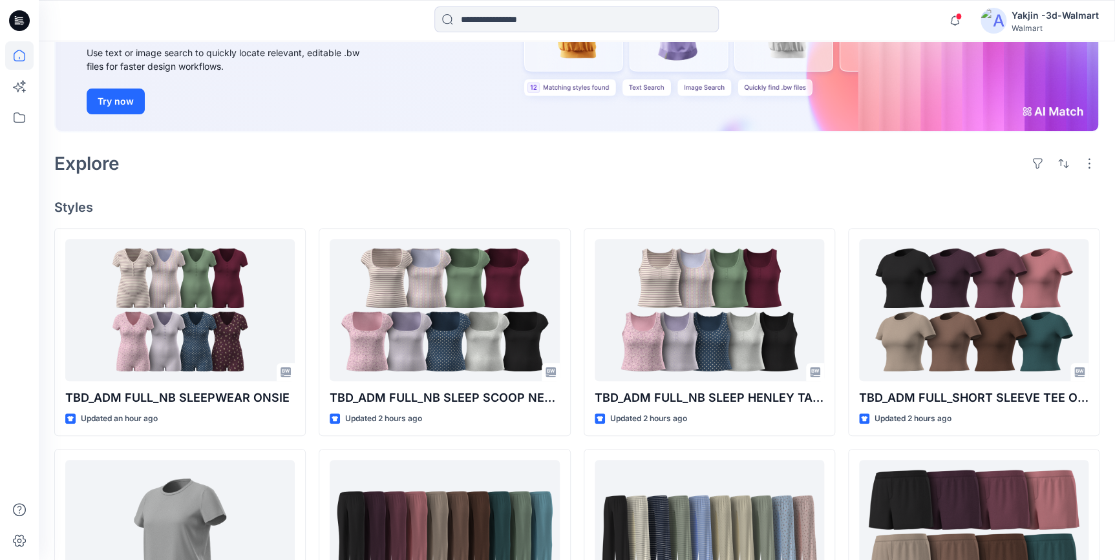
scroll to position [117, 0]
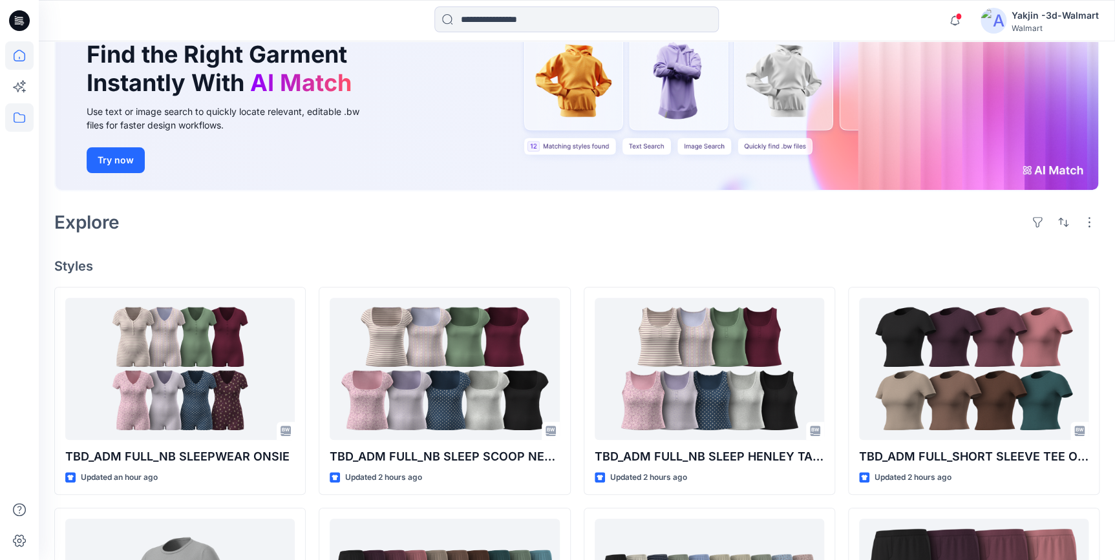
click at [21, 123] on icon at bounding box center [19, 117] width 28 height 28
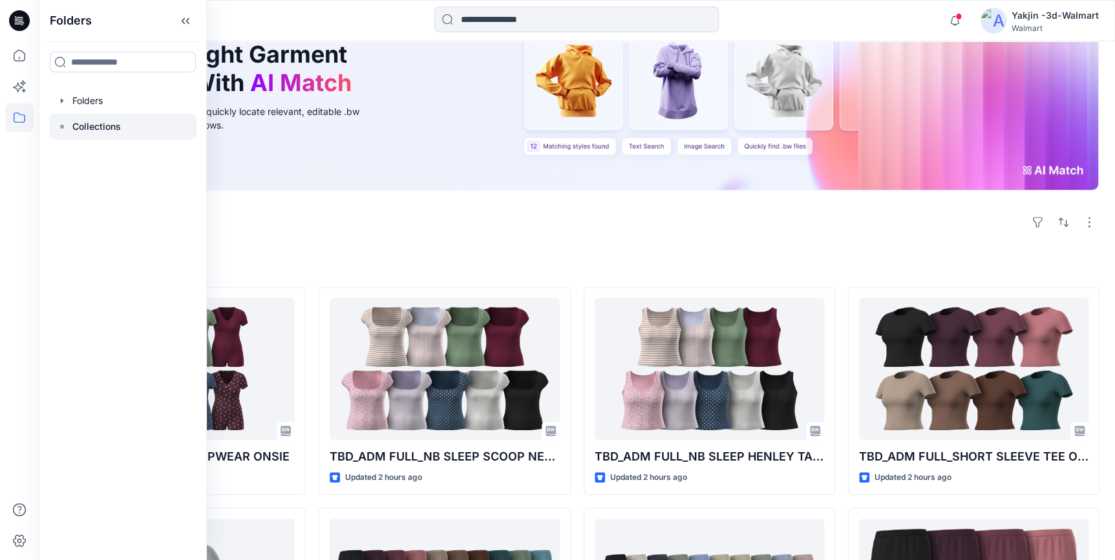
click at [113, 130] on p "Collections" at bounding box center [96, 127] width 48 height 16
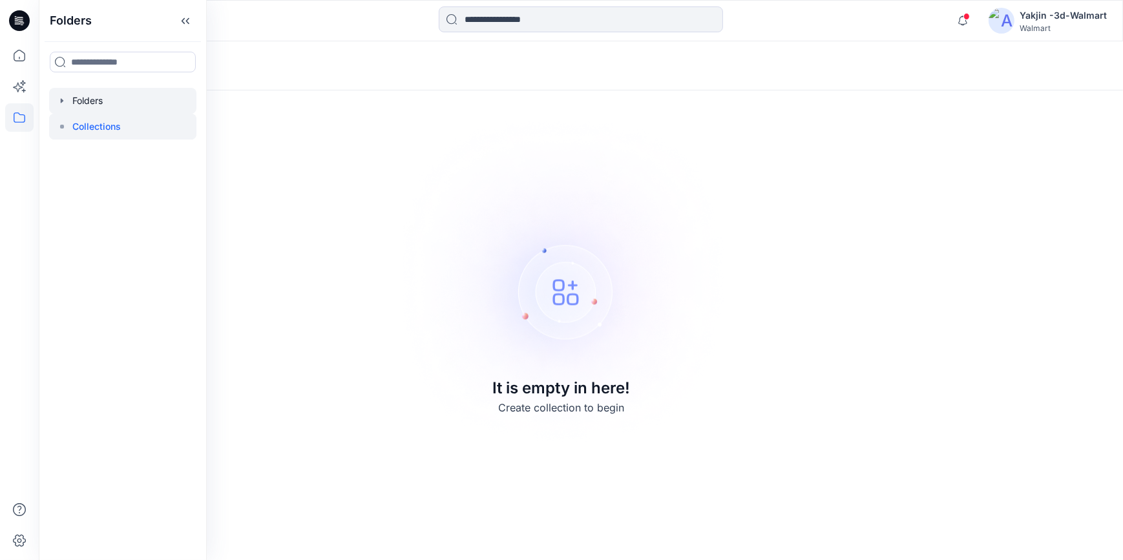
click at [99, 97] on div at bounding box center [122, 101] width 147 height 26
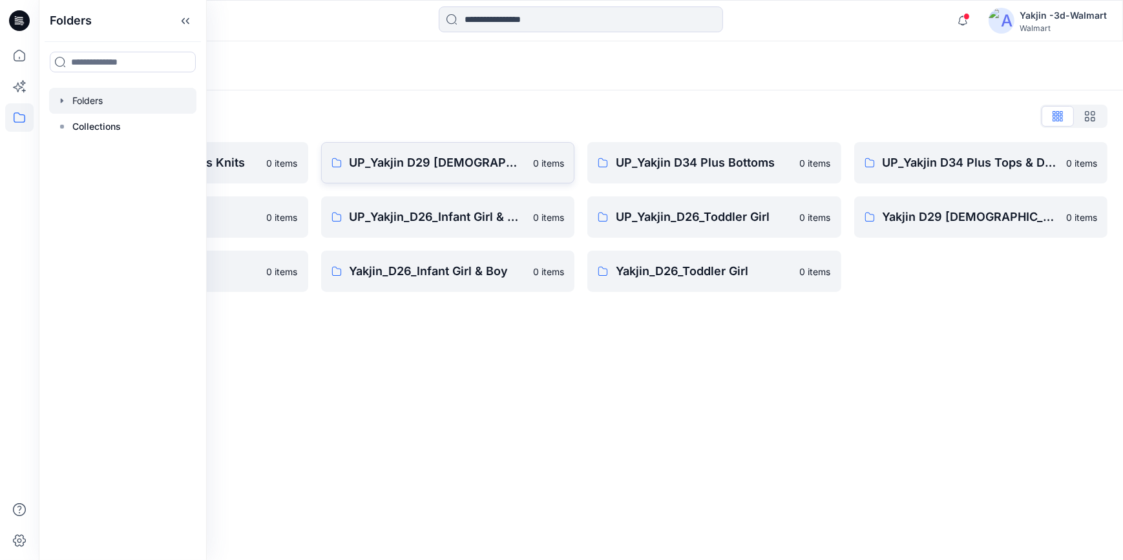
click at [388, 167] on p "UP_Yakjin D29 [DEMOGRAPHIC_DATA] Sleep" at bounding box center [438, 163] width 176 height 18
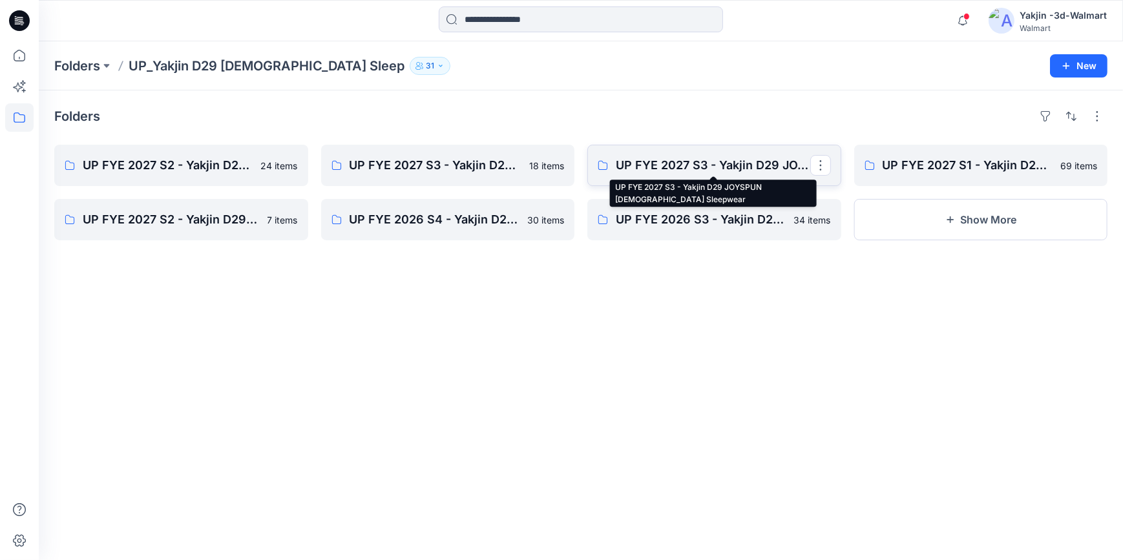
click at [711, 158] on p "UP FYE 2027 S3 - Yakjin D29 JOYSPUN [DEMOGRAPHIC_DATA] Sleepwear" at bounding box center [713, 165] width 195 height 18
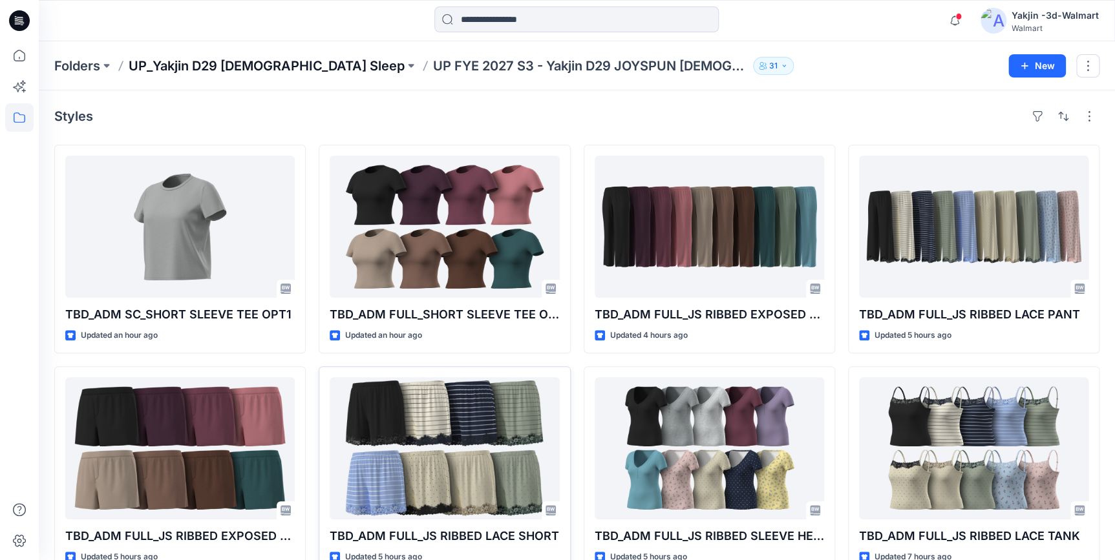
click at [261, 68] on p "UP_Yakjin D29 [DEMOGRAPHIC_DATA] Sleep" at bounding box center [267, 66] width 276 height 18
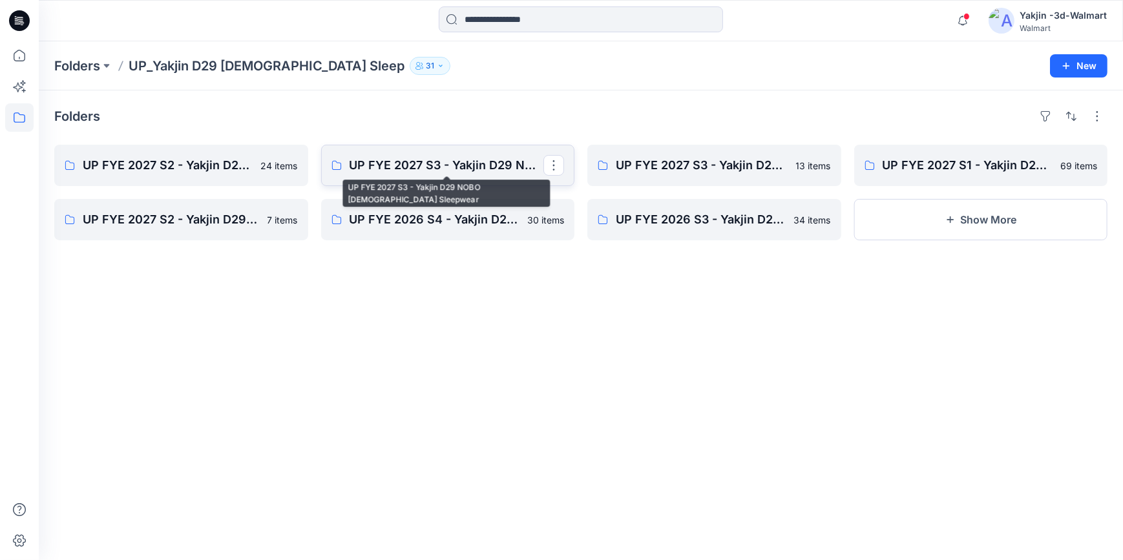
click at [366, 171] on p "UP FYE 2027 S3 - Yakjin D29 NOBO [DEMOGRAPHIC_DATA] Sleepwear" at bounding box center [447, 165] width 195 height 18
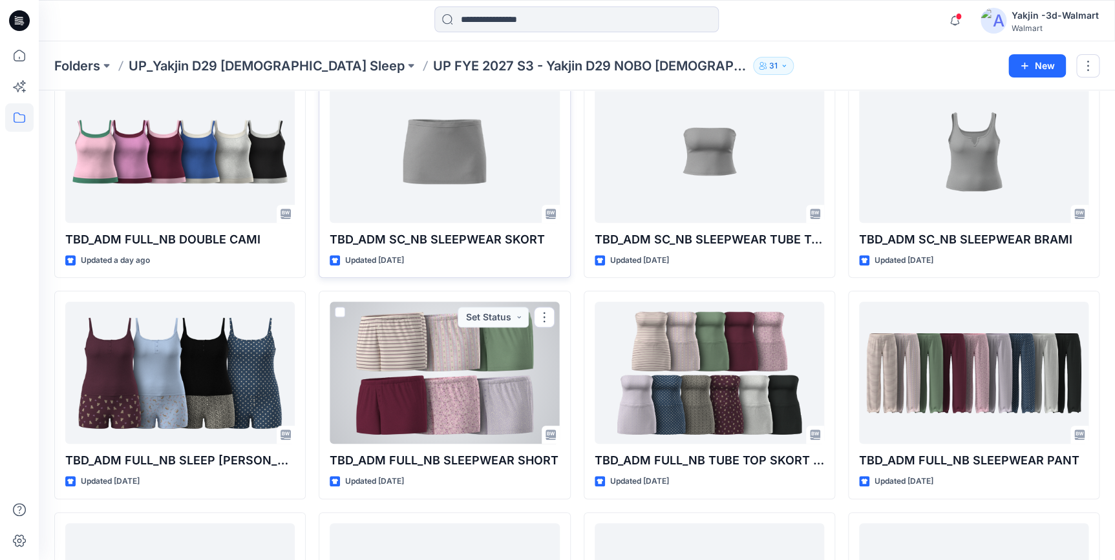
scroll to position [590, 0]
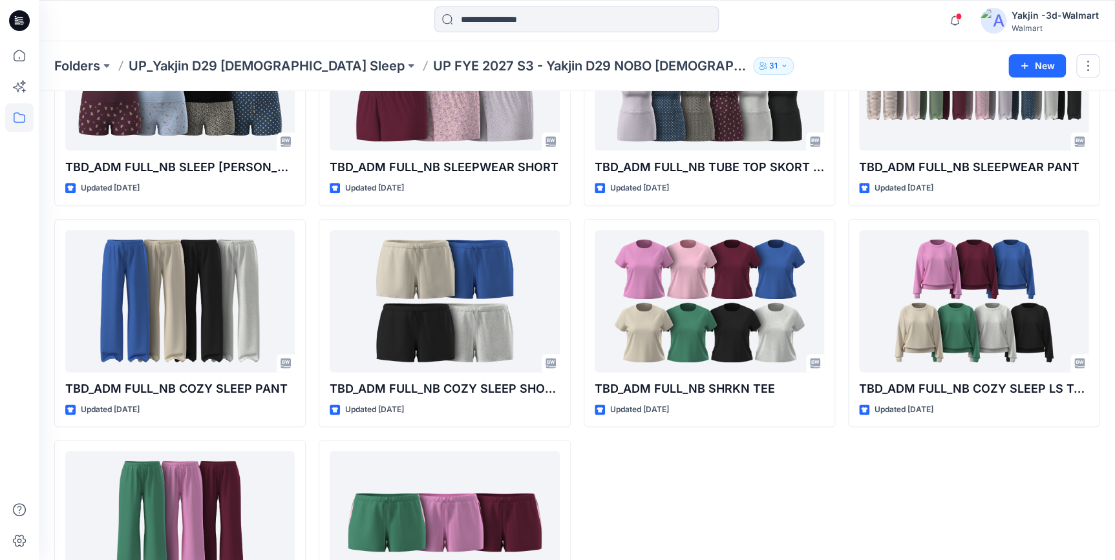
click at [780, 494] on div "TBD_ADM FULL_NB SLEEP HENLEY TANK Updated 2 hours ago TBD_ADM SC_NB SLEEPWEAR T…" at bounding box center [709, 102] width 251 height 1094
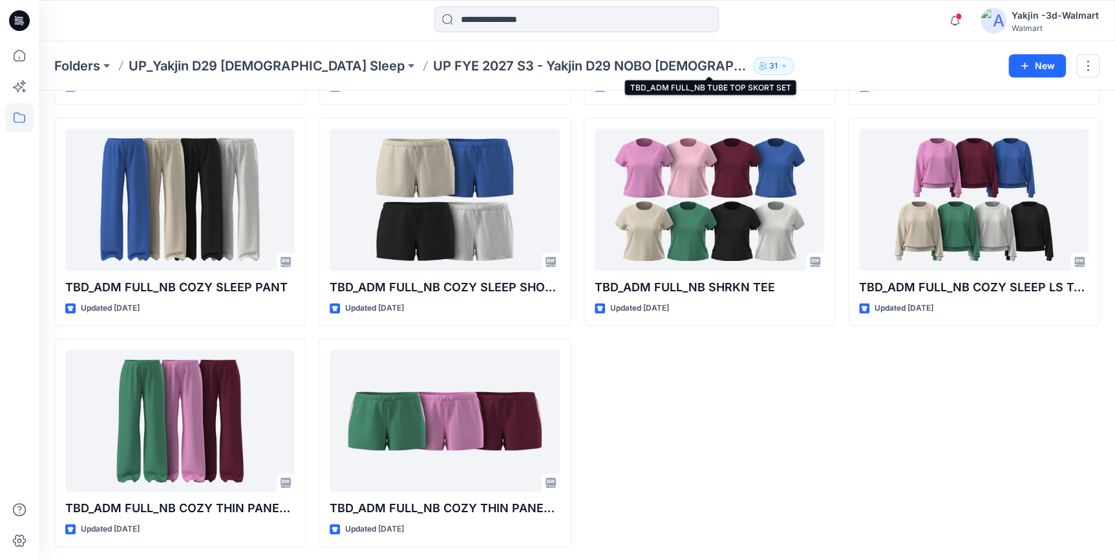
scroll to position [692, 0]
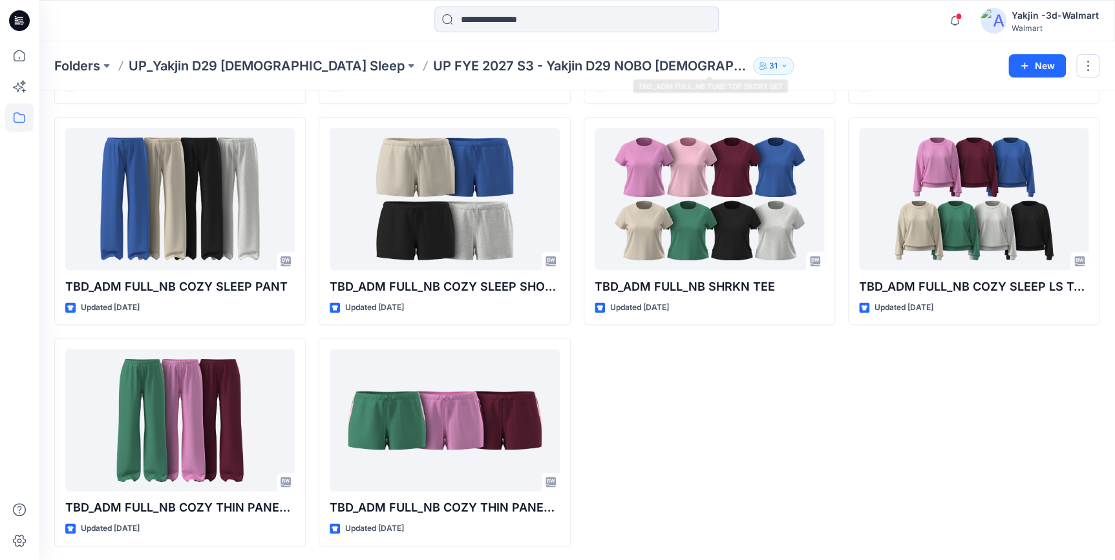
drag, startPoint x: 730, startPoint y: 465, endPoint x: 698, endPoint y: 473, distance: 32.6
click at [730, 465] on div "TBD_ADM FULL_NB SLEEP HENLEY TANK Updated 2 hours ago TBD_ADM SC_NB SLEEPWEAR T…" at bounding box center [709, 0] width 251 height 1094
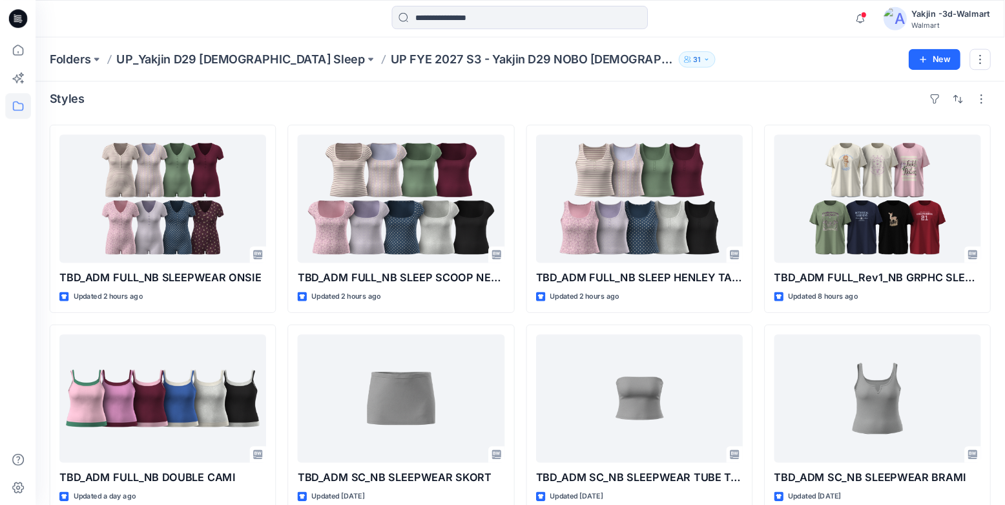
scroll to position [0, 0]
